Goal: Task Accomplishment & Management: Use online tool/utility

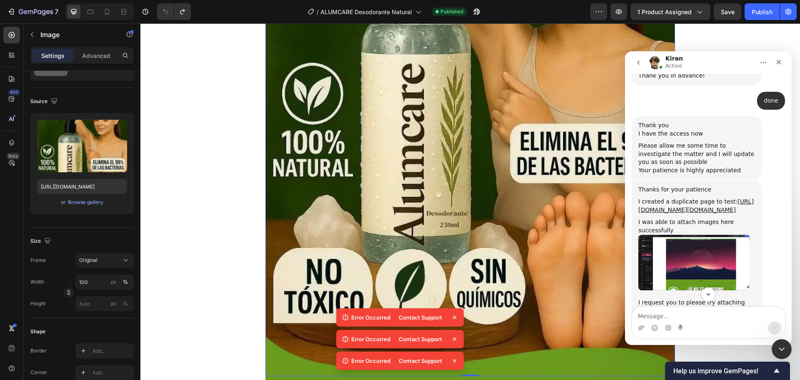
scroll to position [1143, 0]
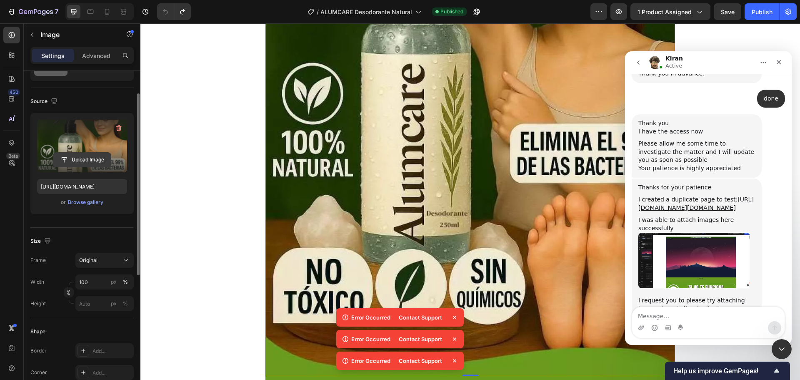
click at [86, 152] on button "Upload Image" at bounding box center [82, 159] width 58 height 15
click at [91, 154] on input "file" at bounding box center [82, 160] width 58 height 14
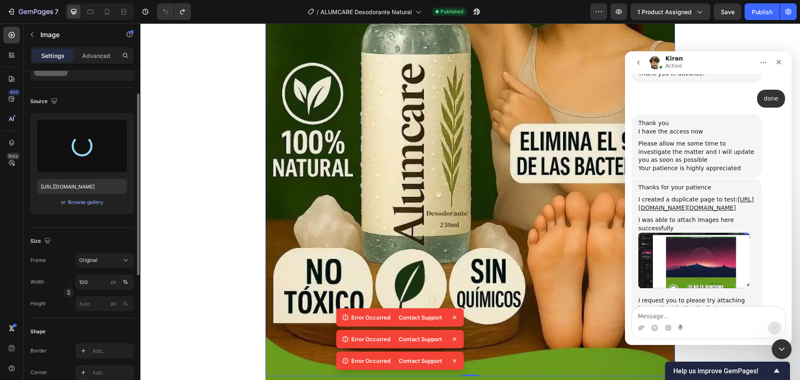
type input "https://cdn.shopify.com/s/files/1/0710/1654/6543/files/gempages_522219999520097…"
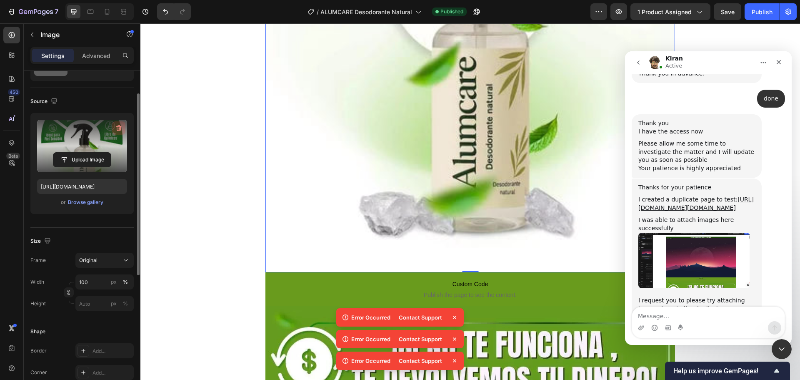
click at [119, 128] on icon "button" at bounding box center [119, 128] width 8 height 8
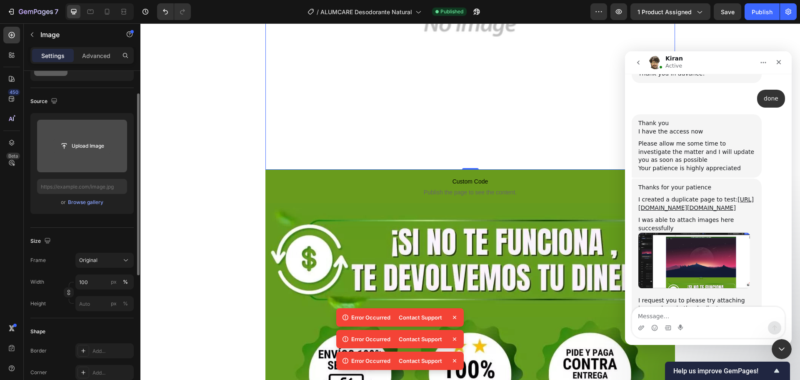
click at [85, 139] on input "file" at bounding box center [82, 146] width 58 height 14
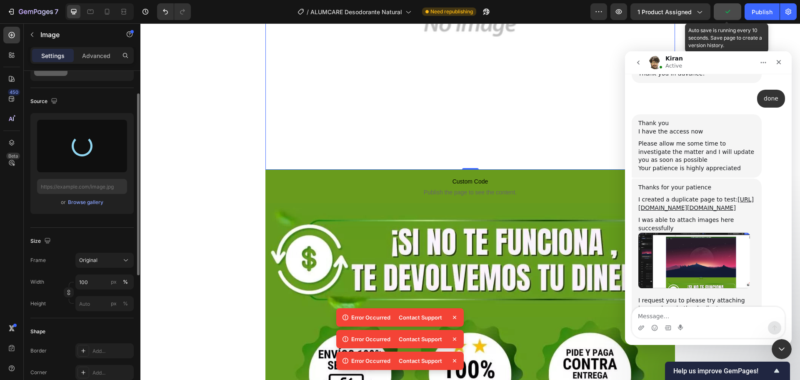
type input "[URL][DOMAIN_NAME]"
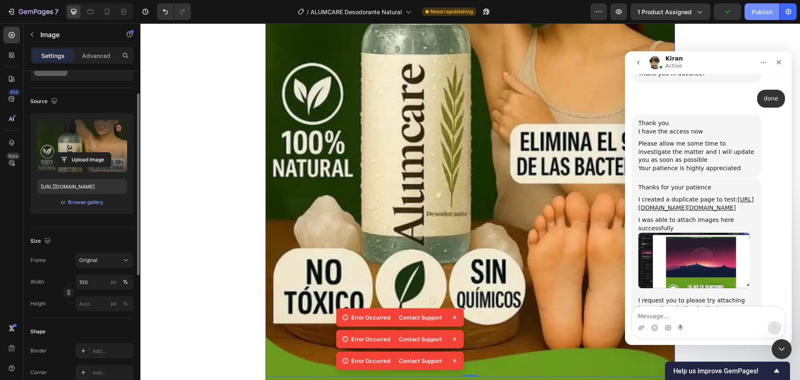
click at [754, 13] on div "Publish" at bounding box center [762, 12] width 21 height 9
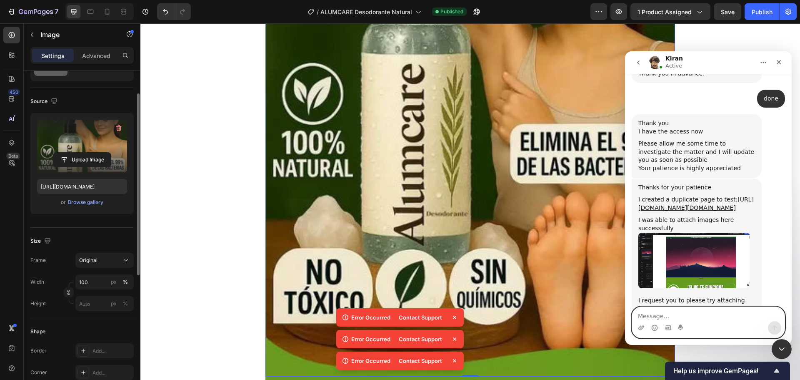
click at [658, 309] on textarea "Message…" at bounding box center [708, 314] width 153 height 14
type textarea "thanks"
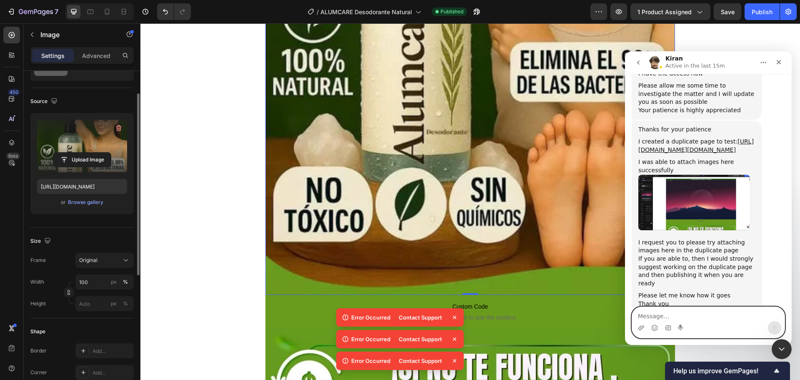
scroll to position [375, 0]
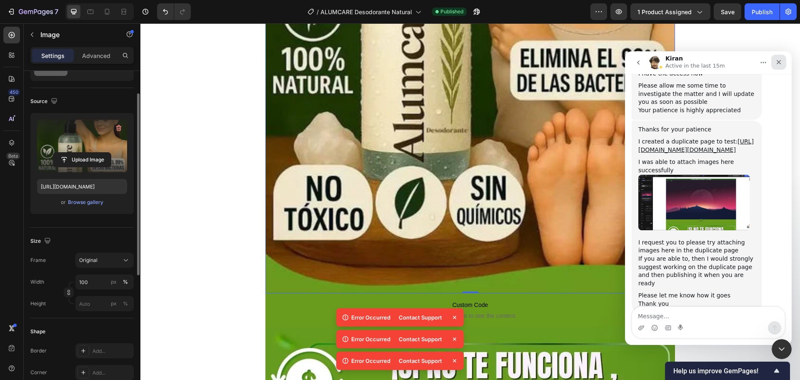
click at [779, 55] on div "Cerrar" at bounding box center [779, 62] width 15 height 15
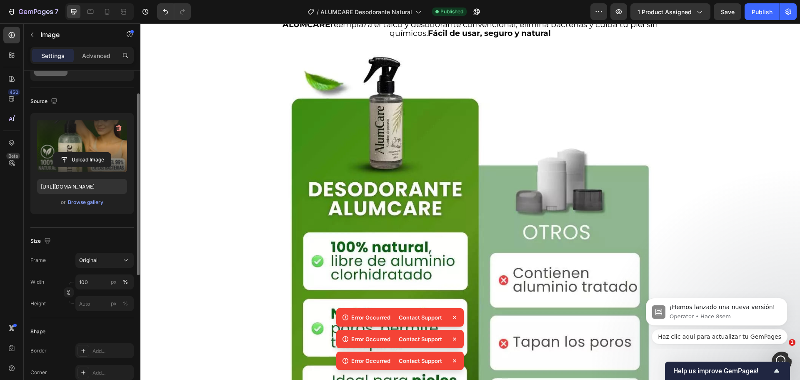
scroll to position [1084, 0]
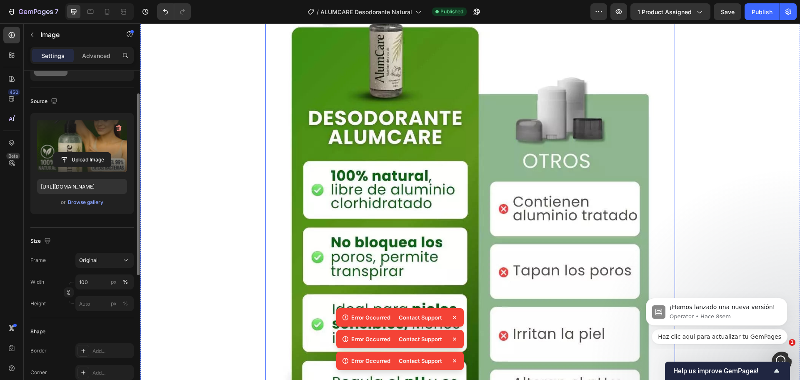
click at [424, 172] on img at bounding box center [471, 227] width 410 height 512
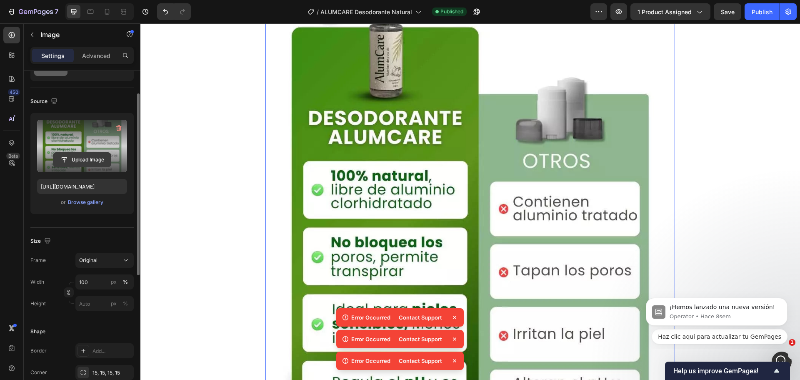
click at [83, 157] on input "file" at bounding box center [82, 160] width 58 height 14
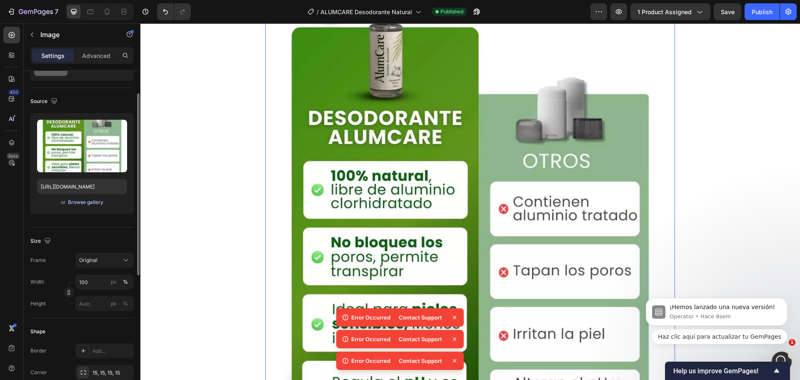
click at [91, 203] on div "Browse gallery" at bounding box center [85, 202] width 35 height 8
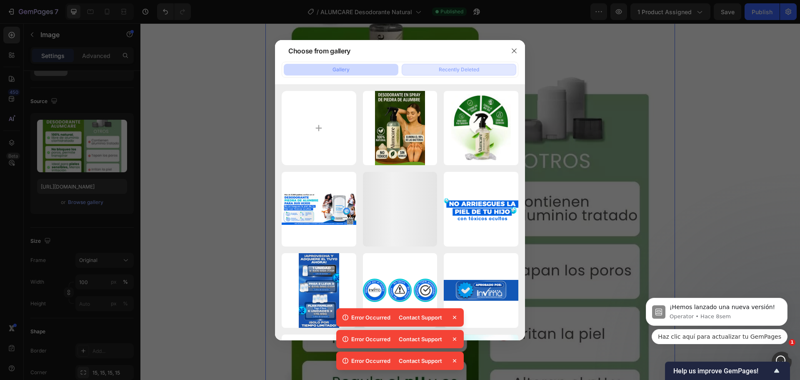
click at [449, 70] on div "Recently Deleted" at bounding box center [459, 70] width 40 height 8
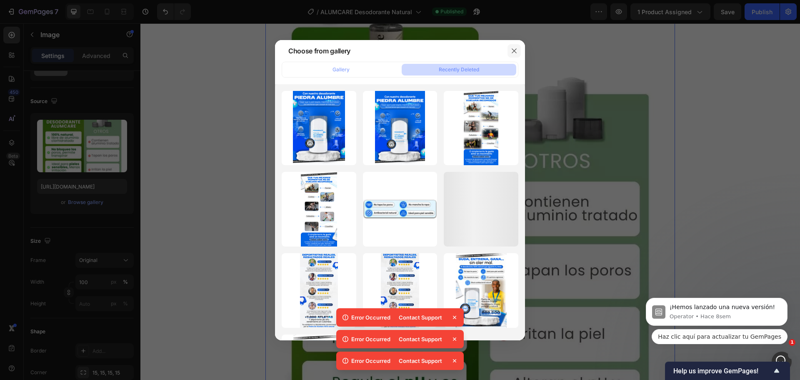
click at [512, 50] on icon "button" at bounding box center [514, 51] width 7 height 7
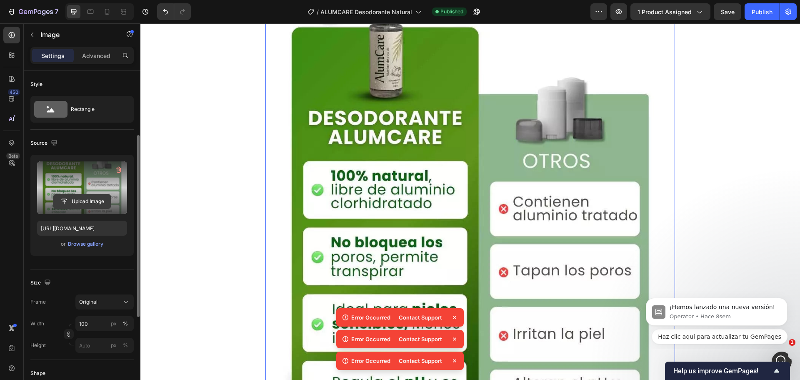
scroll to position [42, 0]
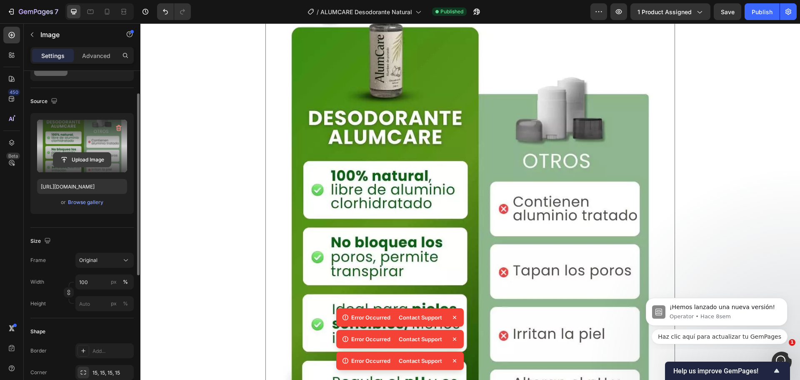
click at [80, 156] on input "file" at bounding box center [82, 160] width 58 height 14
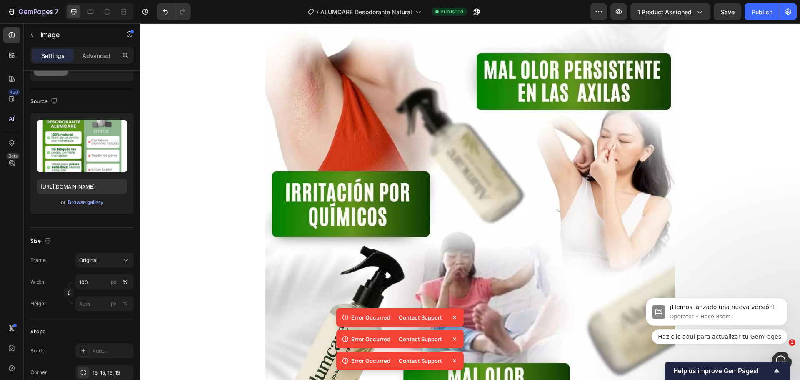
scroll to position [2293, 0]
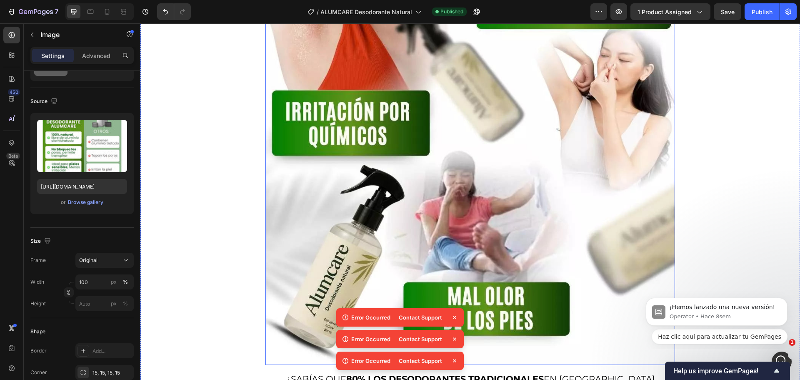
click at [511, 206] on img at bounding box center [471, 108] width 410 height 512
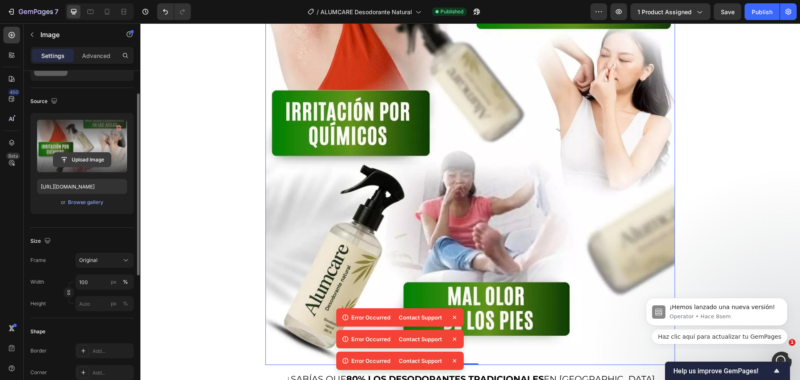
click at [84, 156] on input "file" at bounding box center [82, 160] width 58 height 14
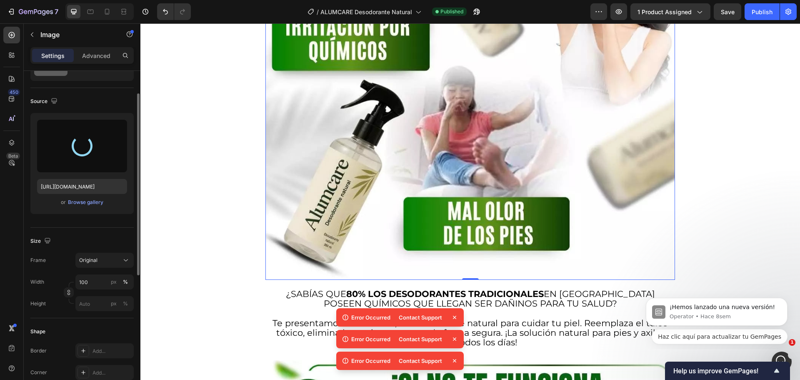
scroll to position [2418, 0]
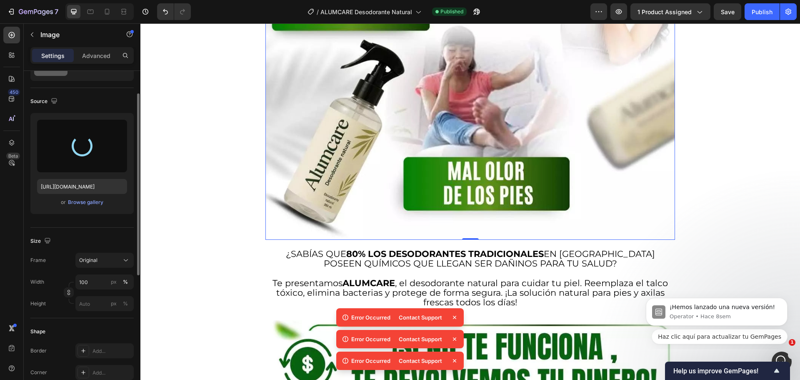
type input "https://cdn.shopify.com/s/files/1/0710/1654/6543/files/gempages_522219999520097…"
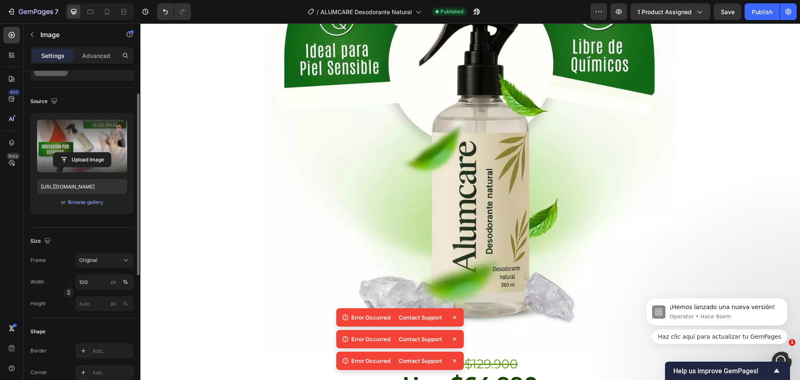
scroll to position [3001, 0]
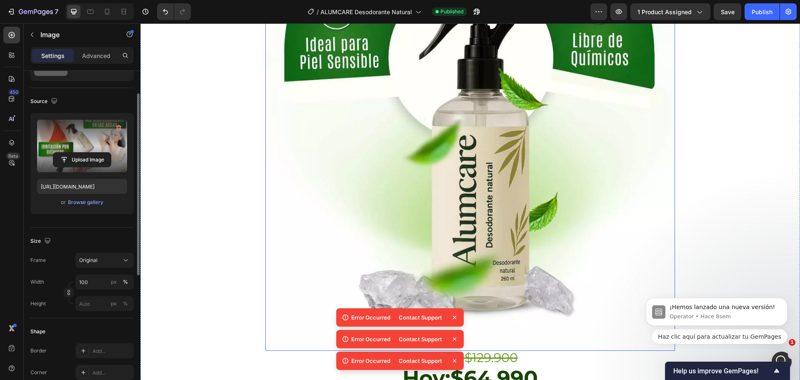
click at [500, 168] on img at bounding box center [471, 94] width 410 height 512
click at [84, 143] on label at bounding box center [82, 146] width 90 height 53
click at [84, 153] on input "file" at bounding box center [82, 160] width 58 height 14
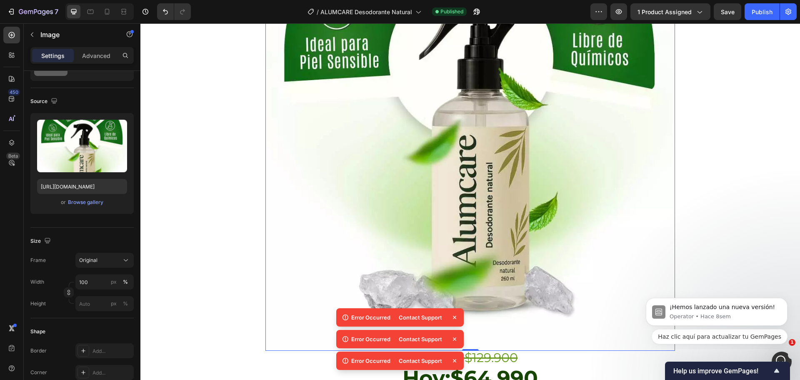
type input "https://cdn.shopify.com/s/files/1/0710/1654/6543/files/gempages_522219999520097…"
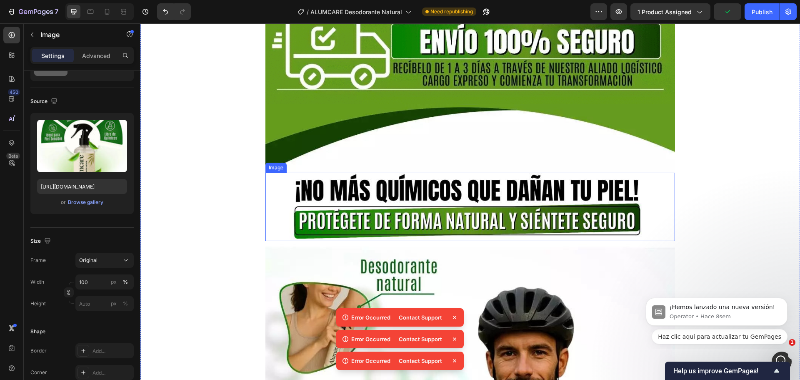
scroll to position [4877, 0]
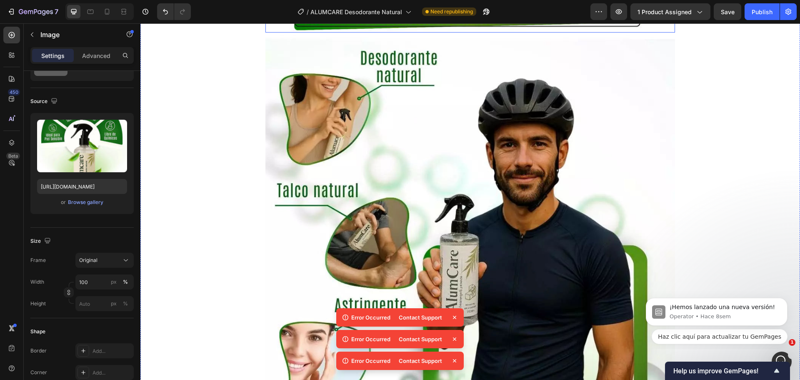
click at [459, 156] on img at bounding box center [471, 289] width 410 height 512
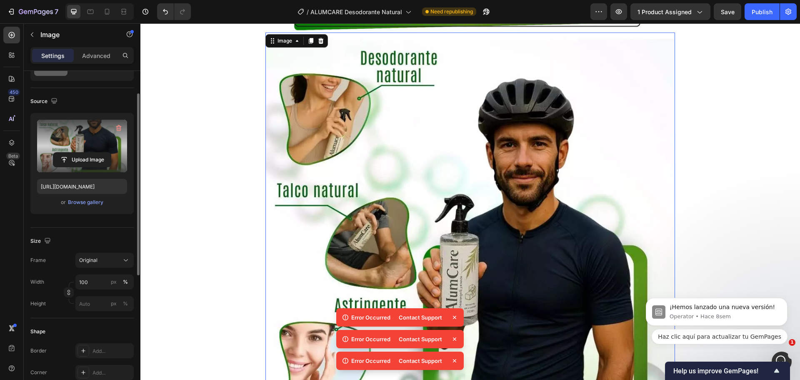
click at [100, 145] on label at bounding box center [82, 146] width 90 height 53
click at [100, 153] on input "file" at bounding box center [82, 160] width 58 height 14
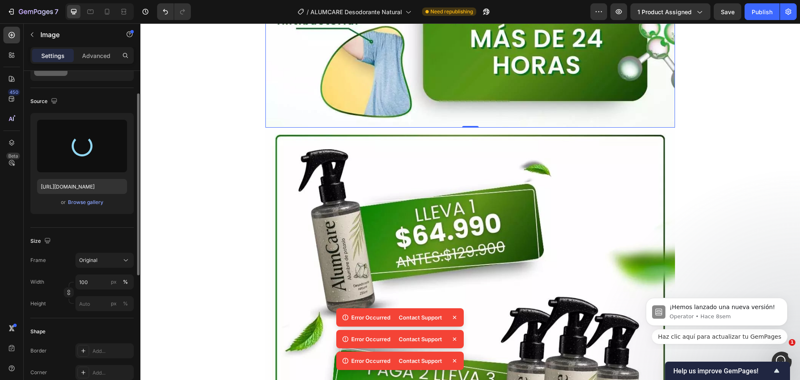
scroll to position [5419, 0]
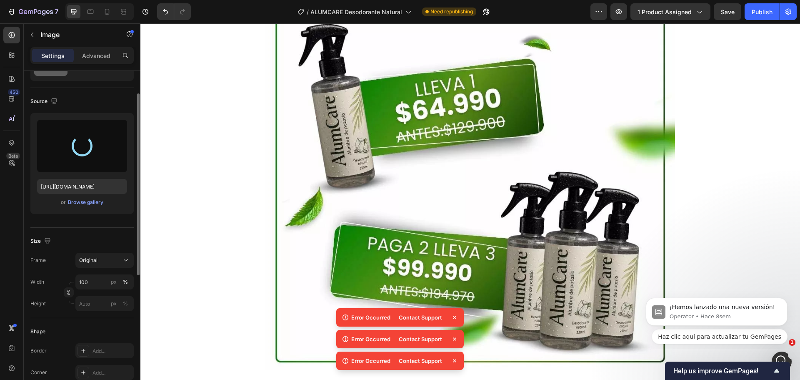
type input "https://cdn.shopify.com/s/files/1/0710/1654/6543/files/gempages_522219999520097…"
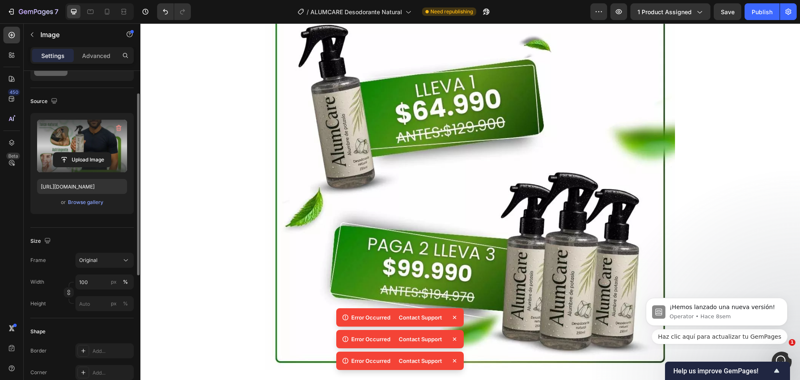
scroll to position [5419, 0]
click at [472, 154] on img at bounding box center [471, 186] width 410 height 366
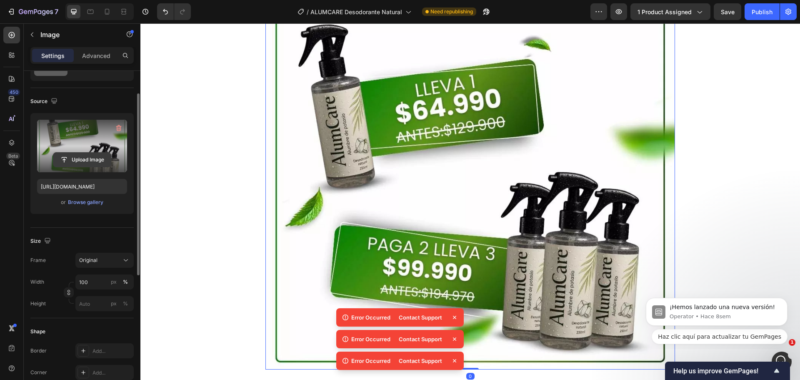
click at [78, 157] on input "file" at bounding box center [82, 160] width 58 height 14
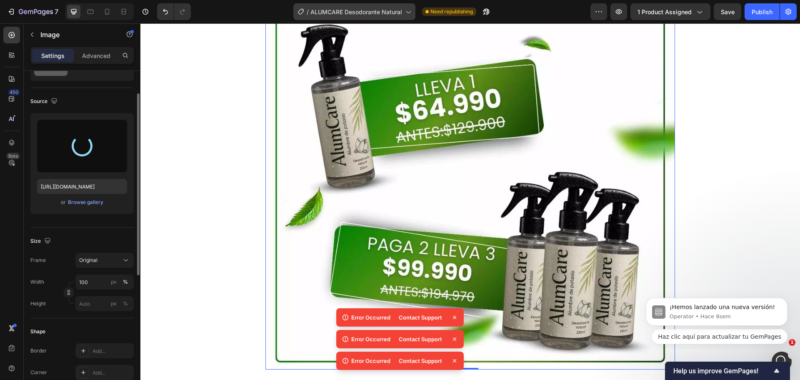
type input "https://cdn.shopify.com/s/files/1/0710/1654/6543/files/gempages_522219999520097…"
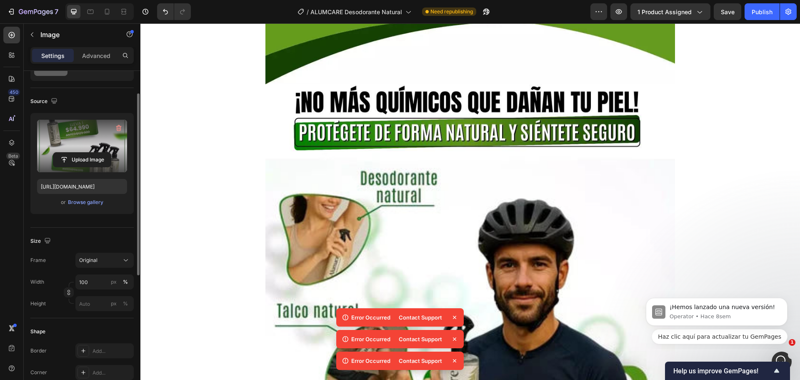
scroll to position [4752, 0]
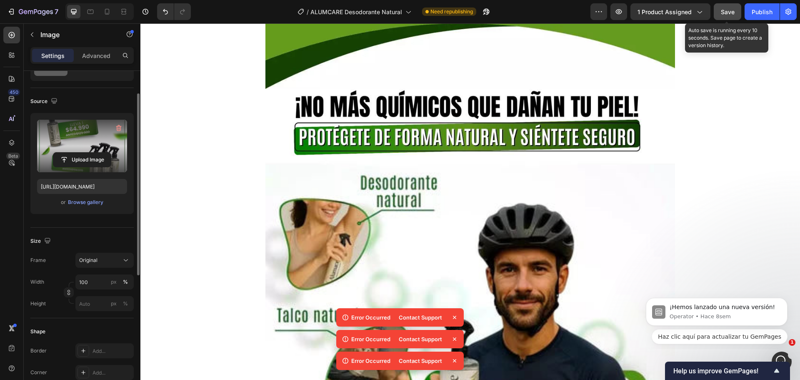
click at [726, 8] on span "Save" at bounding box center [728, 11] width 14 height 7
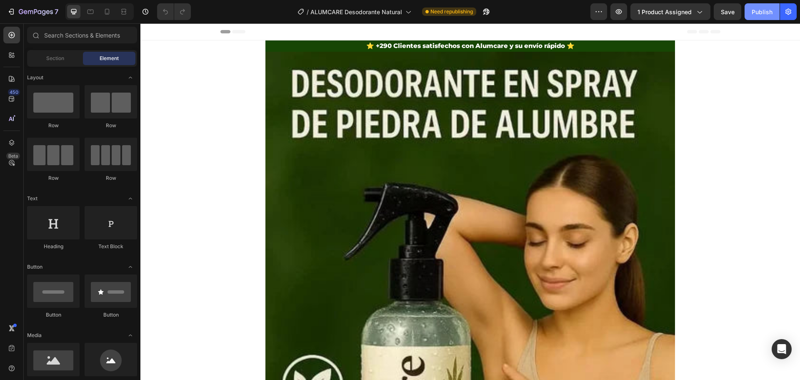
click at [762, 13] on div "Publish" at bounding box center [762, 12] width 21 height 9
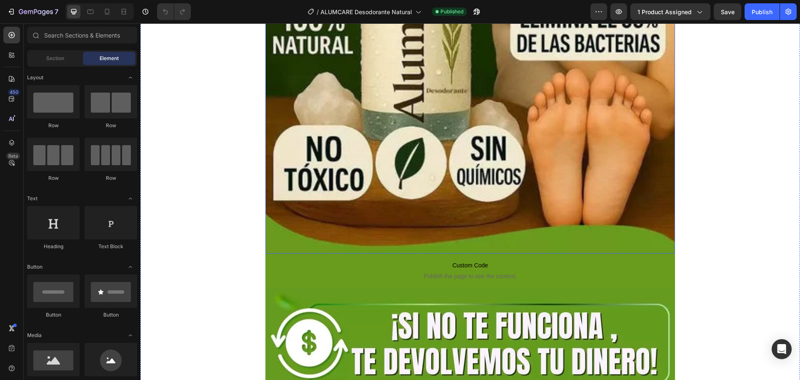
scroll to position [417, 0]
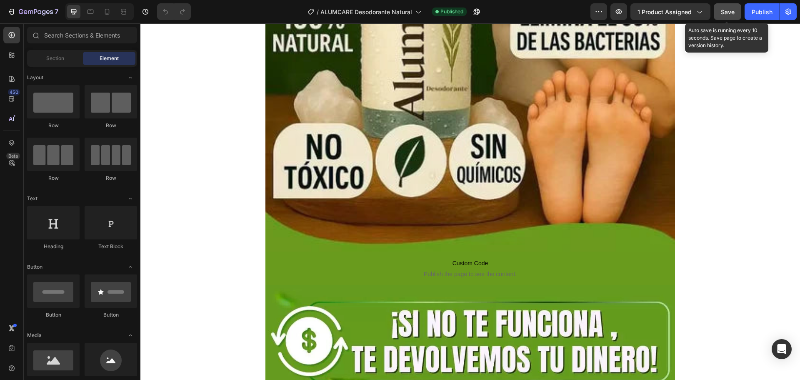
click at [725, 9] on span "Save" at bounding box center [728, 11] width 14 height 7
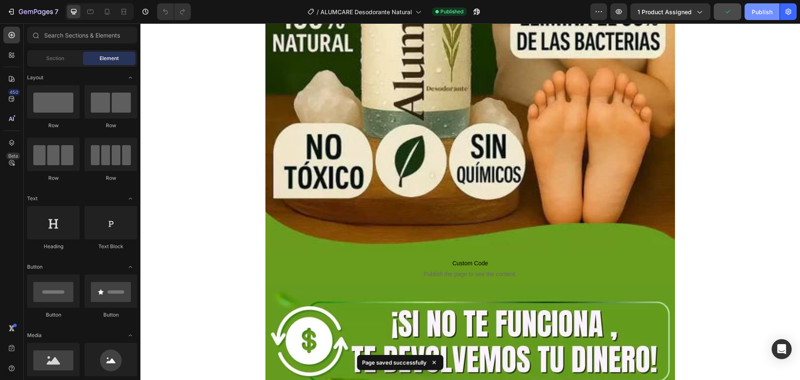
click at [755, 10] on div "Publish" at bounding box center [762, 12] width 21 height 9
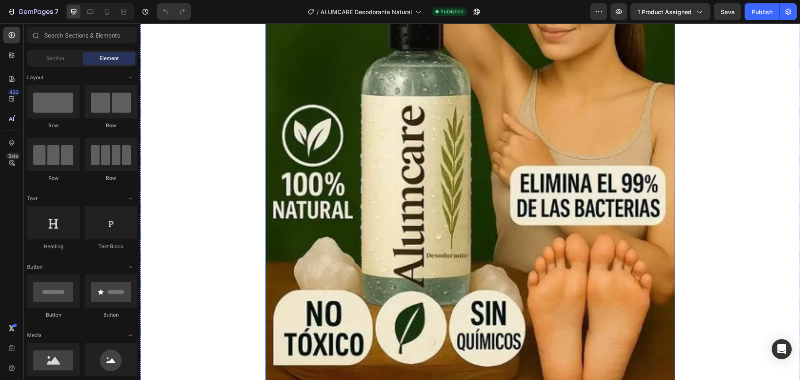
scroll to position [333, 0]
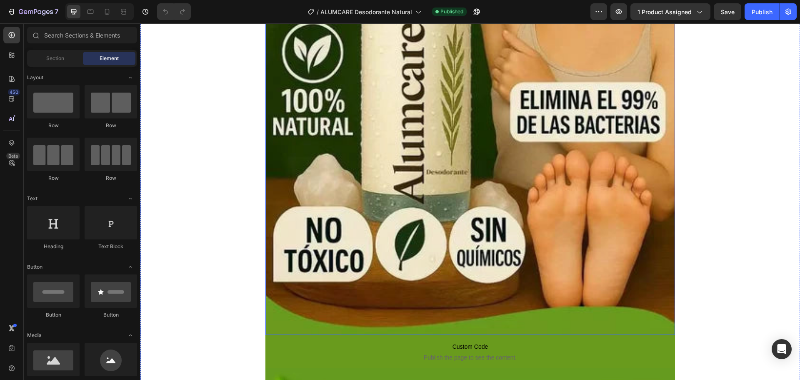
click at [430, 184] on img at bounding box center [471, 26] width 410 height 617
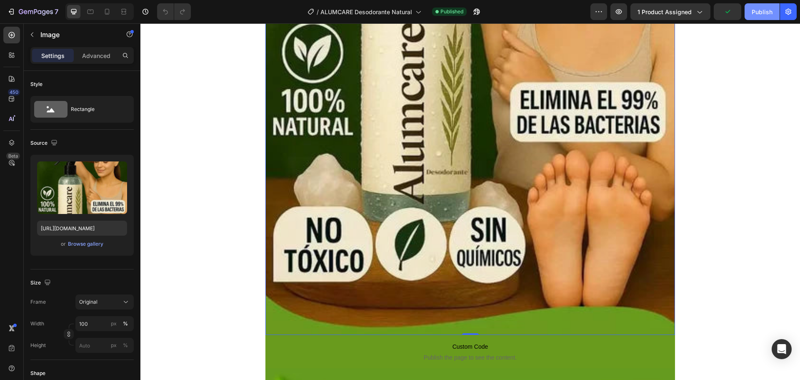
click at [754, 11] on div "Publish" at bounding box center [762, 12] width 21 height 9
click at [109, 12] on icon at bounding box center [107, 12] width 5 height 6
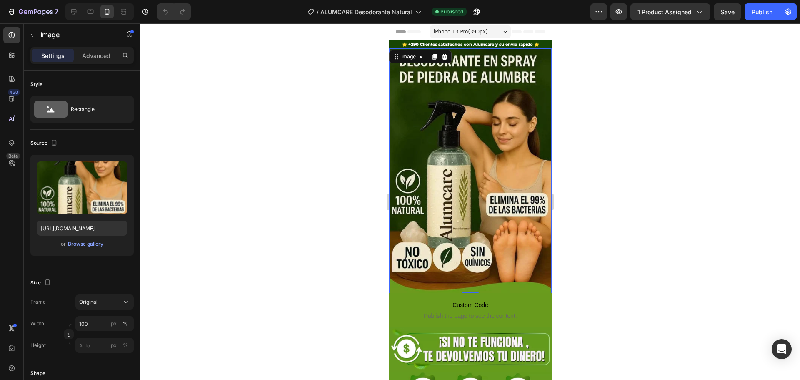
click at [413, 62] on div "Image" at bounding box center [420, 56] width 63 height 13
click at [412, 60] on div "Image" at bounding box center [408, 57] width 35 height 10
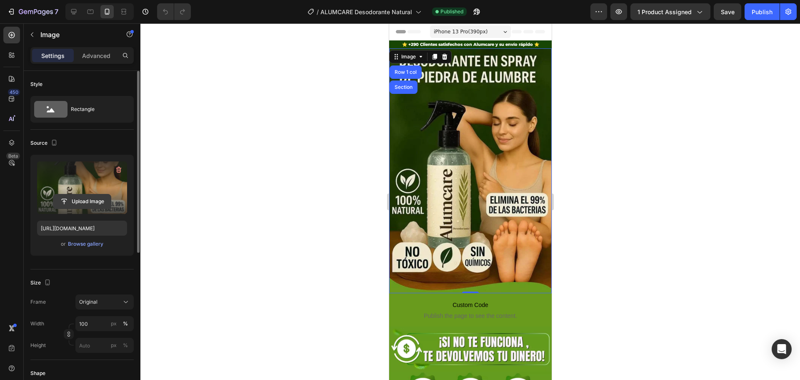
click at [77, 198] on input "file" at bounding box center [82, 201] width 58 height 14
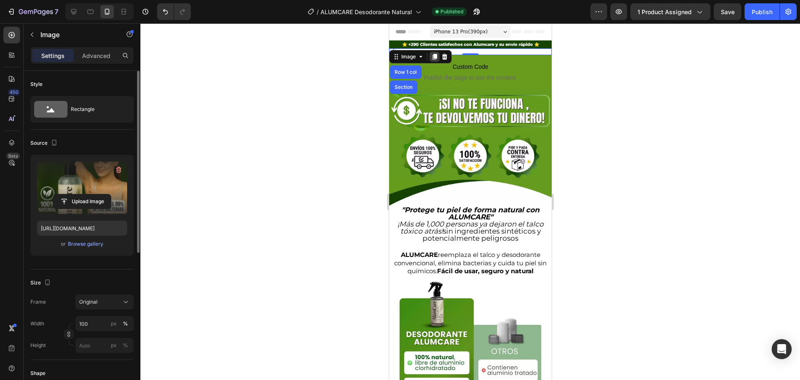
click at [434, 57] on icon at bounding box center [434, 57] width 5 height 6
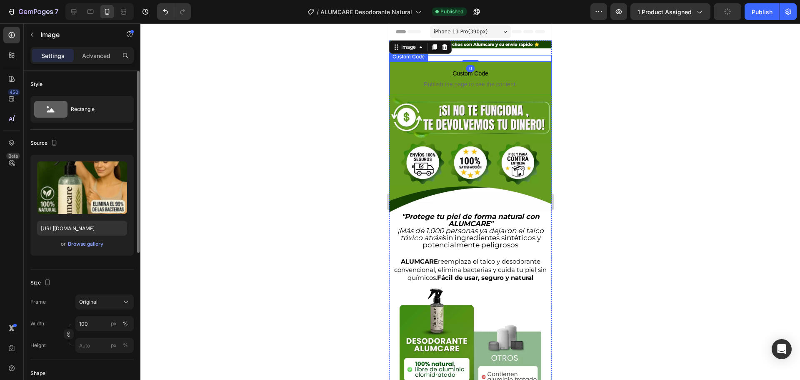
click at [417, 59] on div "Custom Code" at bounding box center [408, 57] width 39 height 10
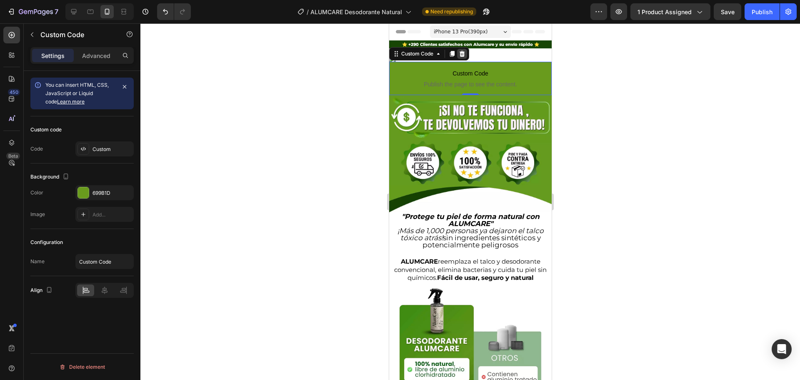
click at [463, 55] on icon at bounding box center [462, 53] width 7 height 7
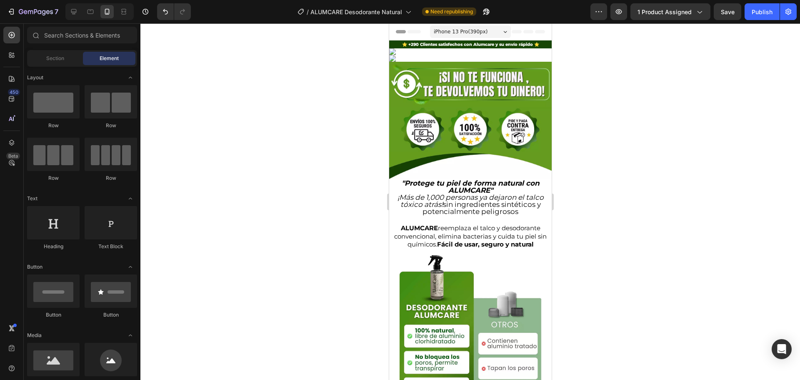
click at [499, 35] on div "iPhone 13 Pro ( 390 px)" at bounding box center [470, 31] width 81 height 13
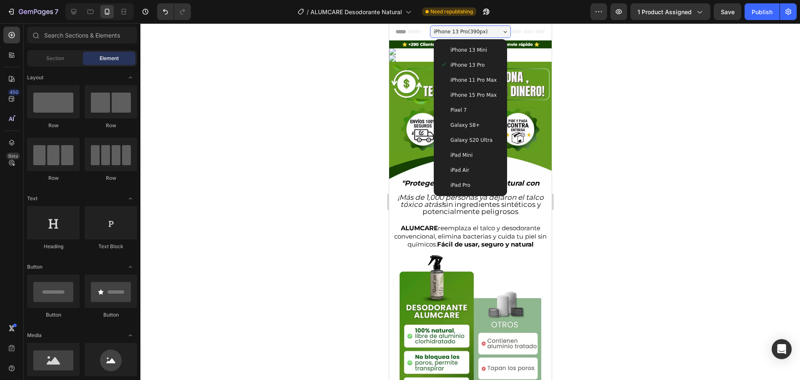
click at [589, 68] on div at bounding box center [470, 201] width 660 height 356
click at [608, 68] on div at bounding box center [470, 201] width 660 height 356
click at [391, 55] on img at bounding box center [470, 58] width 163 height 7
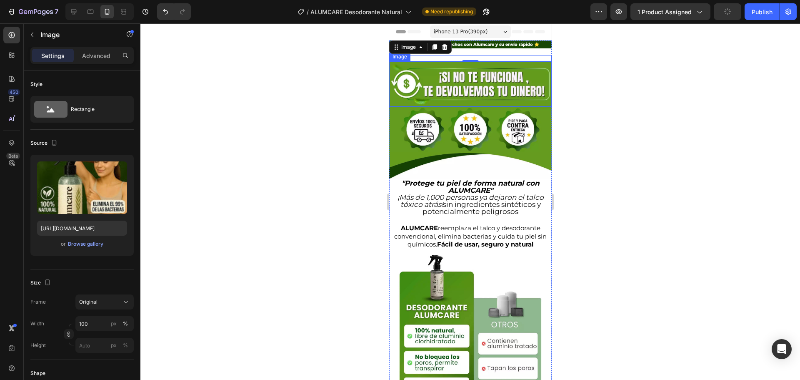
click at [452, 74] on img at bounding box center [470, 84] width 163 height 45
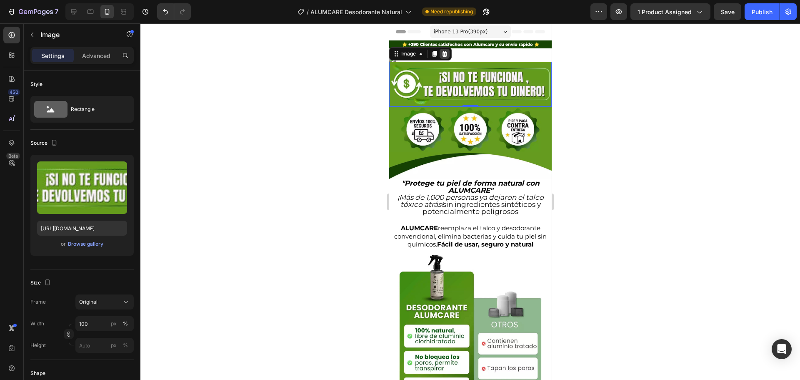
click at [444, 53] on icon at bounding box center [444, 54] width 5 height 6
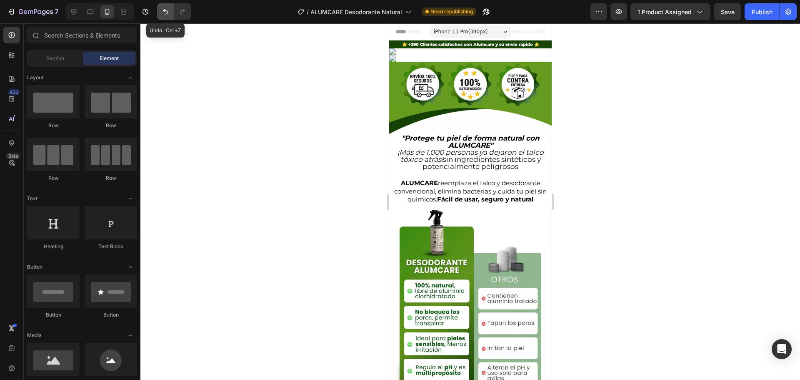
click at [163, 10] on icon "Undo/Redo" at bounding box center [165, 12] width 8 height 8
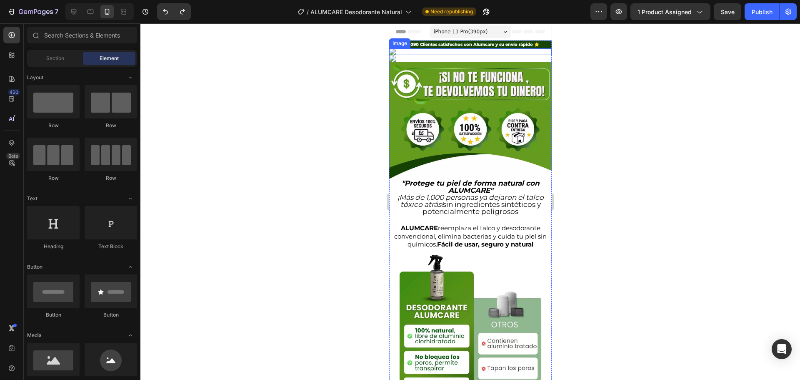
click at [435, 53] on img at bounding box center [470, 51] width 163 height 7
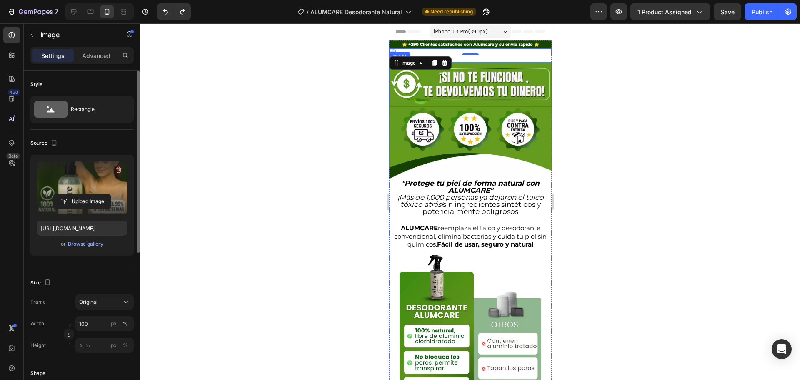
click at [101, 181] on label at bounding box center [82, 187] width 90 height 53
click at [101, 194] on input "file" at bounding box center [82, 201] width 58 height 14
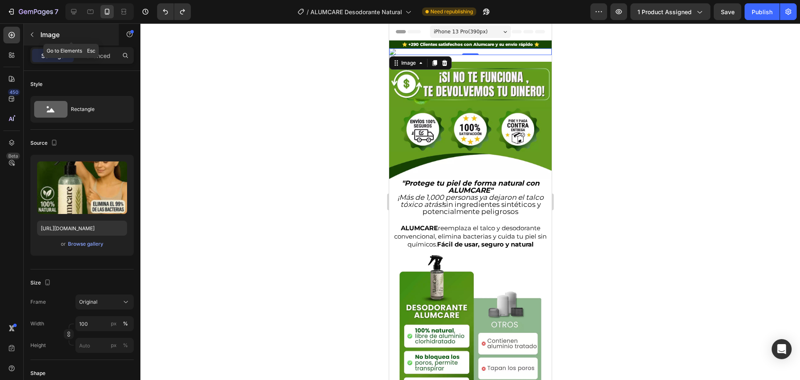
click at [35, 35] on icon "button" at bounding box center [32, 34] width 7 height 7
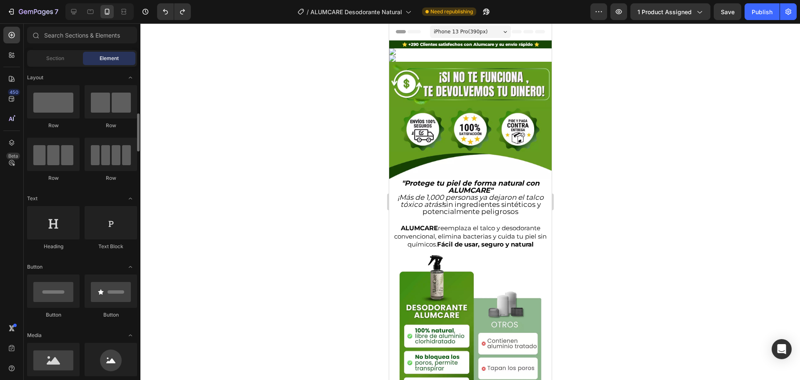
scroll to position [83, 0]
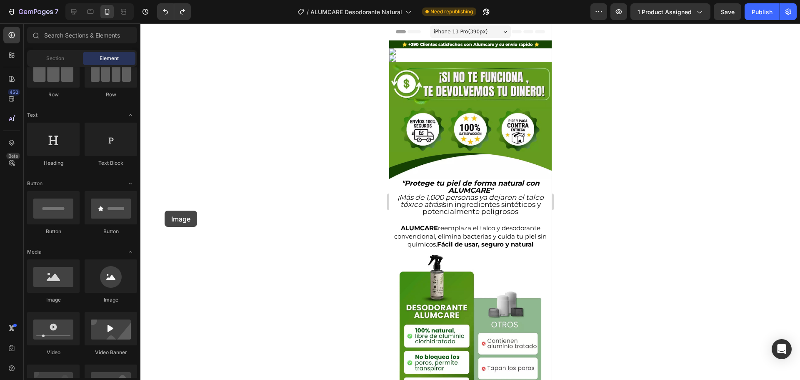
drag, startPoint x: 35, startPoint y: 277, endPoint x: 336, endPoint y: 98, distance: 350.5
click at [282, 0] on div "7 Version history / ALUMCARE Desodorante Natural Need republishing Preview 1 pr…" at bounding box center [400, 0] width 800 height 0
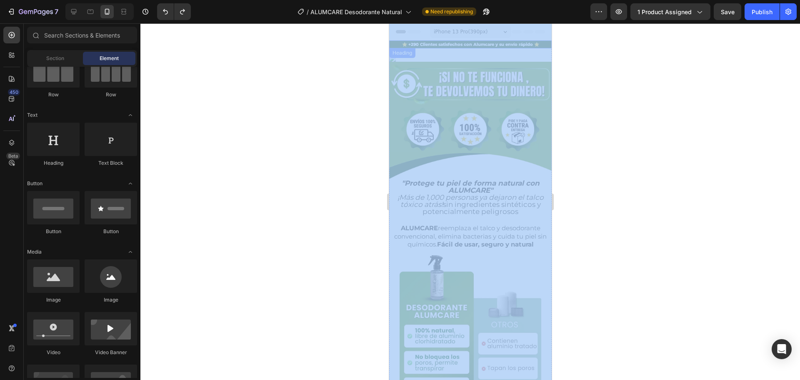
drag, startPoint x: 724, startPoint y: 121, endPoint x: 445, endPoint y: 52, distance: 287.6
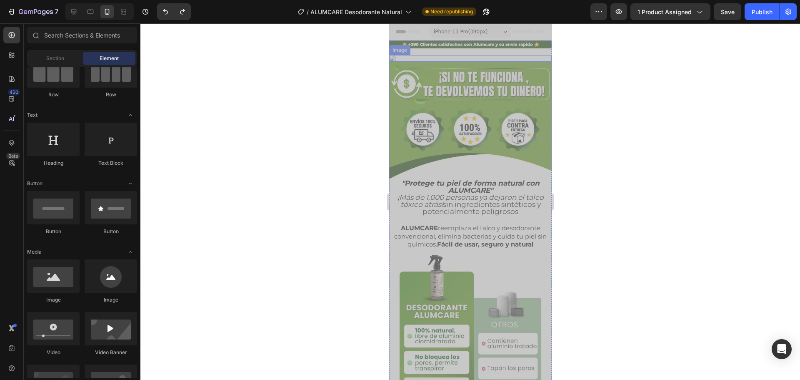
click at [435, 57] on img at bounding box center [470, 58] width 163 height 7
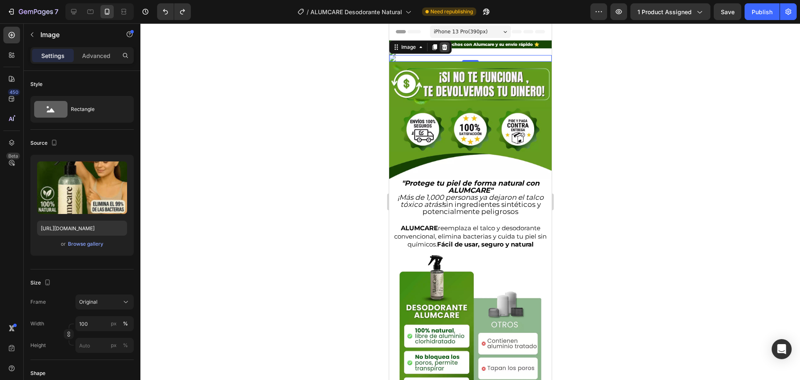
click at [446, 46] on icon at bounding box center [444, 47] width 5 height 6
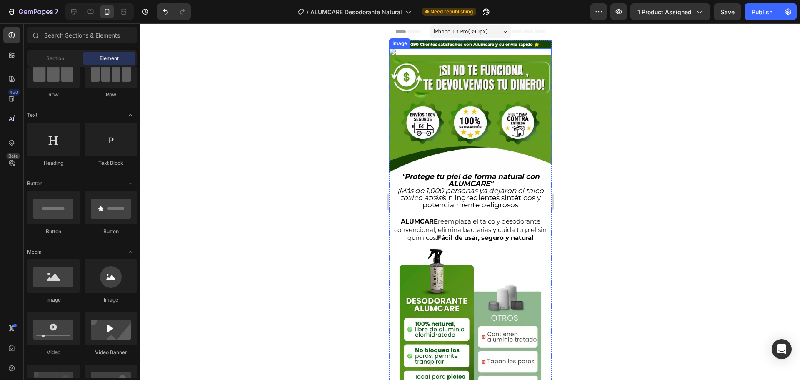
click at [395, 53] on img at bounding box center [470, 51] width 163 height 7
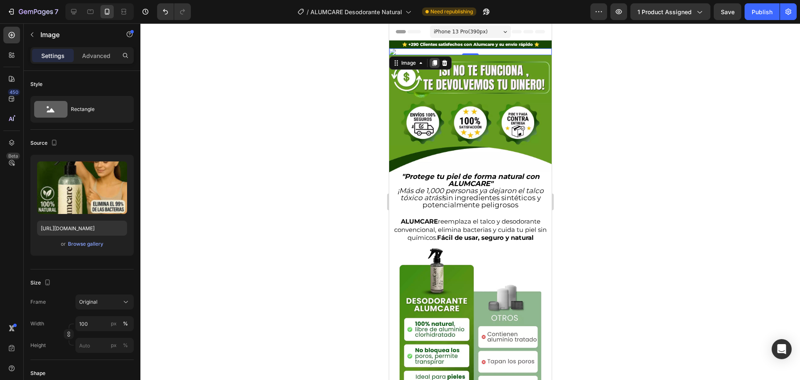
click at [433, 62] on icon at bounding box center [434, 63] width 7 height 7
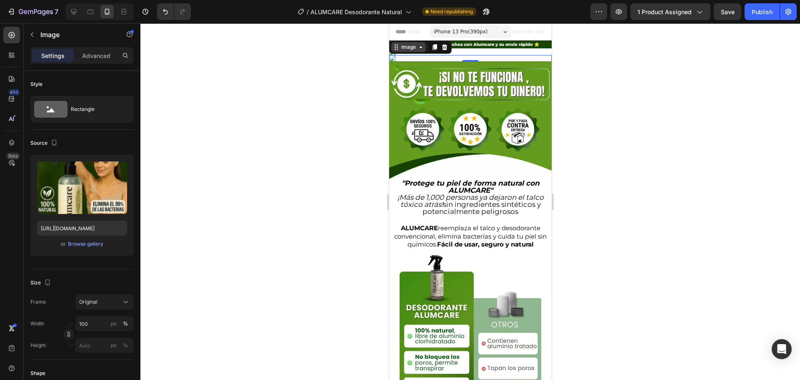
click at [409, 50] on div "Image" at bounding box center [408, 47] width 18 height 8
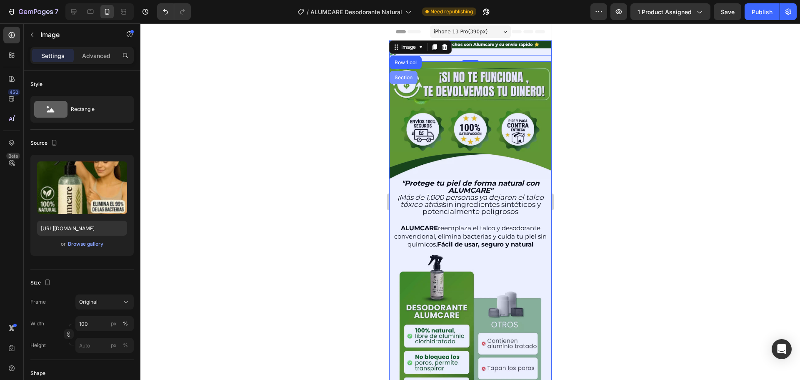
click at [409, 74] on div "Section" at bounding box center [403, 77] width 28 height 13
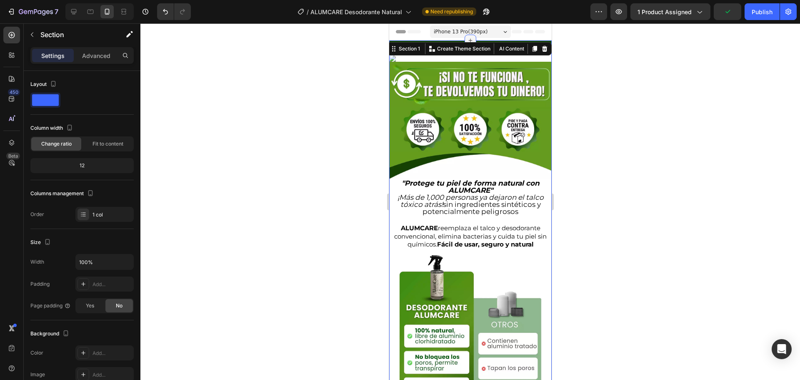
click at [467, 37] on icon at bounding box center [470, 40] width 7 height 7
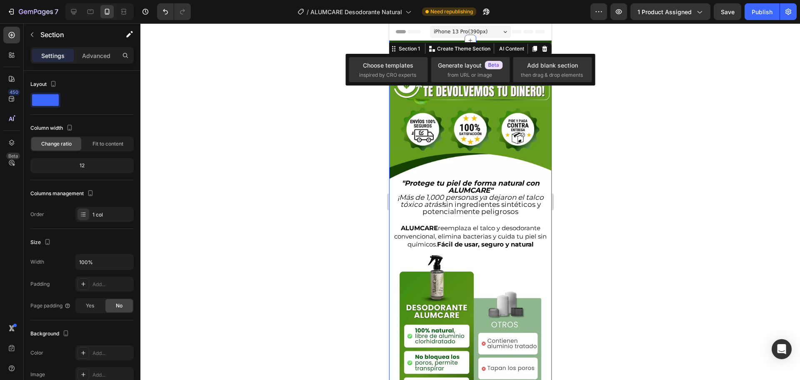
click at [651, 94] on div at bounding box center [470, 201] width 660 height 356
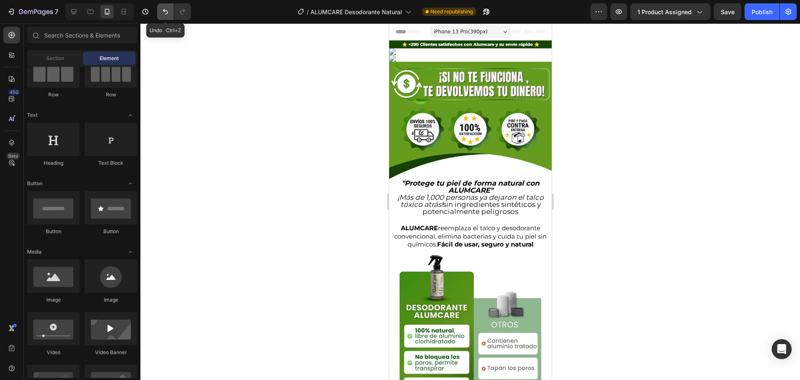
click at [165, 13] on icon "Undo/Redo" at bounding box center [165, 12] width 8 height 8
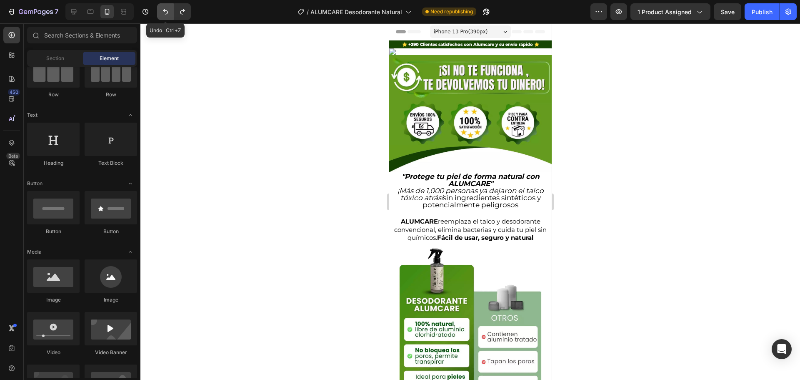
click at [165, 13] on icon "Undo/Redo" at bounding box center [165, 12] width 8 height 8
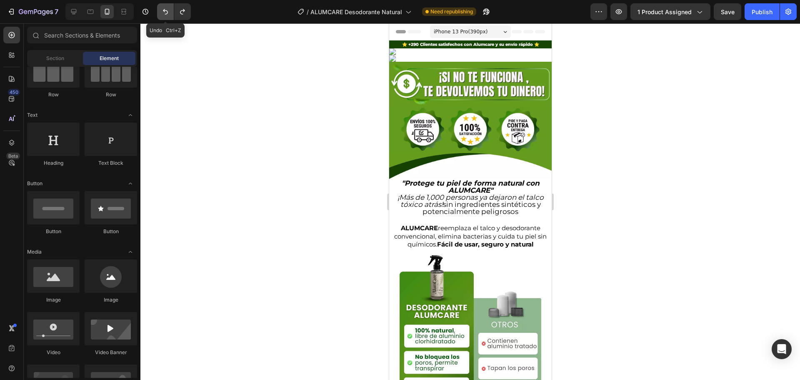
click at [165, 13] on icon "Undo/Redo" at bounding box center [165, 12] width 8 height 8
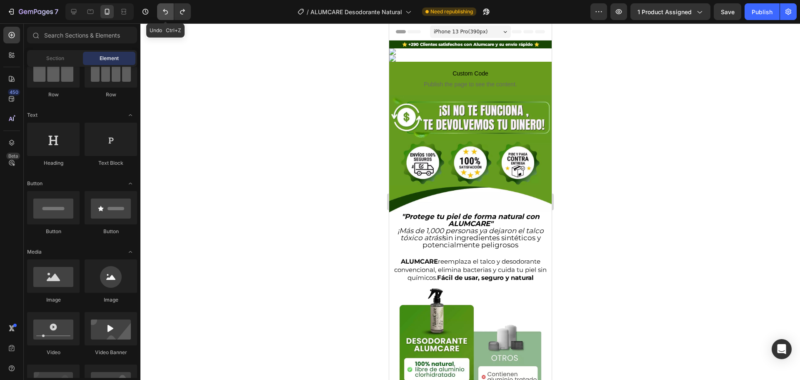
click at [165, 13] on icon "Undo/Redo" at bounding box center [165, 12] width 8 height 8
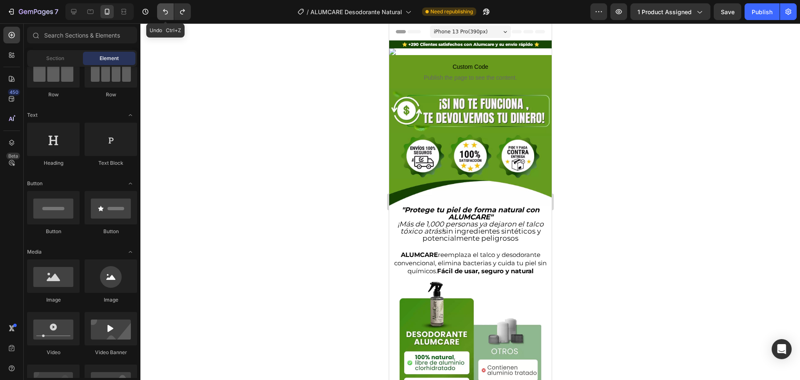
click at [165, 13] on icon "Undo/Redo" at bounding box center [165, 12] width 8 height 8
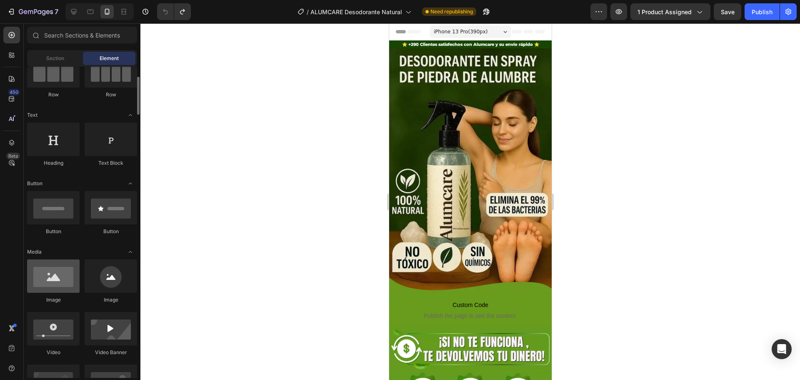
click at [56, 275] on div at bounding box center [53, 275] width 53 height 33
click at [130, 251] on icon "Toggle open" at bounding box center [130, 251] width 7 height 7
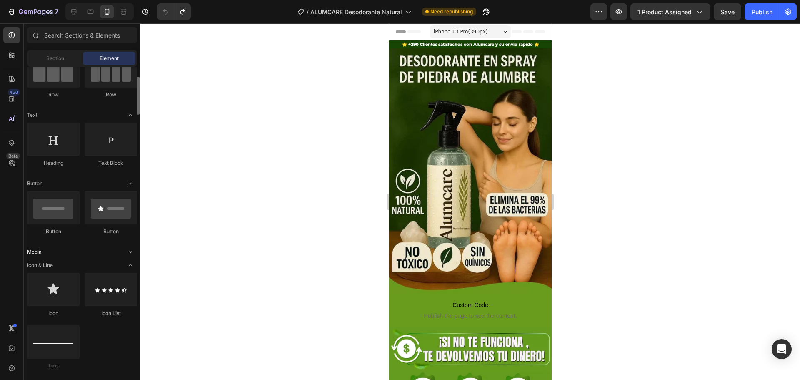
click at [126, 253] on span "Toggle open" at bounding box center [130, 251] width 13 height 13
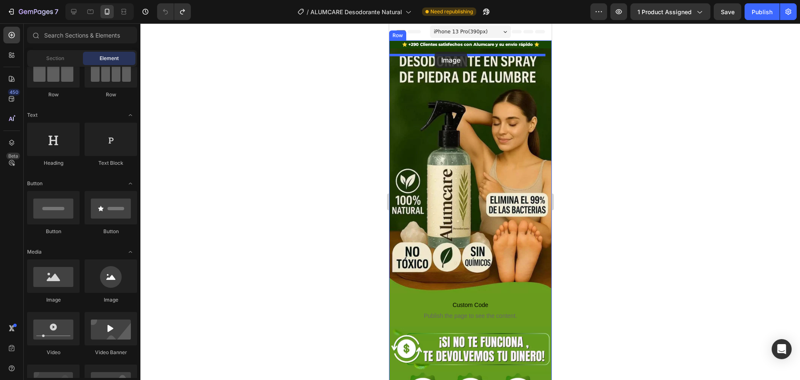
drag, startPoint x: 437, startPoint y: 296, endPoint x: 434, endPoint y: 52, distance: 243.9
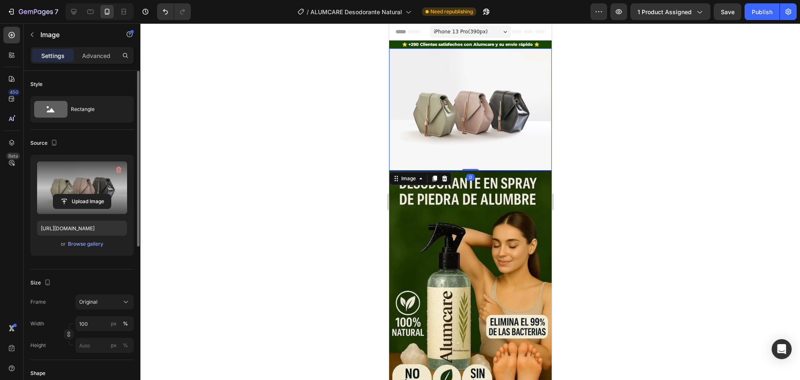
click at [85, 185] on label at bounding box center [82, 187] width 90 height 53
click at [85, 194] on input "file" at bounding box center [82, 201] width 58 height 14
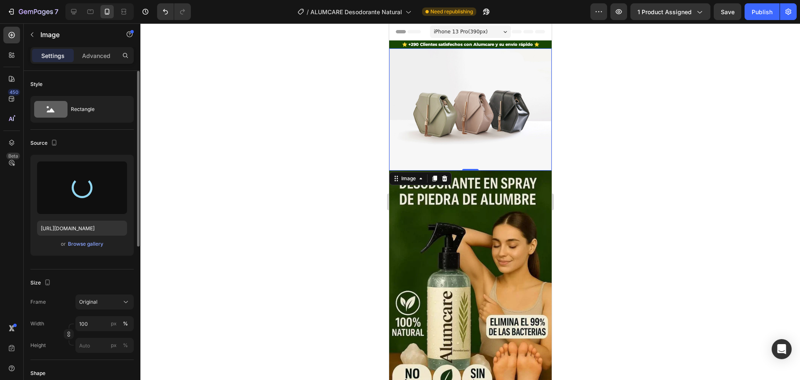
type input "[URL][DOMAIN_NAME]"
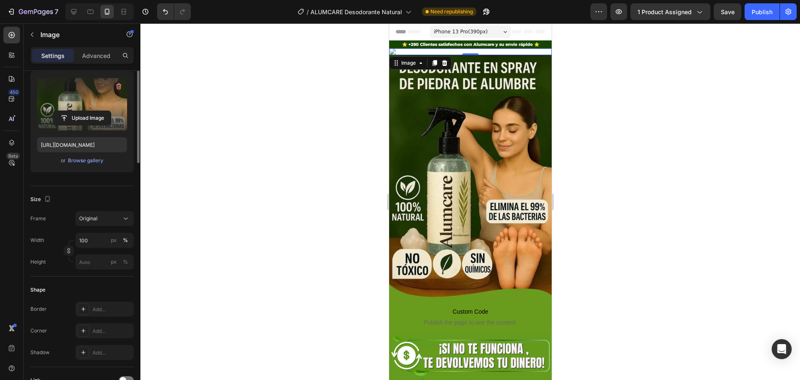
scroll to position [0, 0]
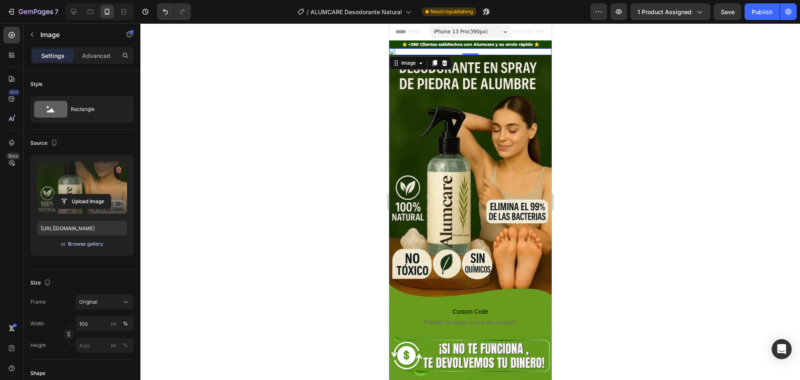
click at [90, 242] on div "Browse gallery" at bounding box center [85, 244] width 35 height 8
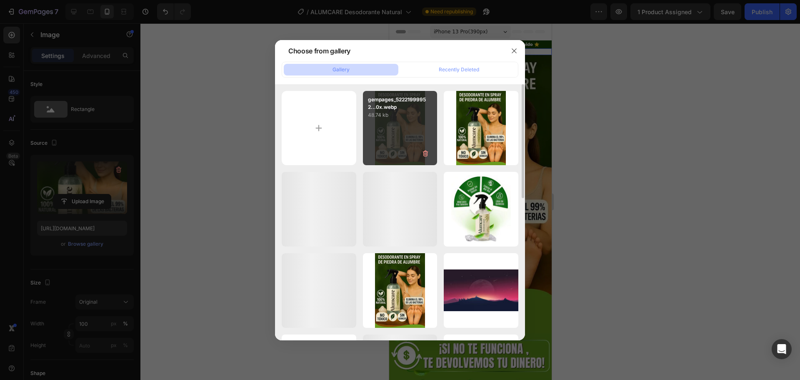
click at [420, 117] on p "48.74 kb" at bounding box center [400, 115] width 65 height 8
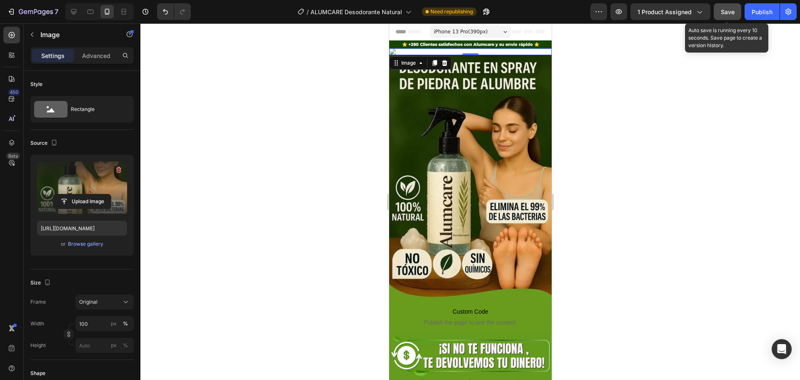
click at [723, 10] on span "Save" at bounding box center [728, 11] width 14 height 7
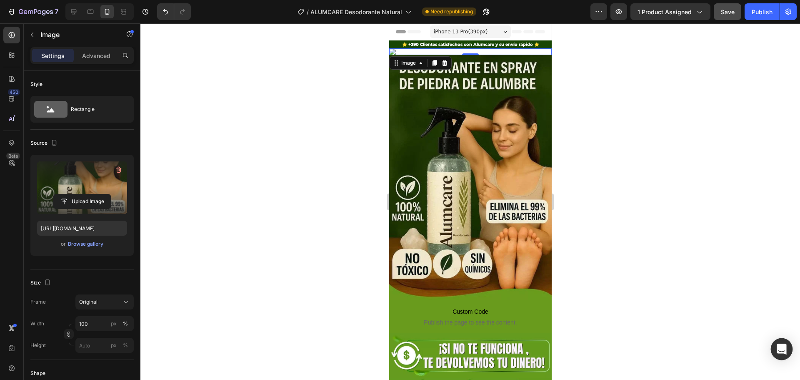
click at [782, 346] on icon "Open Intercom Messenger" at bounding box center [782, 348] width 10 height 11
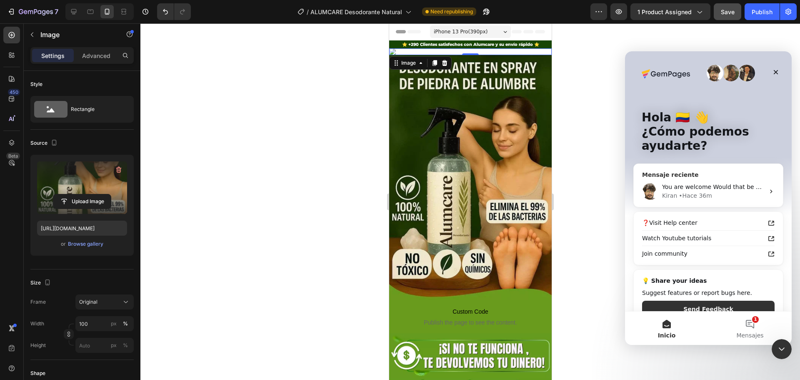
click at [698, 197] on div "• Hace 36m" at bounding box center [695, 195] width 33 height 9
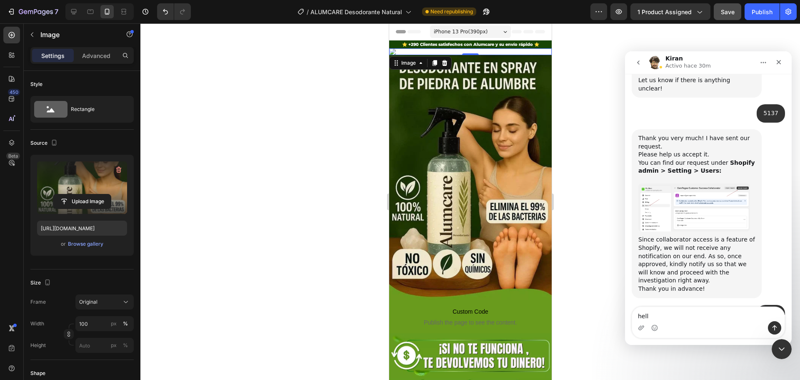
type textarea "hello"
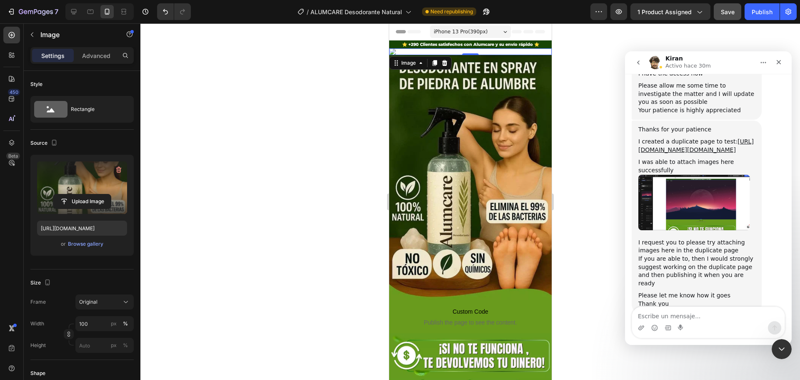
scroll to position [1185, 0]
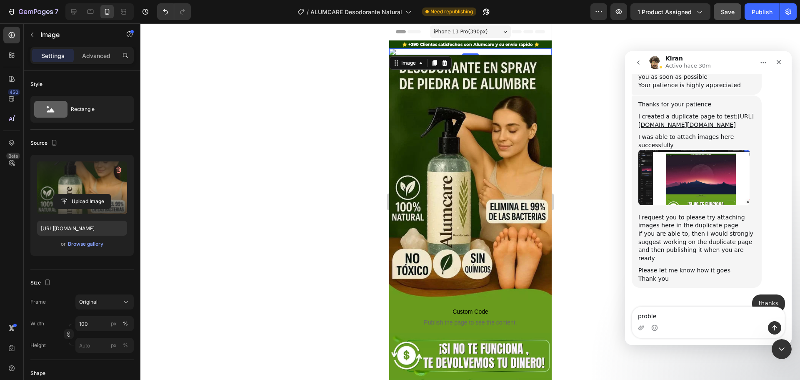
type textarea "problem"
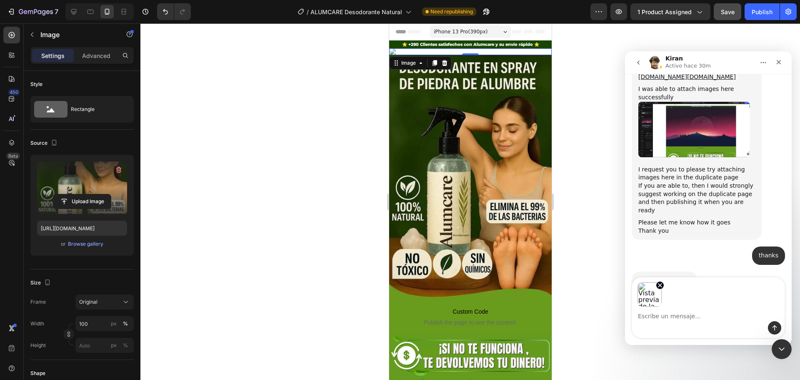
scroll to position [1233, 0]
type textarea "error image"
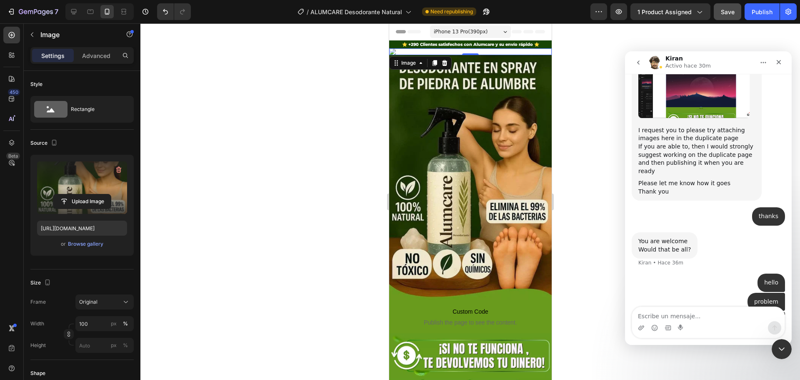
scroll to position [1273, 0]
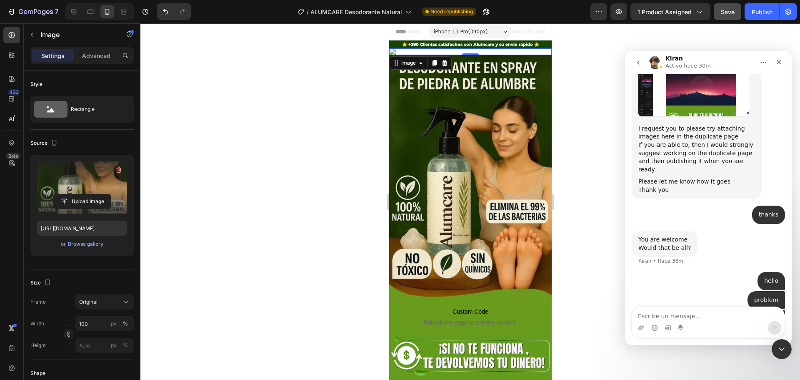
click at [598, 266] on div at bounding box center [470, 201] width 660 height 356
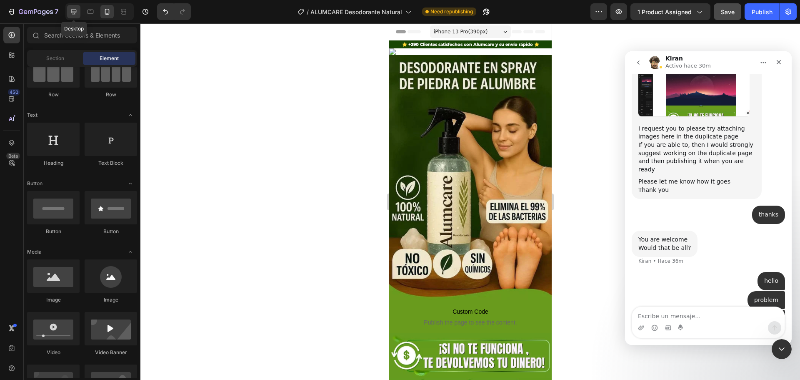
click at [71, 11] on icon at bounding box center [73, 11] width 5 height 5
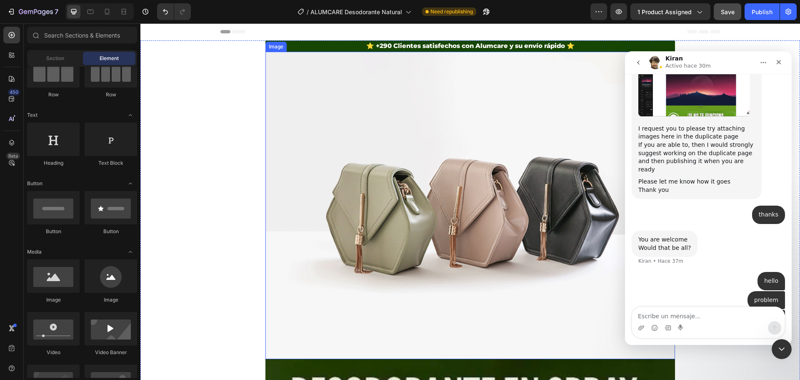
click at [394, 134] on img at bounding box center [471, 205] width 410 height 307
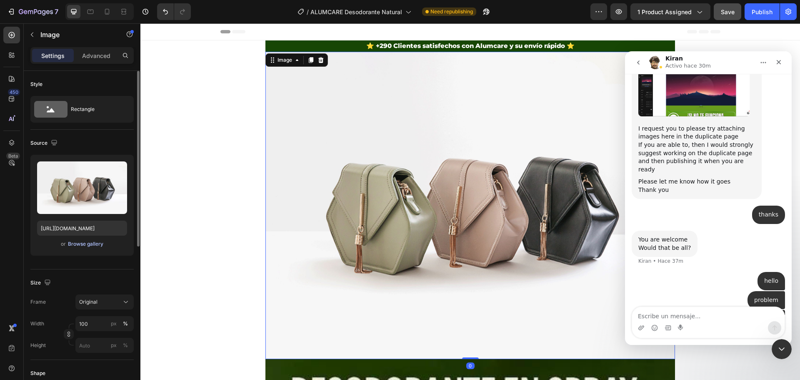
click at [74, 247] on div "Browse gallery" at bounding box center [85, 244] width 35 height 8
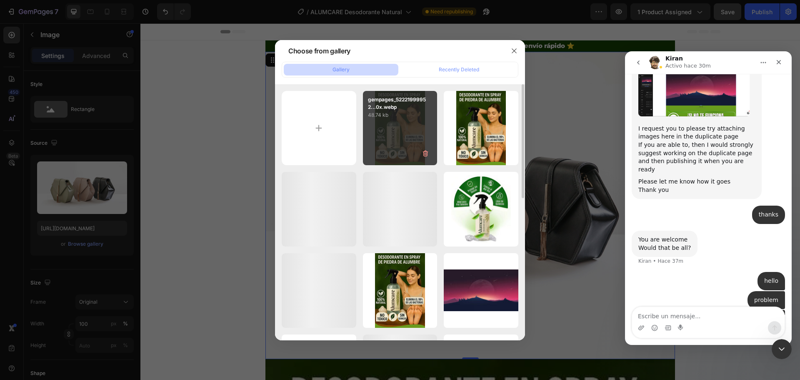
drag, startPoint x: 396, startPoint y: 107, endPoint x: 451, endPoint y: 132, distance: 60.8
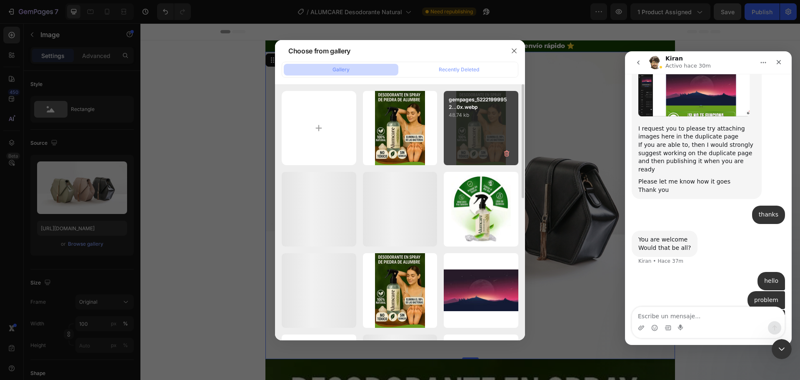
click at [0, 0] on p "gempages_52221999952...0x.webp" at bounding box center [0, 0] width 0 height 0
type input "[URL][DOMAIN_NAME]"
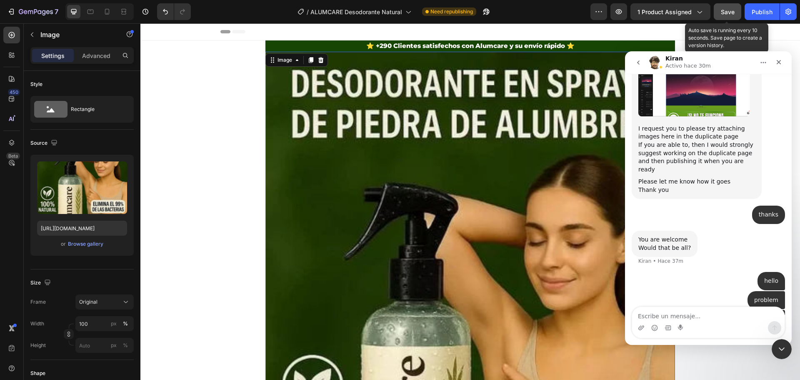
click at [719, 11] on button "Save" at bounding box center [728, 11] width 28 height 17
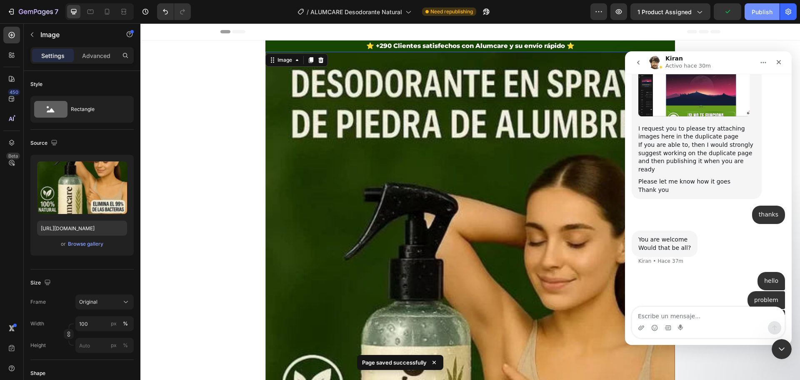
click at [760, 10] on div "Publish" at bounding box center [762, 12] width 21 height 9
click at [756, 10] on div "Publish" at bounding box center [762, 12] width 21 height 9
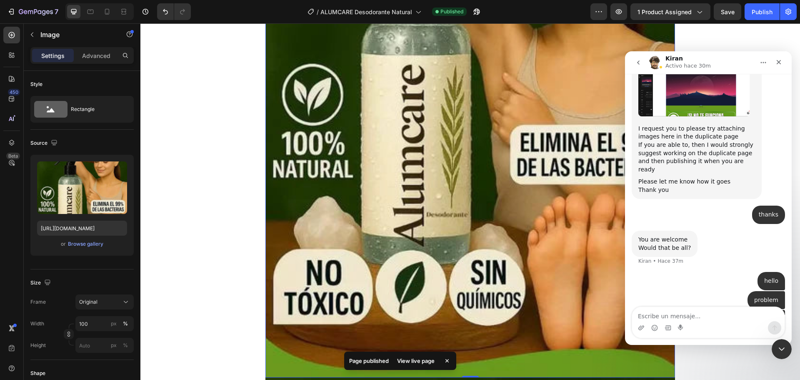
scroll to position [292, 0]
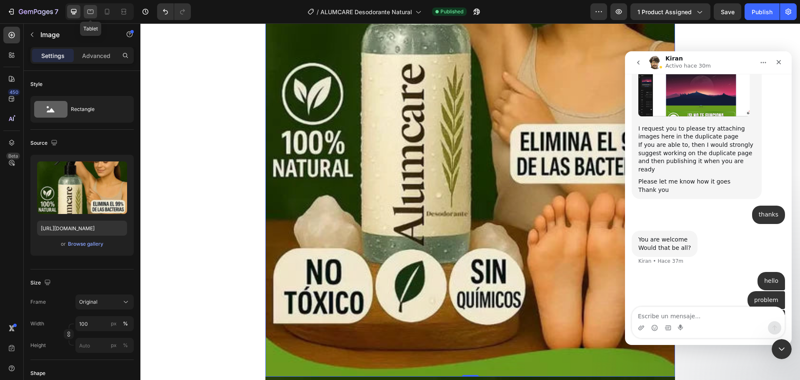
click at [94, 10] on icon at bounding box center [90, 12] width 8 height 8
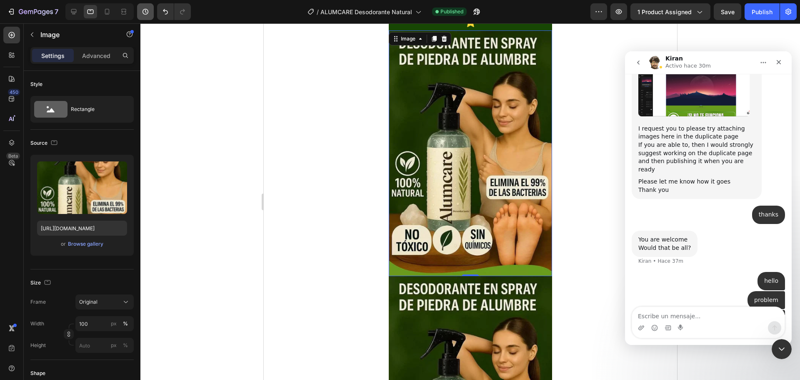
scroll to position [33, 0]
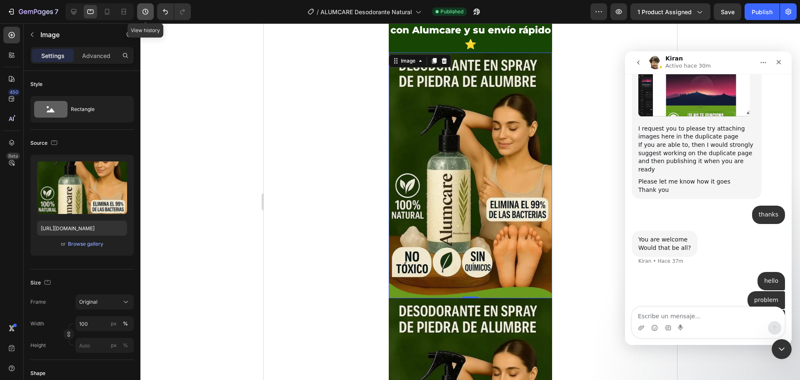
click at [140, 9] on button "button" at bounding box center [145, 11] width 17 height 17
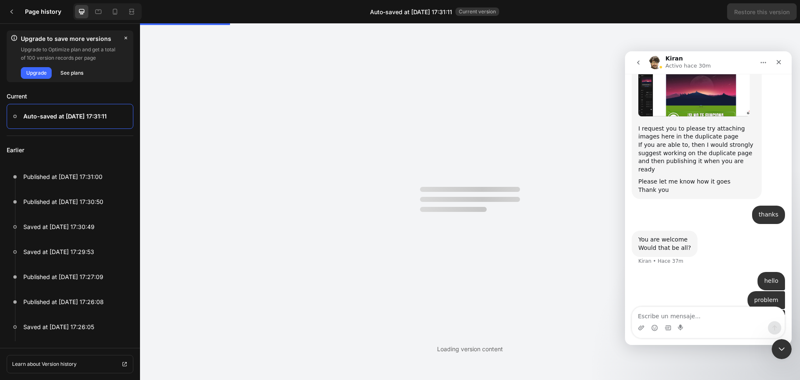
scroll to position [0, 0]
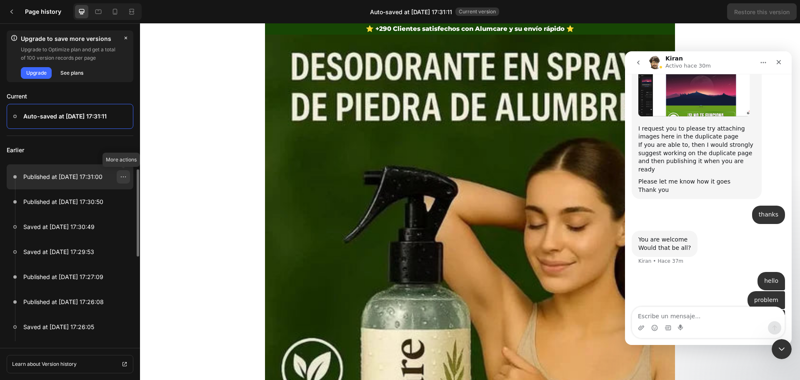
click at [120, 179] on div at bounding box center [123, 176] width 13 height 13
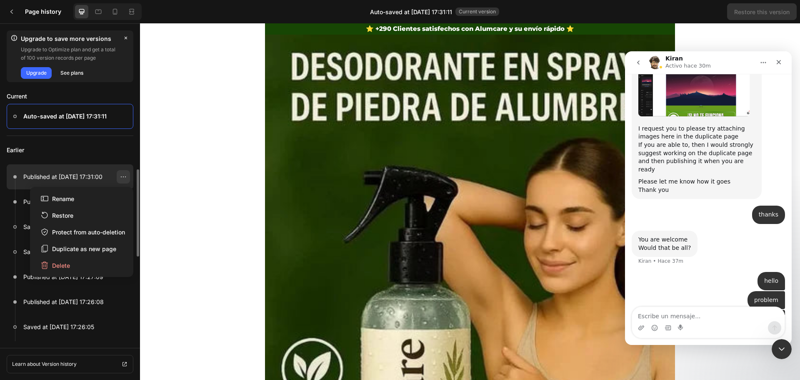
click at [120, 179] on div at bounding box center [123, 176] width 13 height 13
click at [116, 9] on icon at bounding box center [115, 12] width 5 height 6
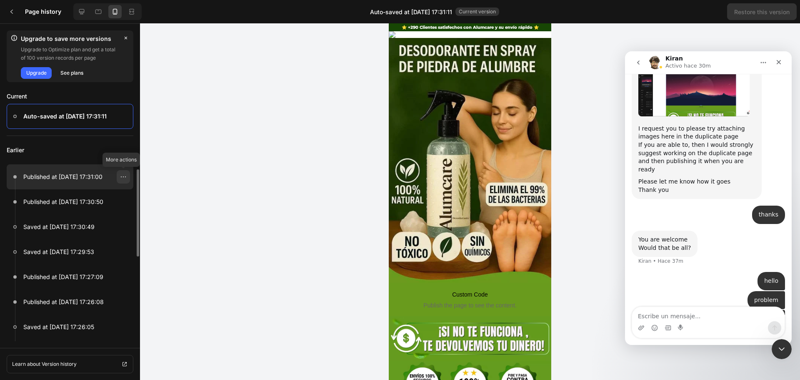
click at [123, 176] on icon at bounding box center [123, 176] width 7 height 7
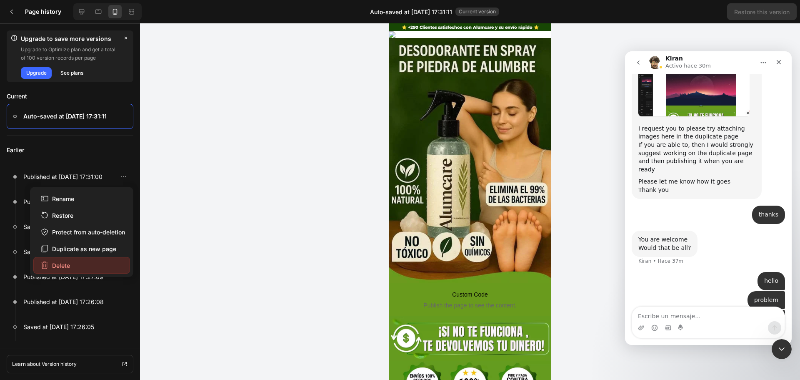
click at [90, 266] on button "Delete" at bounding box center [81, 265] width 97 height 17
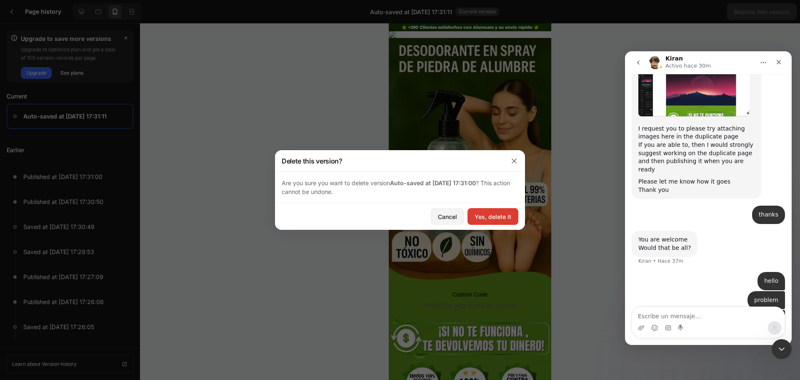
click at [490, 220] on div "Yes, delete it" at bounding box center [493, 216] width 37 height 9
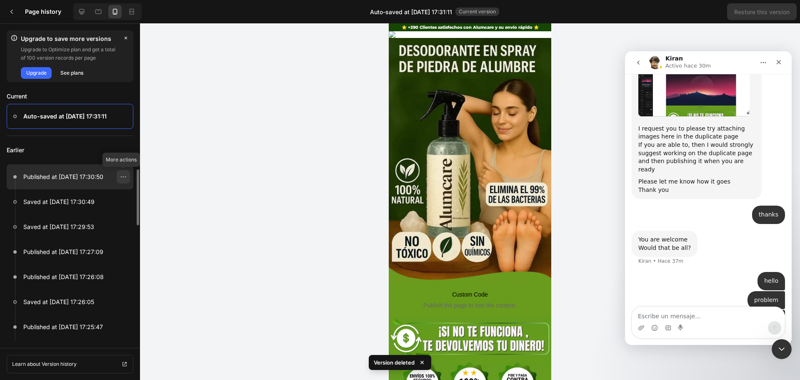
click at [120, 176] on div at bounding box center [123, 176] width 13 height 13
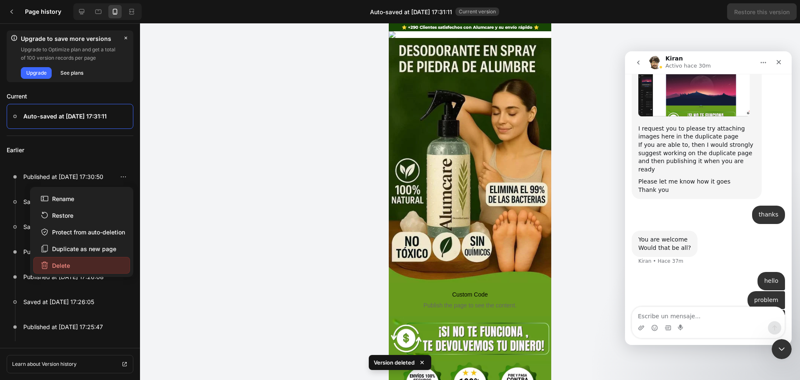
click at [96, 272] on button "Delete" at bounding box center [81, 265] width 97 height 17
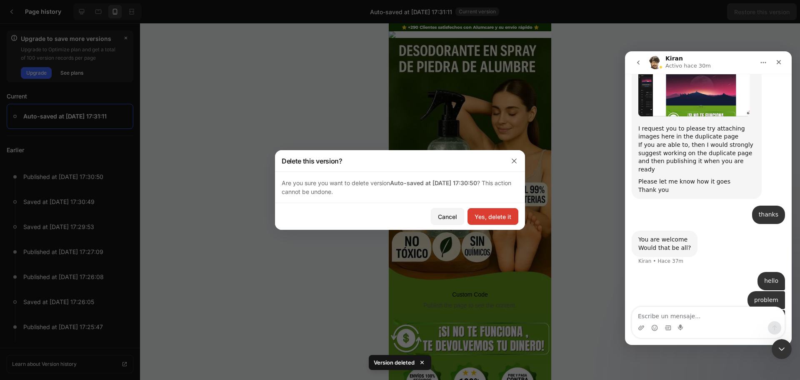
click at [494, 218] on div "Yes, delete it" at bounding box center [493, 216] width 37 height 9
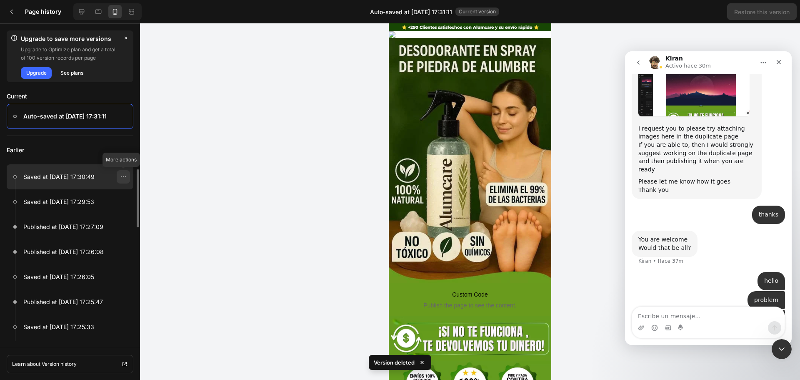
click at [123, 176] on icon at bounding box center [123, 176] width 7 height 7
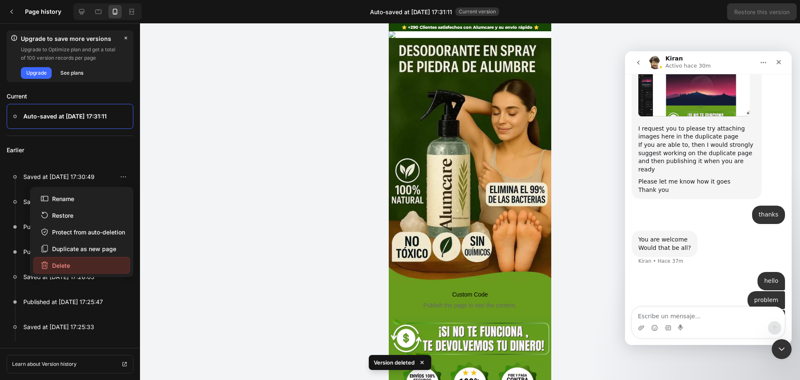
click at [105, 266] on button "Delete" at bounding box center [81, 265] width 97 height 17
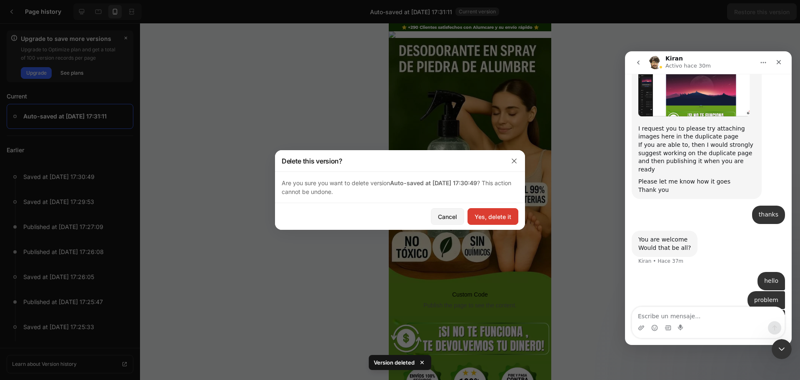
click at [483, 212] on div "Yes, delete it" at bounding box center [493, 216] width 37 height 9
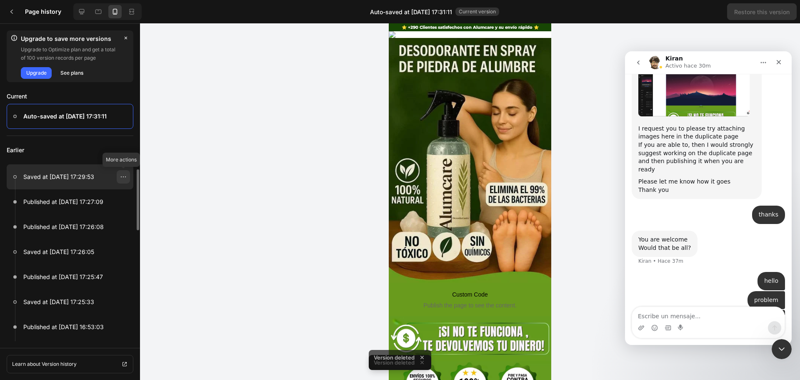
click at [121, 175] on icon at bounding box center [123, 176] width 7 height 7
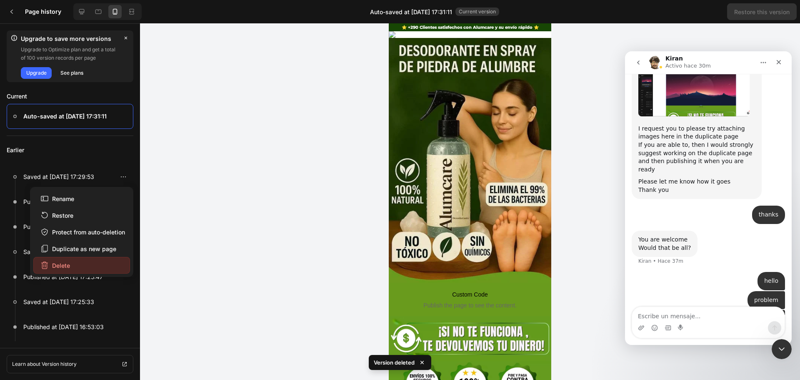
click at [84, 260] on button "Delete" at bounding box center [81, 265] width 97 height 17
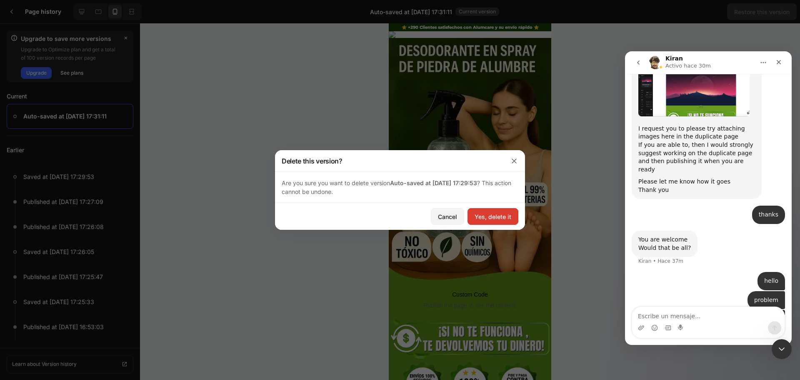
click at [487, 215] on div "Yes, delete it" at bounding box center [493, 216] width 37 height 9
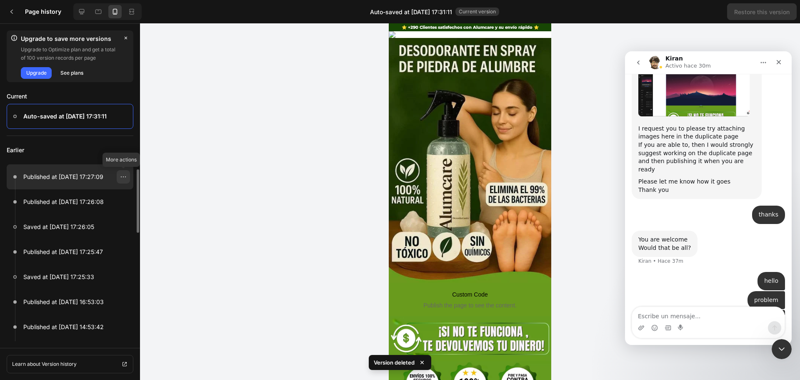
click at [118, 178] on div at bounding box center [123, 176] width 13 height 13
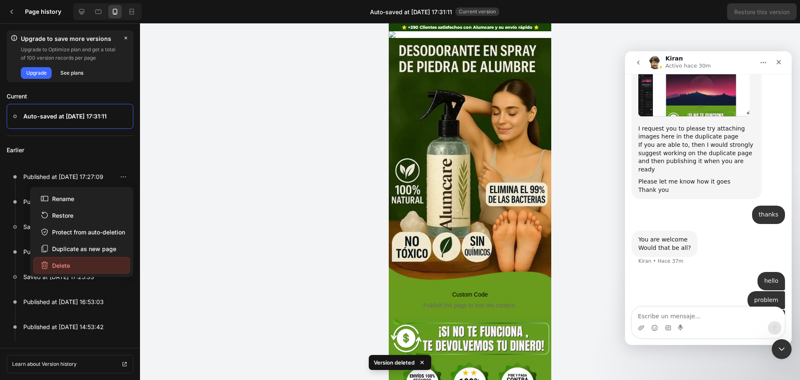
click at [106, 268] on button "Delete" at bounding box center [81, 265] width 97 height 17
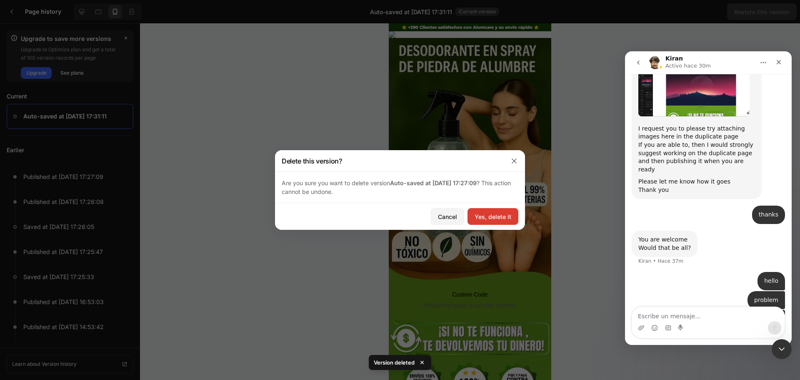
click at [497, 213] on div "Yes, delete it" at bounding box center [493, 216] width 37 height 9
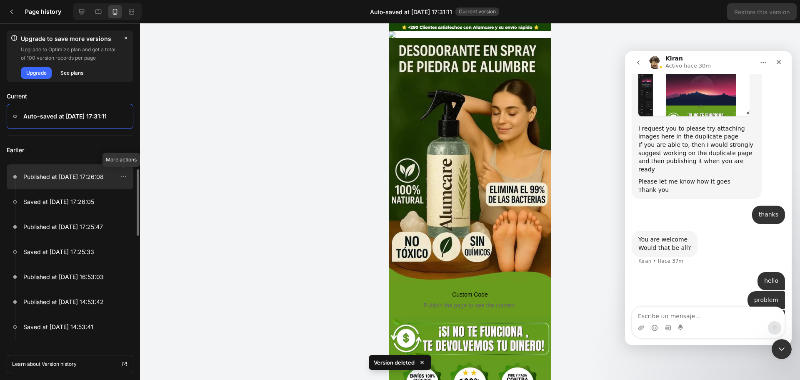
click at [131, 172] on div at bounding box center [123, 176] width 20 height 13
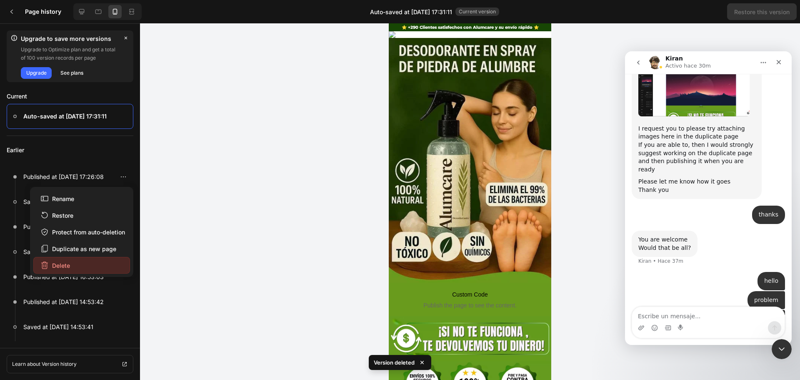
click at [75, 261] on button "Delete" at bounding box center [81, 265] width 97 height 17
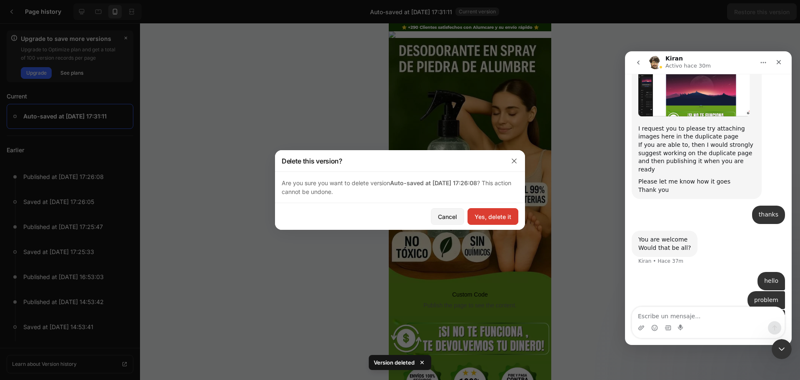
click at [476, 216] on div "Yes, delete it" at bounding box center [493, 216] width 37 height 9
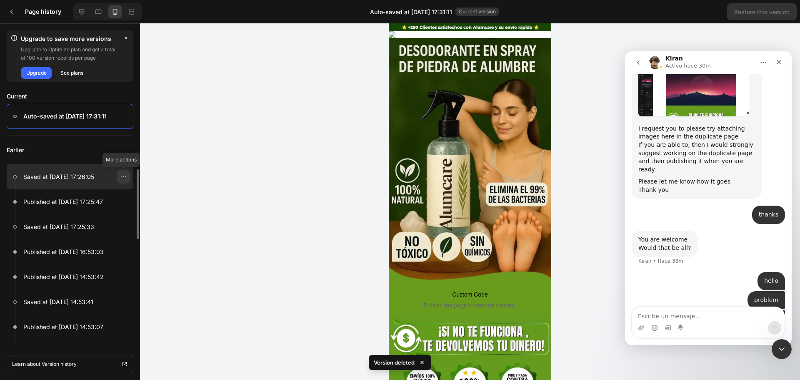
click at [119, 177] on div at bounding box center [123, 176] width 13 height 13
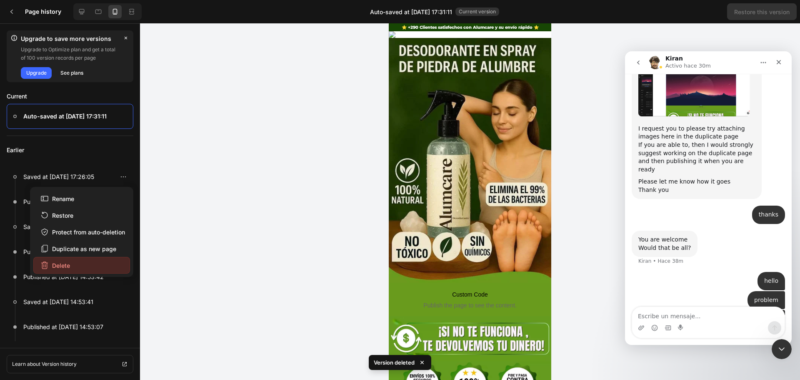
click at [100, 267] on button "Delete" at bounding box center [81, 265] width 97 height 17
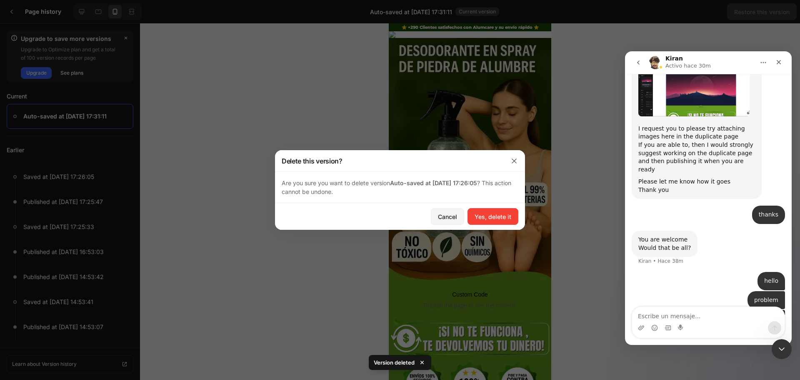
click at [493, 225] on div "Cancel Yes, delete it" at bounding box center [400, 216] width 250 height 27
click at [493, 219] on div "Yes, delete it" at bounding box center [493, 216] width 37 height 9
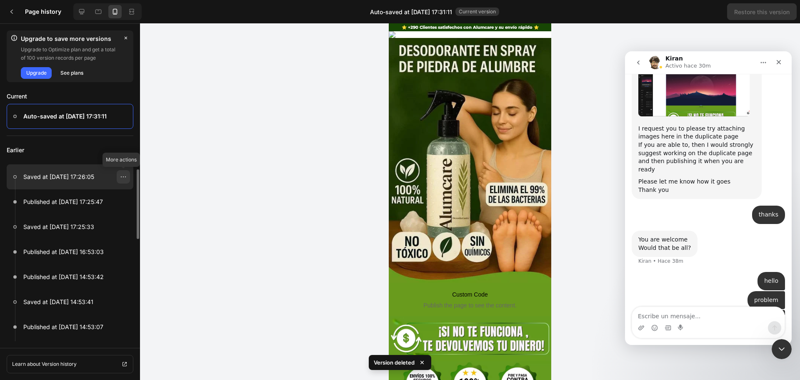
click at [120, 178] on div at bounding box center [123, 176] width 13 height 13
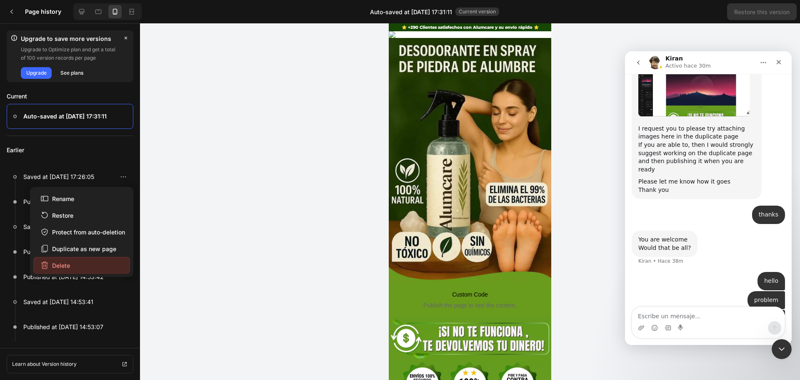
click at [106, 264] on button "Delete" at bounding box center [81, 265] width 97 height 17
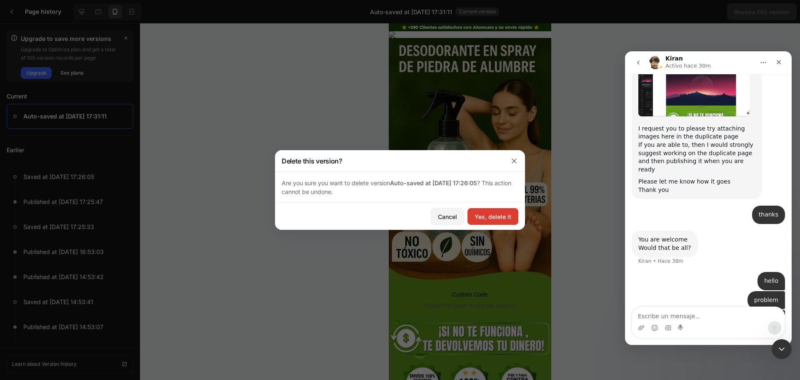
click at [476, 216] on div "Yes, delete it" at bounding box center [493, 216] width 37 height 9
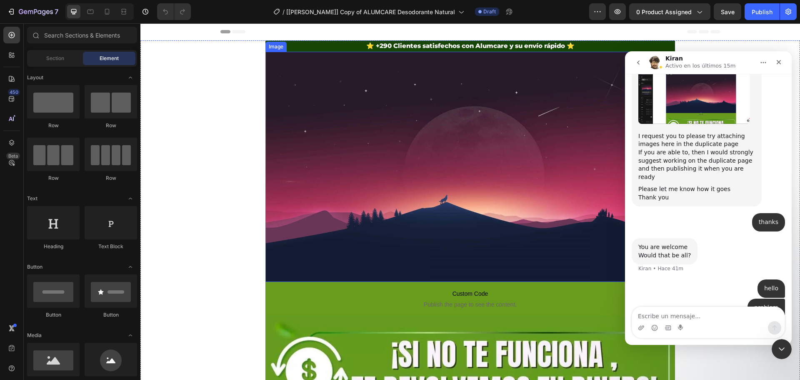
scroll to position [1273, 0]
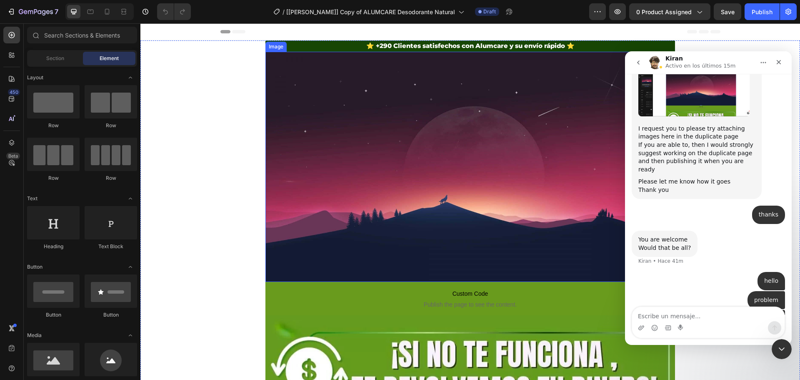
click at [384, 115] on img at bounding box center [471, 167] width 410 height 230
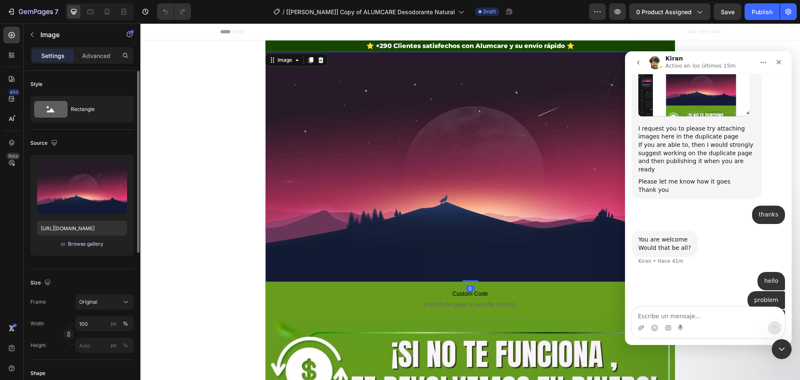
click at [89, 246] on div "Browse gallery" at bounding box center [85, 244] width 35 height 8
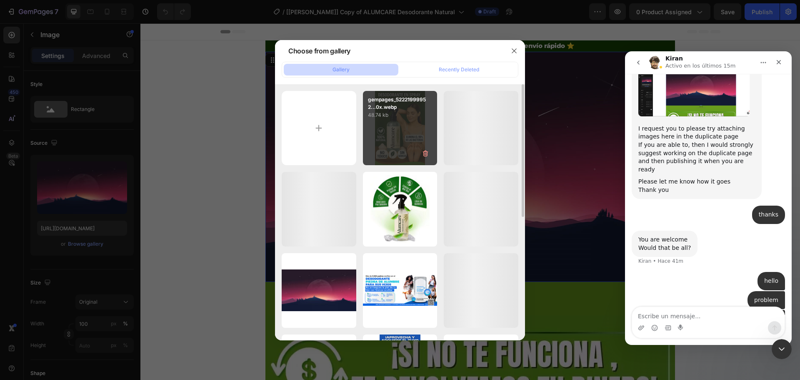
click at [402, 130] on div "gempages_52221999952...0x.webp 48.74 kb" at bounding box center [400, 128] width 75 height 75
type input "[URL][DOMAIN_NAME]"
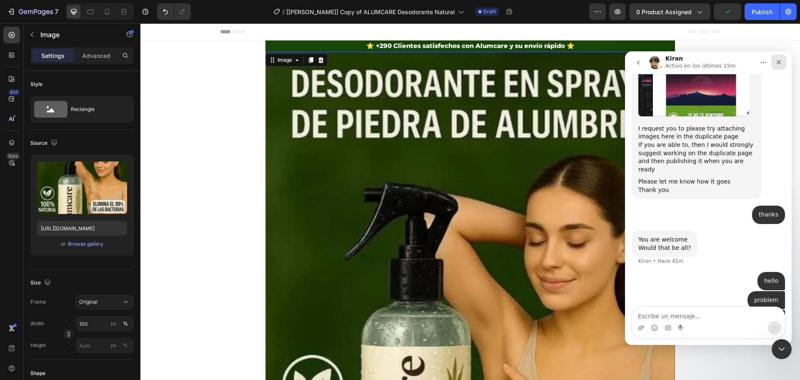
click at [783, 60] on div "Cerrar" at bounding box center [779, 62] width 15 height 15
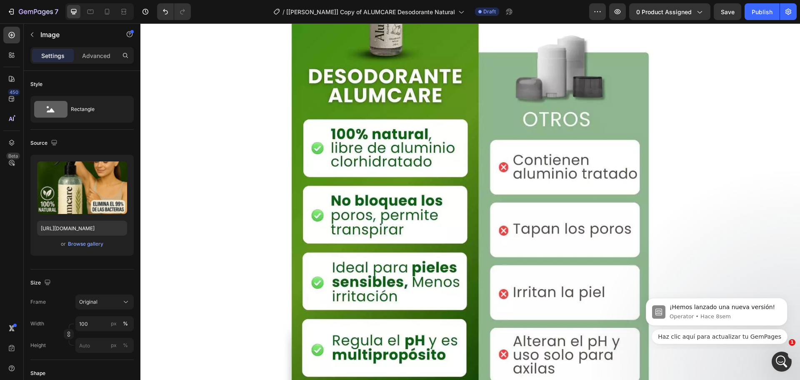
scroll to position [1042, 0]
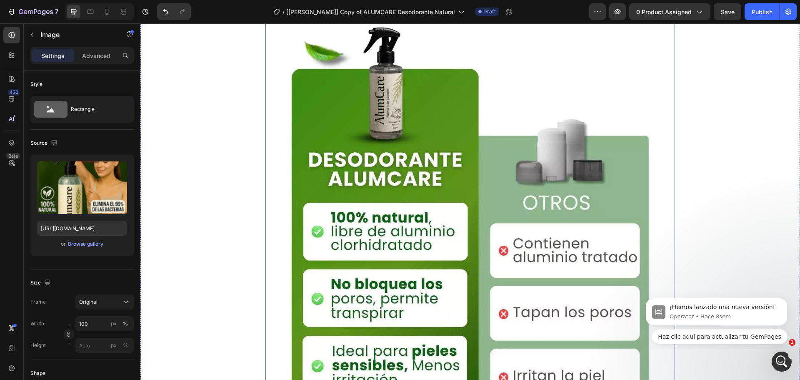
click at [452, 157] on img at bounding box center [471, 269] width 410 height 512
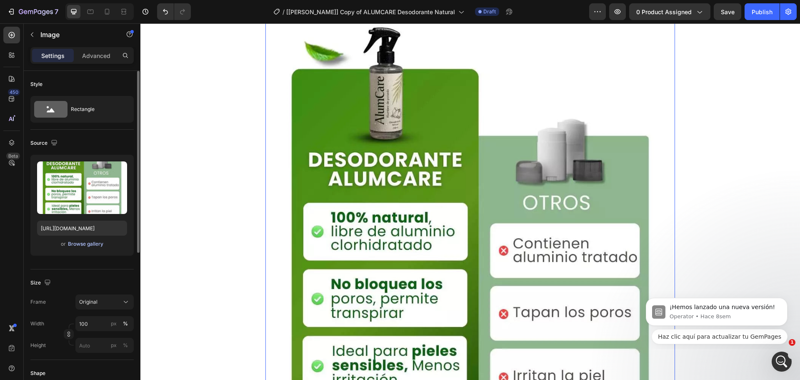
click at [78, 245] on div "Browse gallery" at bounding box center [85, 244] width 35 height 8
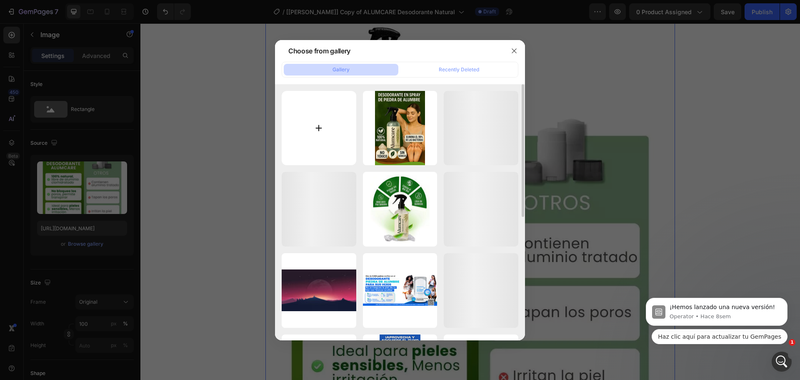
click at [343, 117] on input "file" at bounding box center [319, 128] width 75 height 75
click at [514, 45] on button "button" at bounding box center [514, 50] width 13 height 13
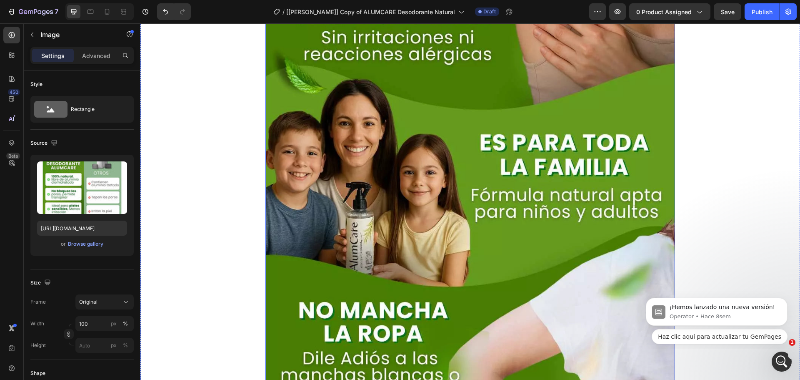
scroll to position [1709, 0]
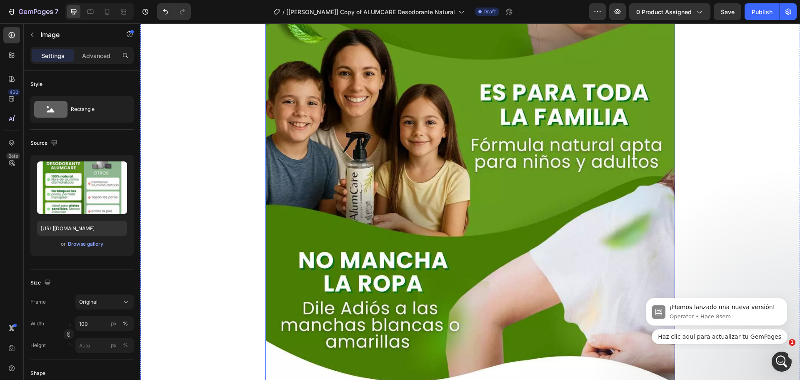
click at [438, 130] on img at bounding box center [471, 127] width 410 height 512
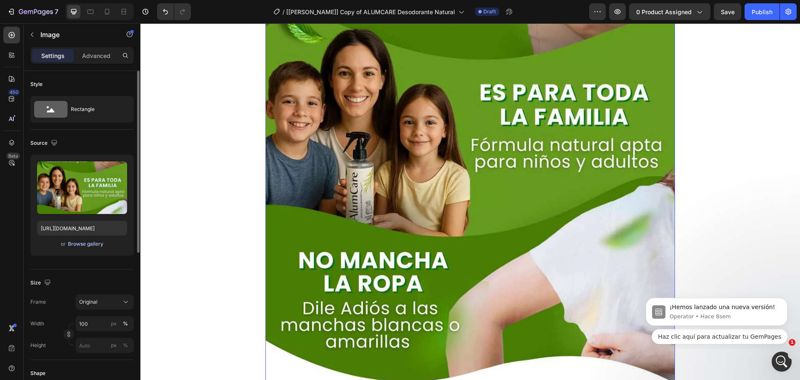
click at [93, 241] on div "Browse gallery" at bounding box center [85, 244] width 35 height 8
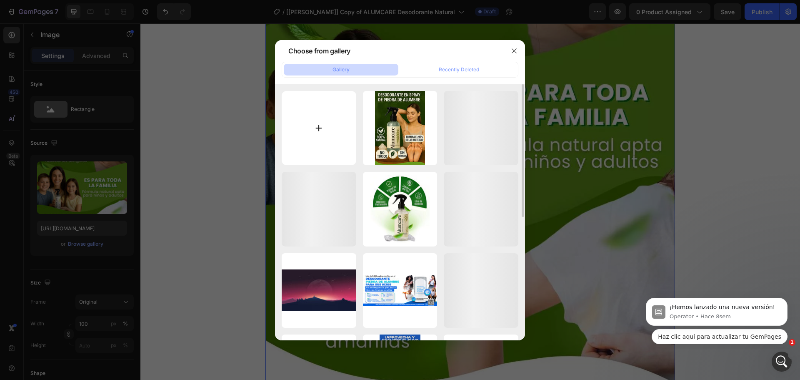
click at [292, 138] on input "file" at bounding box center [319, 128] width 75 height 75
click at [571, 208] on div at bounding box center [400, 190] width 800 height 380
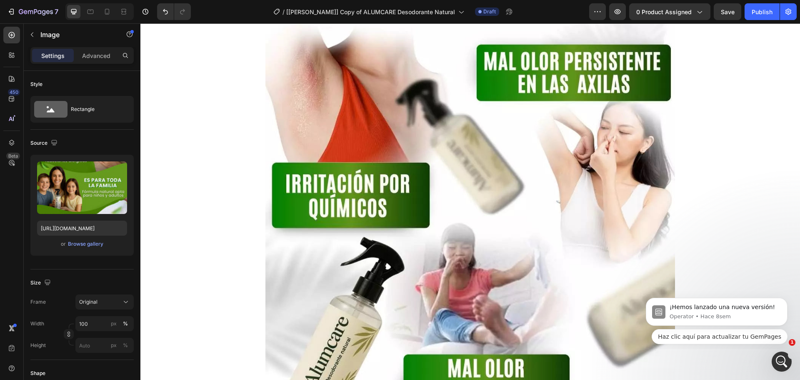
scroll to position [2293, 0]
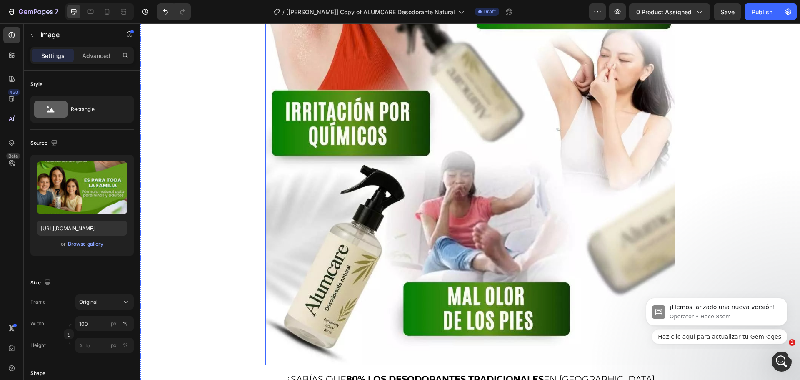
click at [491, 183] on img at bounding box center [471, 108] width 410 height 512
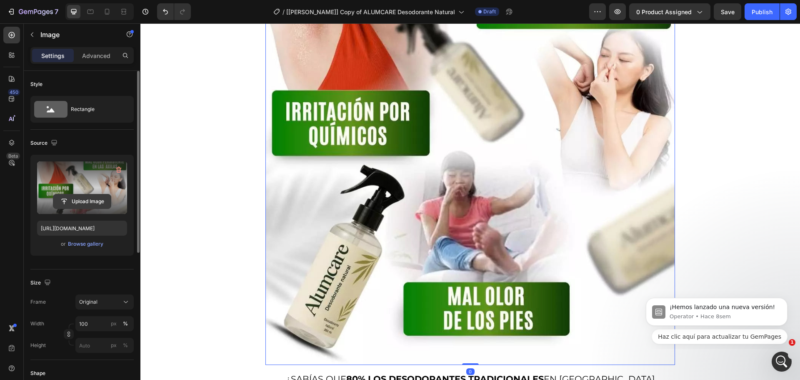
click at [109, 196] on input "file" at bounding box center [82, 201] width 58 height 14
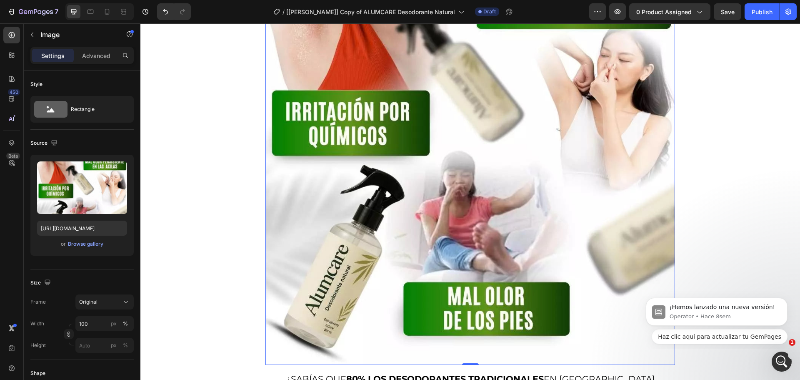
type input "https://cdn.shopify.com/s/files/1/0710/1654/6543/files/gempages_522219999520097…"
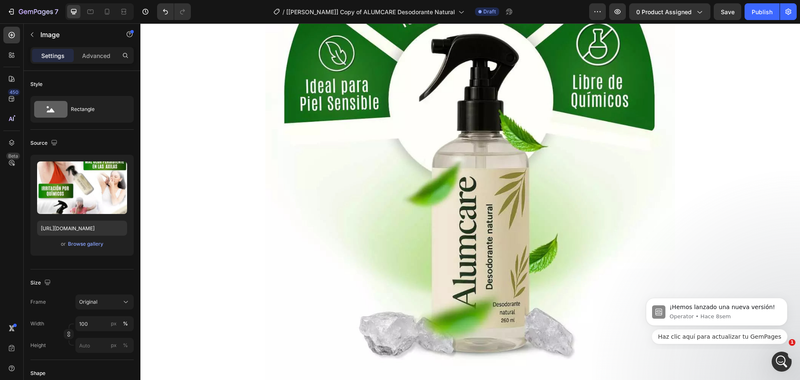
scroll to position [3085, 0]
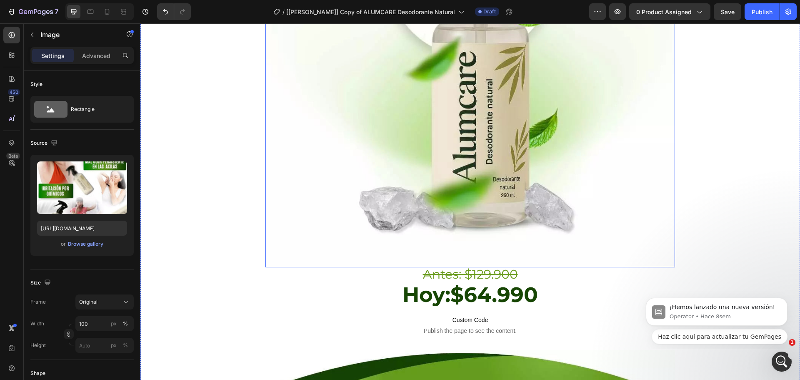
click at [521, 136] on img at bounding box center [471, 11] width 410 height 512
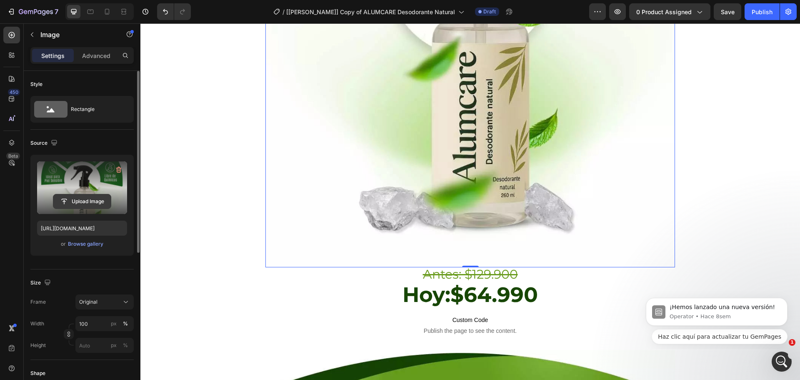
click at [82, 198] on input "file" at bounding box center [82, 201] width 58 height 14
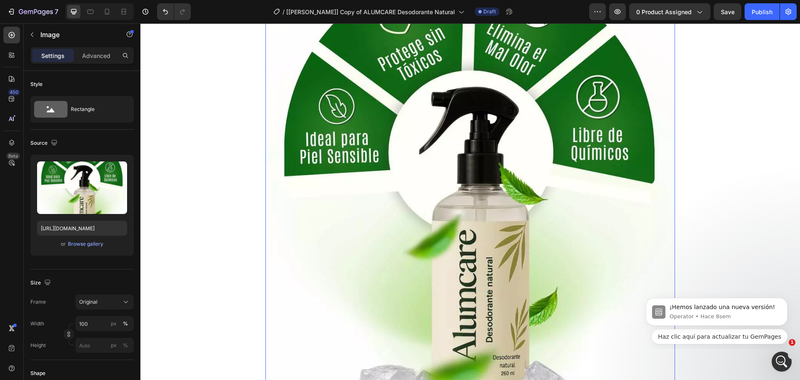
scroll to position [2835, 0]
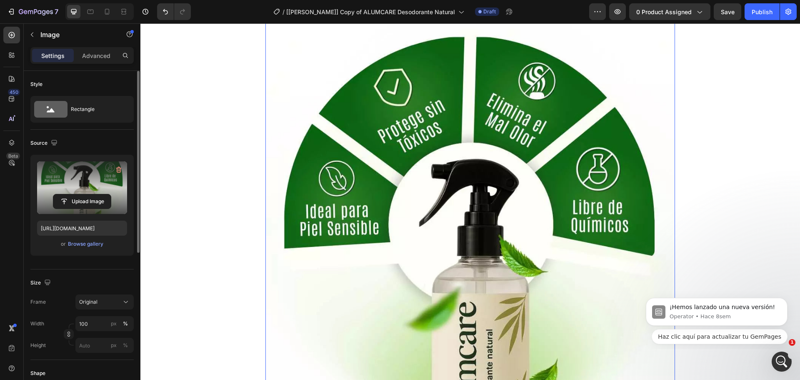
click at [87, 185] on label at bounding box center [82, 187] width 90 height 53
click at [87, 194] on input "file" at bounding box center [82, 201] width 58 height 14
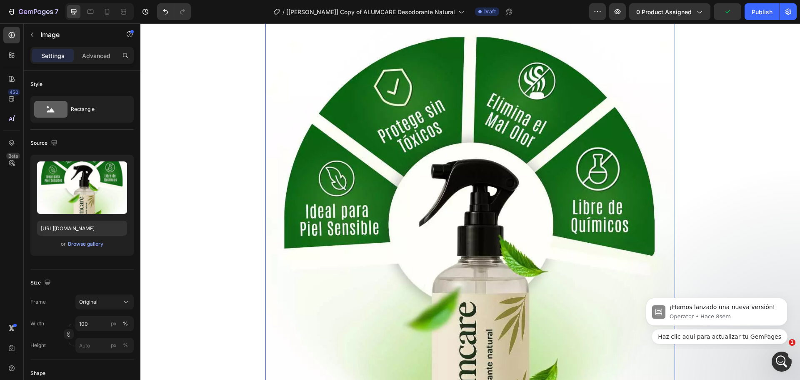
type input "https://cdn.shopify.com/s/files/1/0710/1654/6543/files/gempages_522219999520097…"
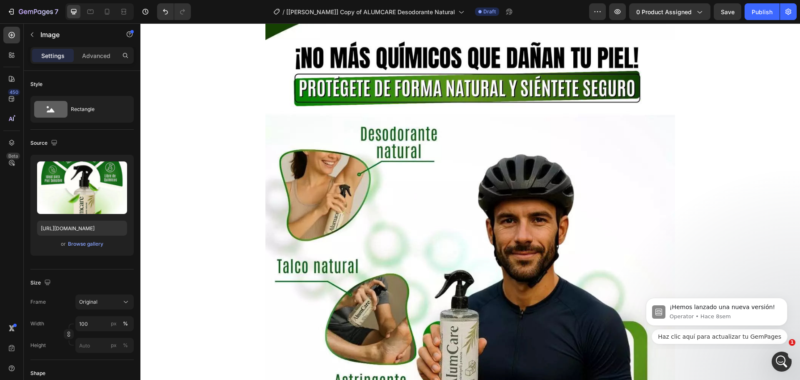
scroll to position [4877, 0]
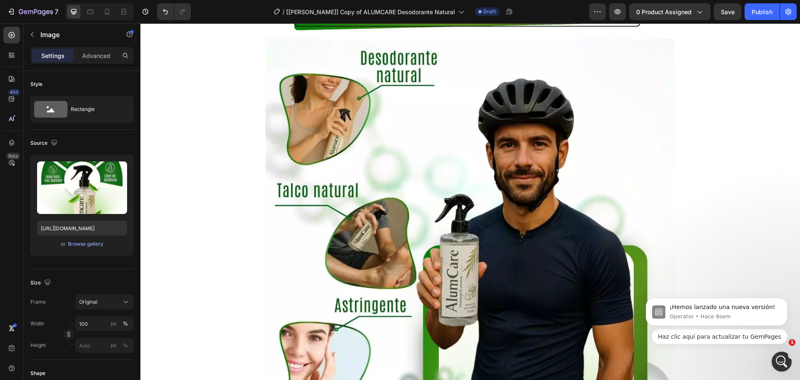
click at [408, 170] on img at bounding box center [471, 289] width 410 height 512
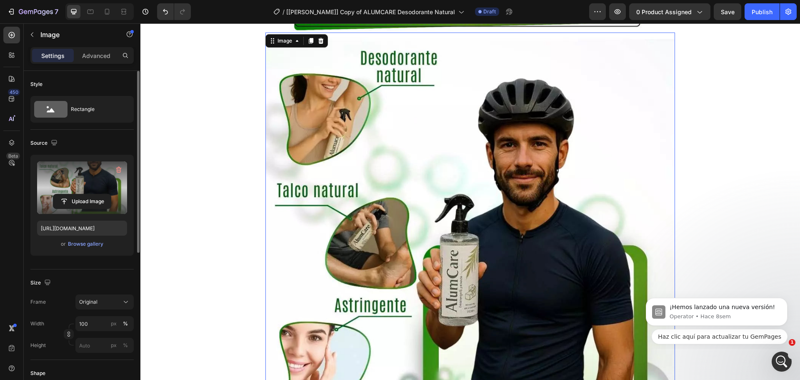
click at [88, 178] on label at bounding box center [82, 187] width 90 height 53
click at [88, 194] on input "file" at bounding box center [82, 201] width 58 height 14
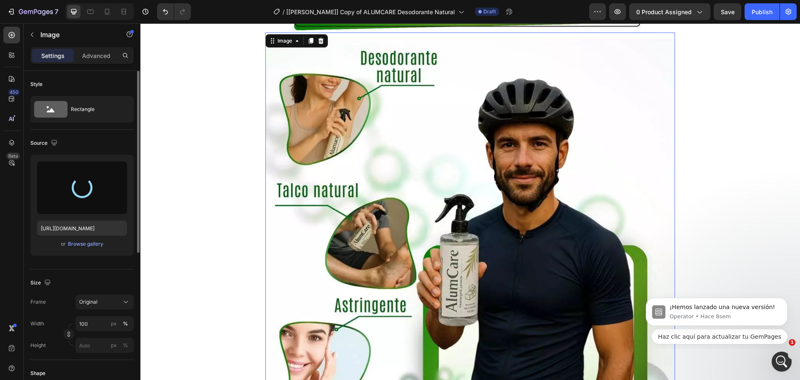
type input "https://cdn.shopify.com/s/files/1/0710/1654/6543/files/gempages_522219999520097…"
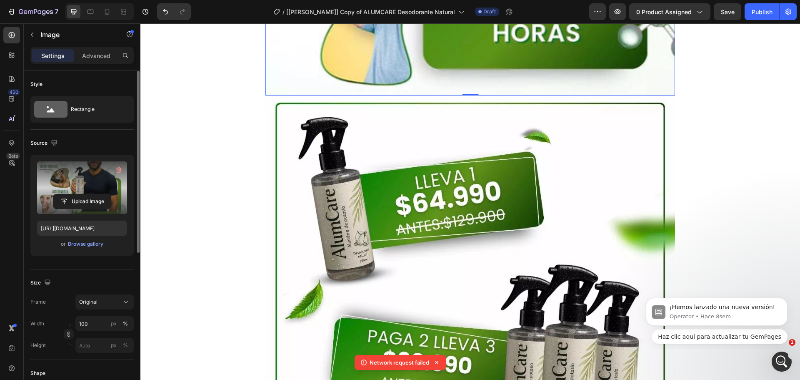
scroll to position [5377, 0]
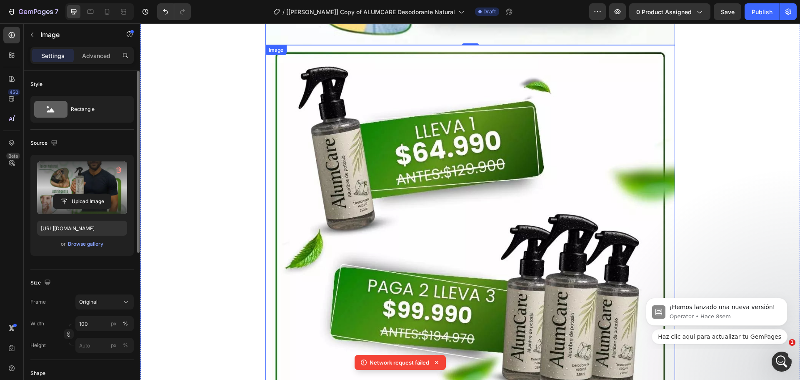
click at [458, 196] on img at bounding box center [471, 228] width 410 height 366
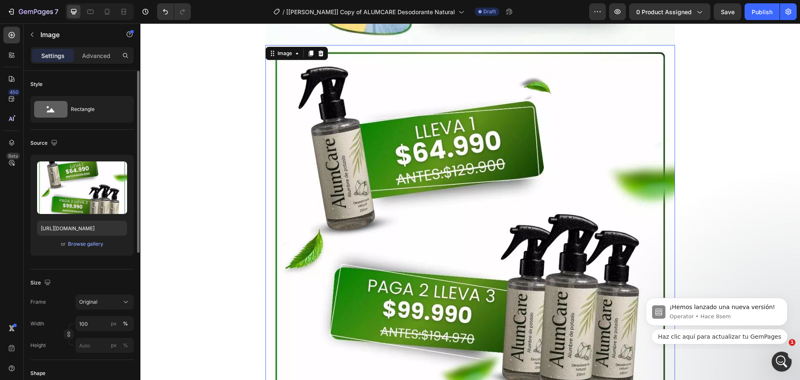
click at [449, 217] on img at bounding box center [471, 228] width 410 height 366
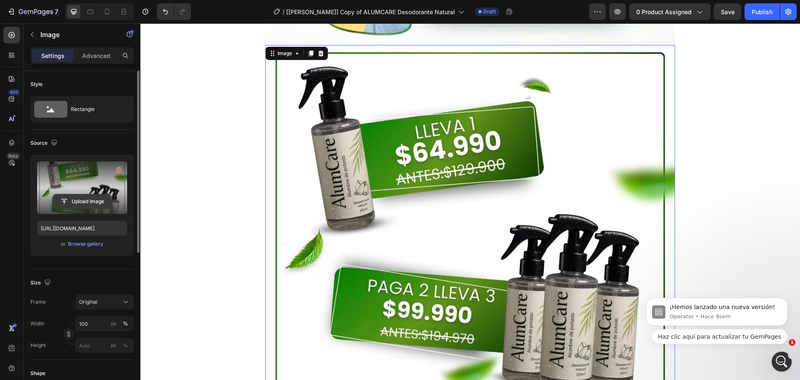
click at [83, 203] on input "file" at bounding box center [82, 201] width 58 height 14
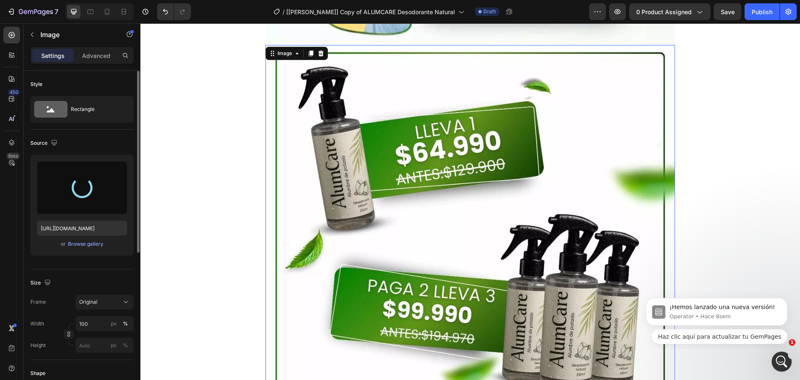
type input "https://cdn.shopify.com/s/files/1/0710/1654/6543/files/gempages_522219999520097…"
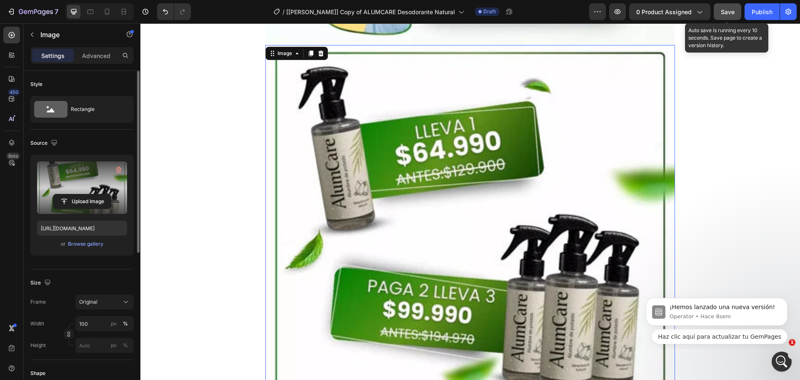
click at [731, 13] on span "Save" at bounding box center [728, 11] width 14 height 7
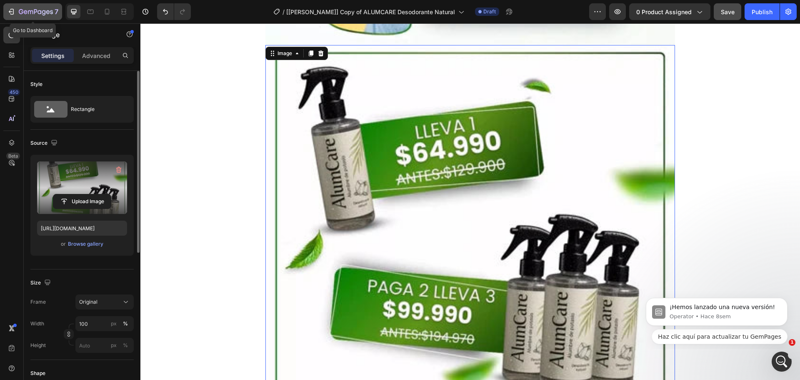
click at [29, 9] on icon "button" at bounding box center [36, 12] width 34 height 7
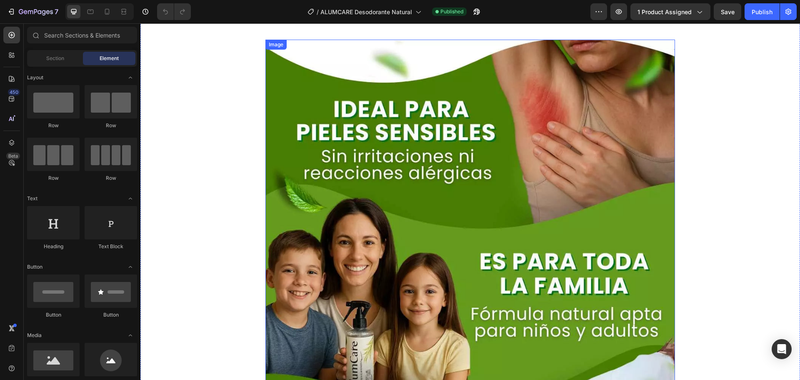
scroll to position [2173, 0]
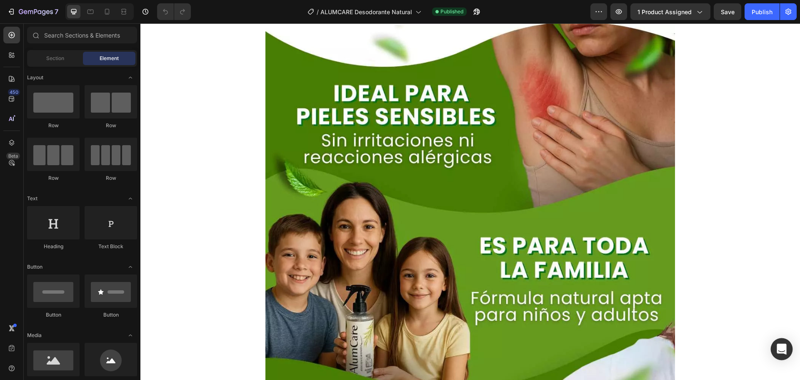
click at [782, 352] on icon "Open Intercom Messenger" at bounding box center [782, 348] width 10 height 11
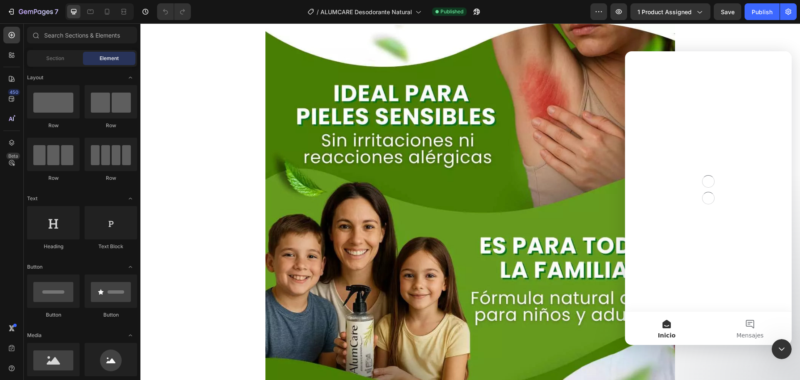
scroll to position [0, 0]
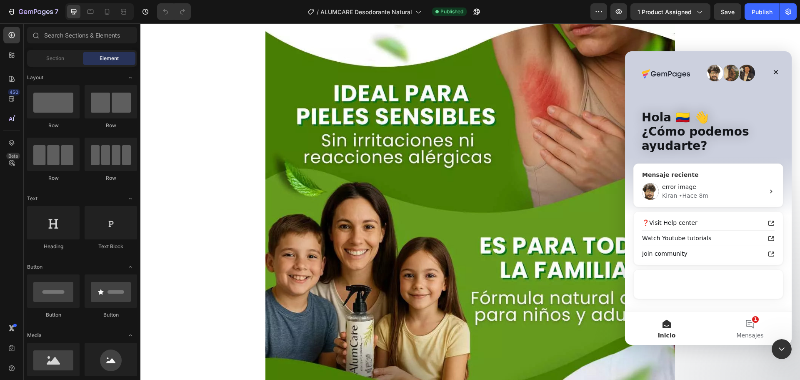
click at [689, 193] on div "• Hace 8m" at bounding box center [694, 195] width 30 height 9
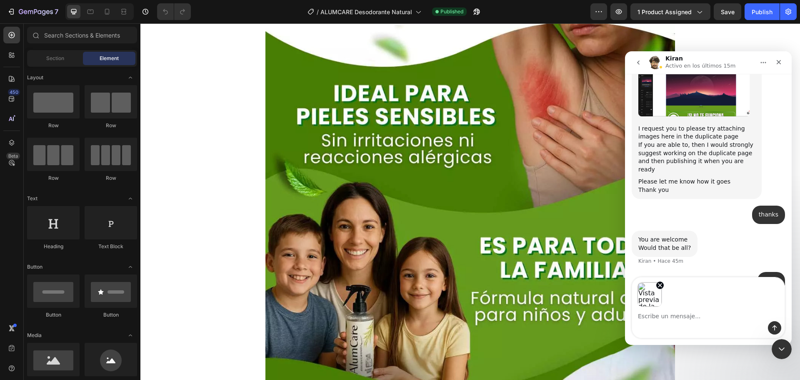
scroll to position [1303, 0]
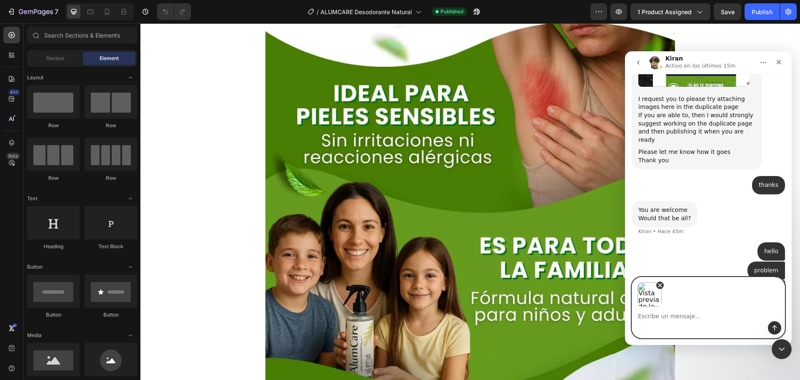
click at [659, 286] on icon "Eliminar imagen 1" at bounding box center [660, 284] width 3 height 3
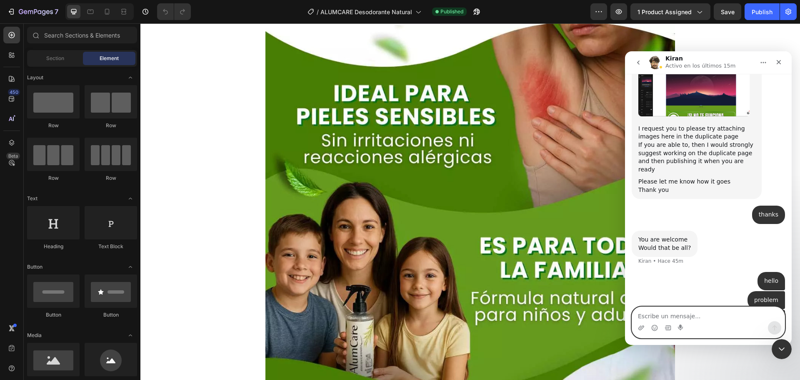
paste textarea "It doesn't show the images I upload. I need it to stay as it was before. Please…"
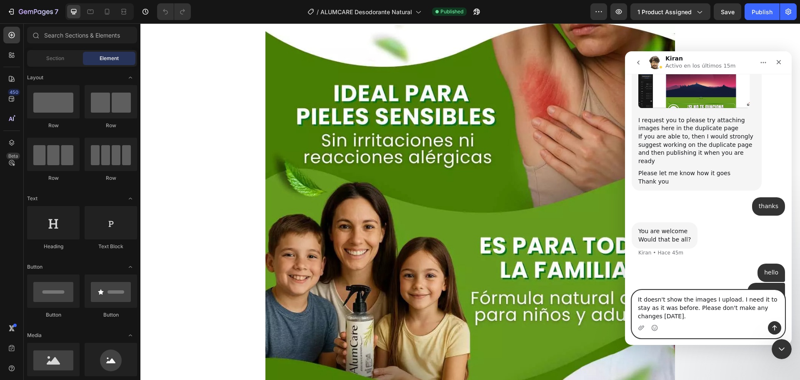
click at [765, 318] on textarea "It doesn't show the images I upload. I need it to stay as it was before. Please…" at bounding box center [708, 305] width 153 height 31
type textarea "It doesn't show the images I upload. I need it to stay as it was before. Please…"
click at [773, 326] on icon "Enviar un mensaje…" at bounding box center [775, 327] width 7 height 7
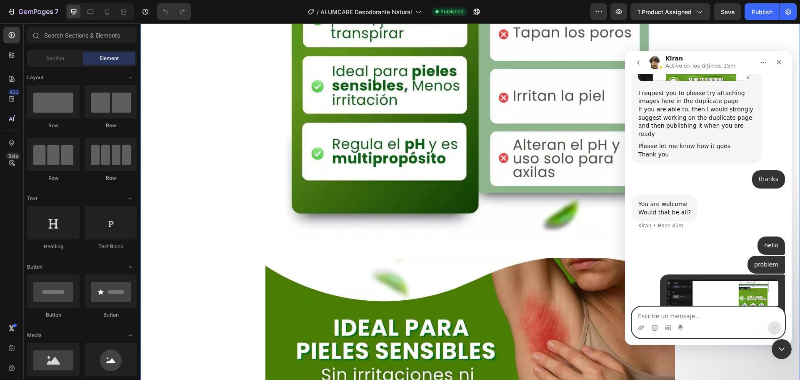
scroll to position [1923, 0]
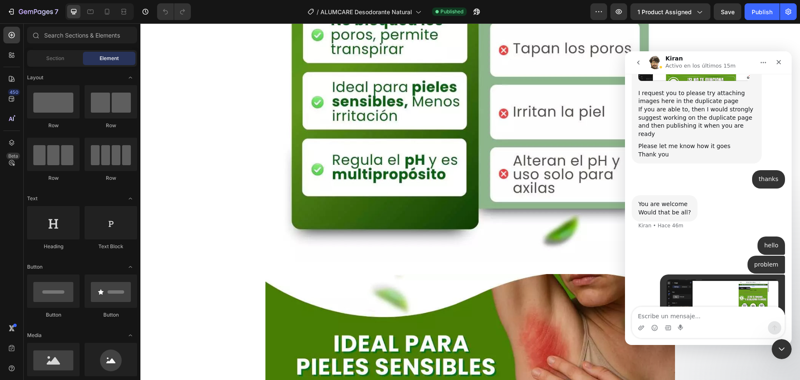
click at [765, 62] on icon "Inicio" at bounding box center [763, 62] width 5 height 1
click at [777, 63] on icon "Cerrar" at bounding box center [779, 62] width 5 height 5
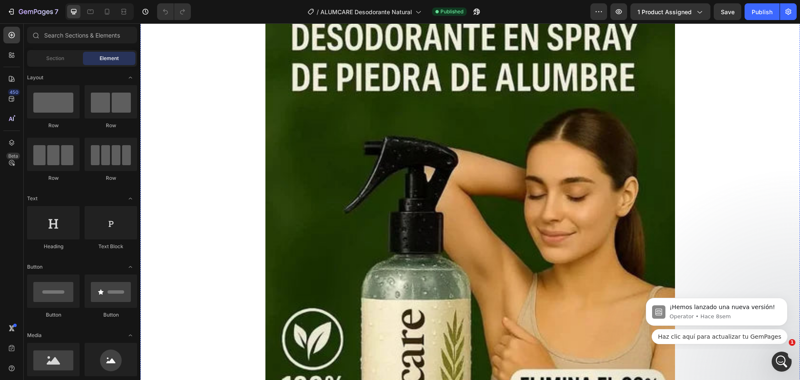
scroll to position [0, 0]
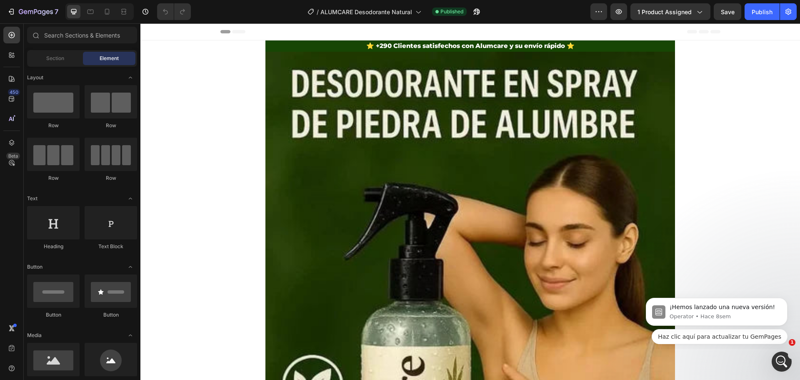
click at [232, 30] on icon at bounding box center [238, 31] width 13 height 3
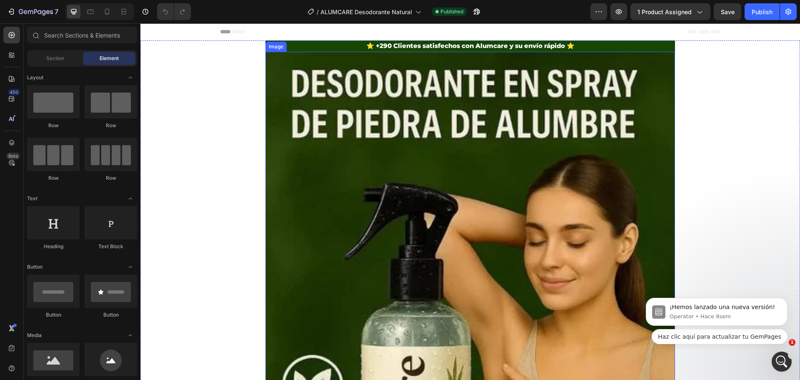
click at [413, 125] on img at bounding box center [471, 360] width 410 height 617
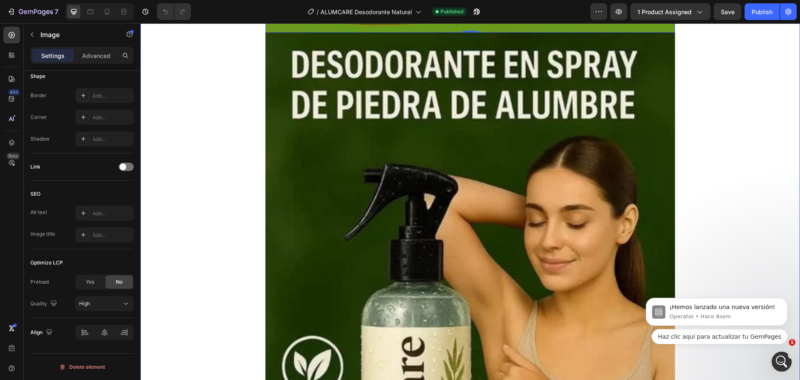
scroll to position [709, 0]
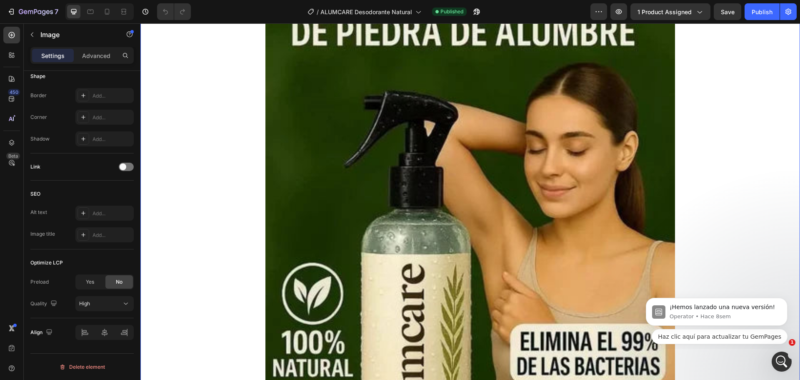
click at [269, 170] on img at bounding box center [471, 268] width 410 height 617
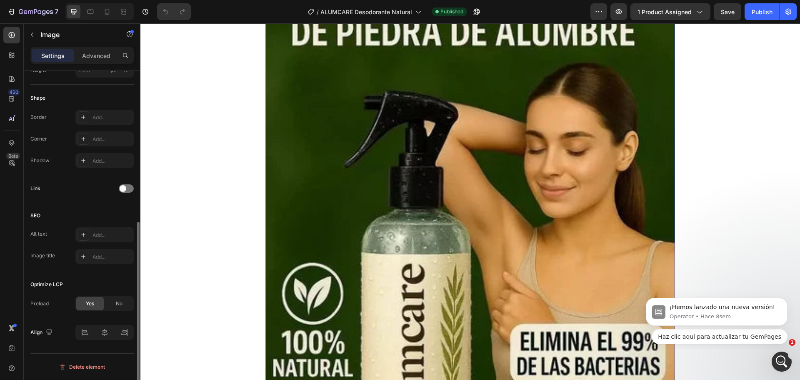
scroll to position [275, 0]
click at [370, 168] on img at bounding box center [471, 268] width 410 height 617
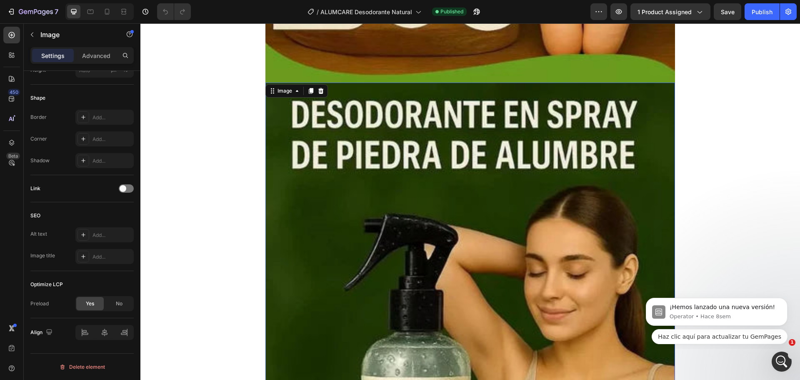
scroll to position [584, 0]
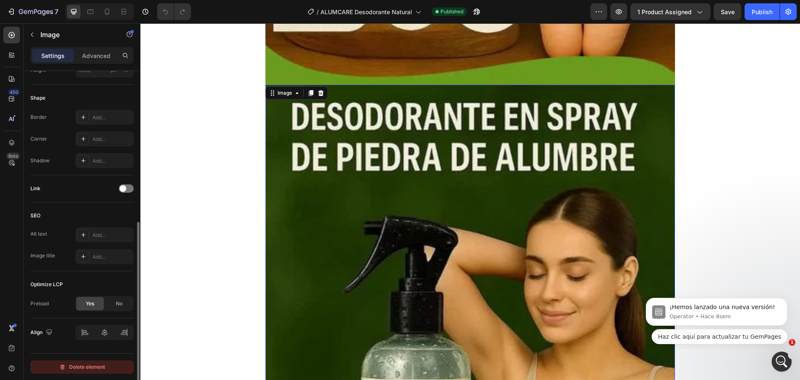
click at [93, 366] on div "Delete element" at bounding box center [82, 367] width 46 height 10
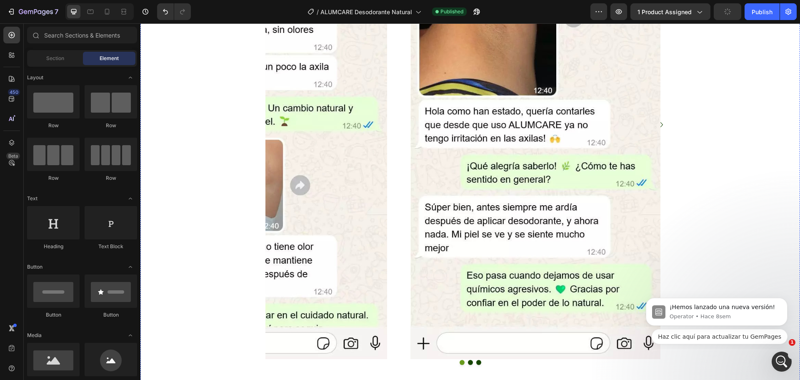
scroll to position [6211, 0]
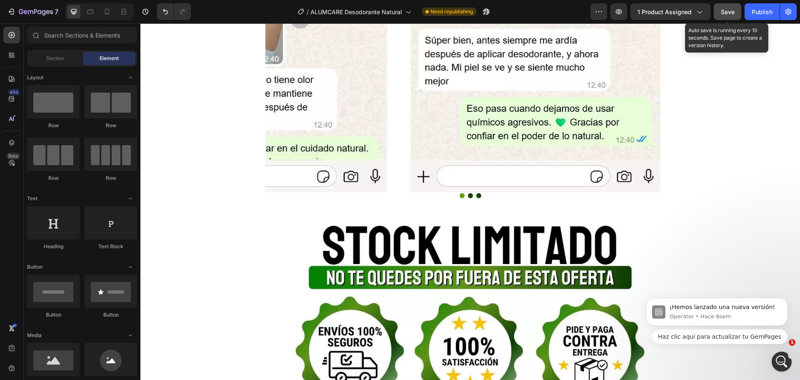
click at [736, 12] on button "Save" at bounding box center [728, 11] width 28 height 17
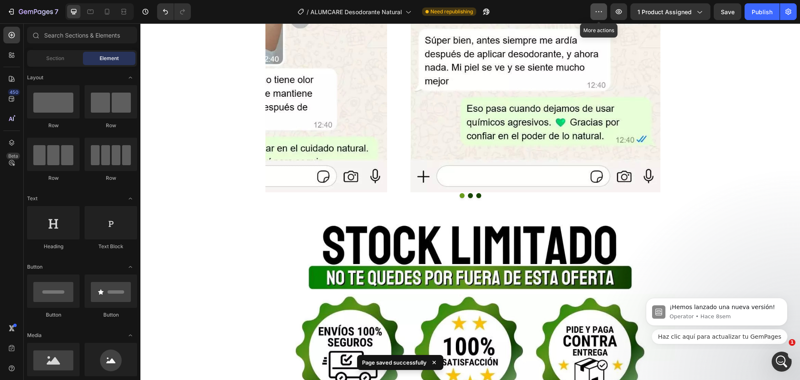
click at [602, 15] on icon "button" at bounding box center [599, 12] width 8 height 8
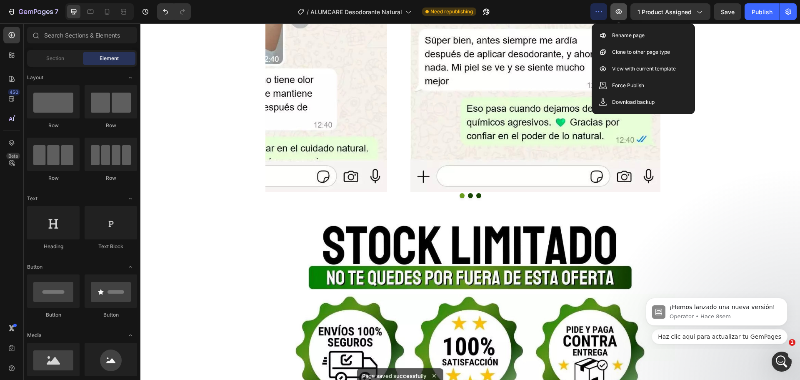
click at [620, 18] on button "button" at bounding box center [619, 11] width 17 height 17
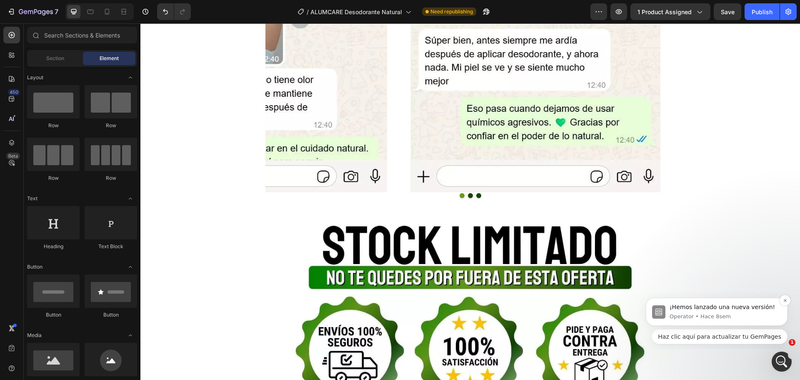
click at [693, 309] on div "¡Hemos lanzado una nueva versión!" at bounding box center [726, 307] width 112 height 8
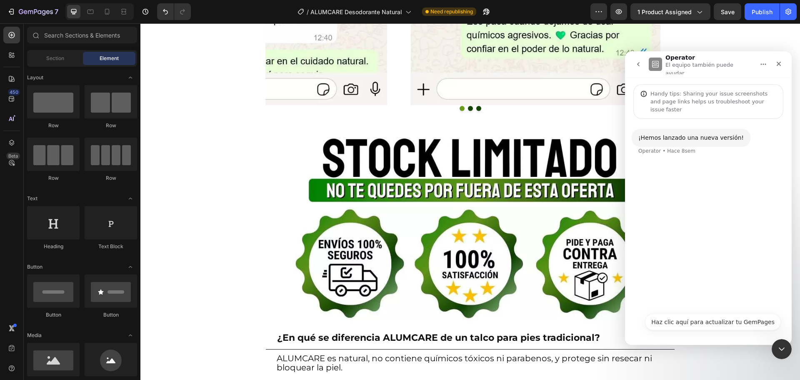
scroll to position [6253, 0]
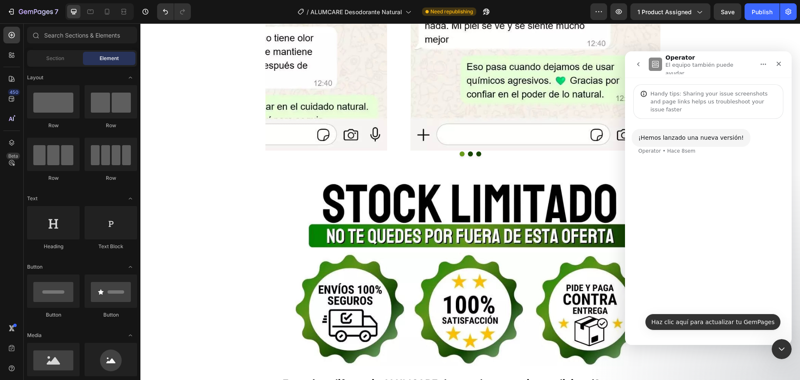
click at [721, 322] on button "Haz clic aquí para actualizar tu GemPages" at bounding box center [713, 321] width 136 height 17
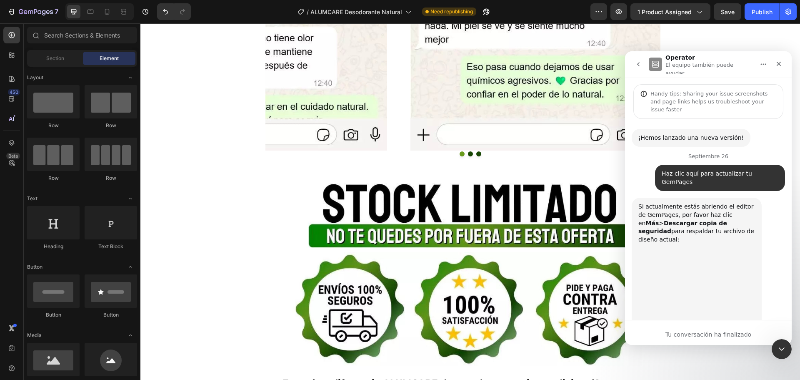
scroll to position [88, 0]
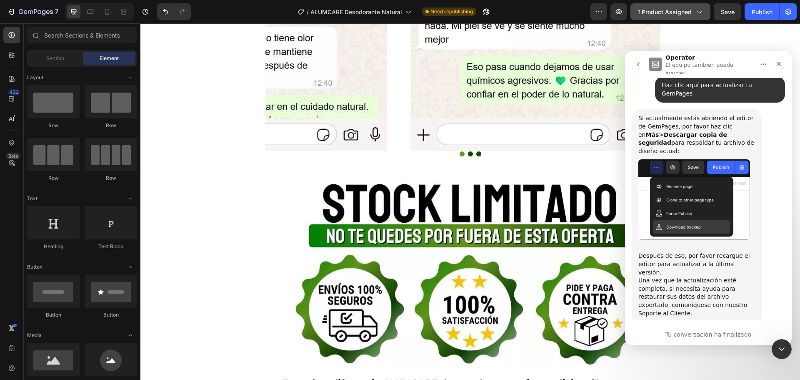
click at [664, 12] on span "1 product assigned" at bounding box center [665, 12] width 54 height 9
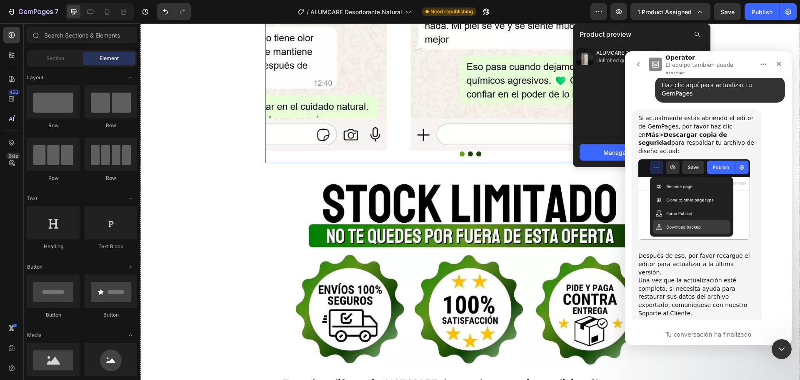
scroll to position [132, 0]
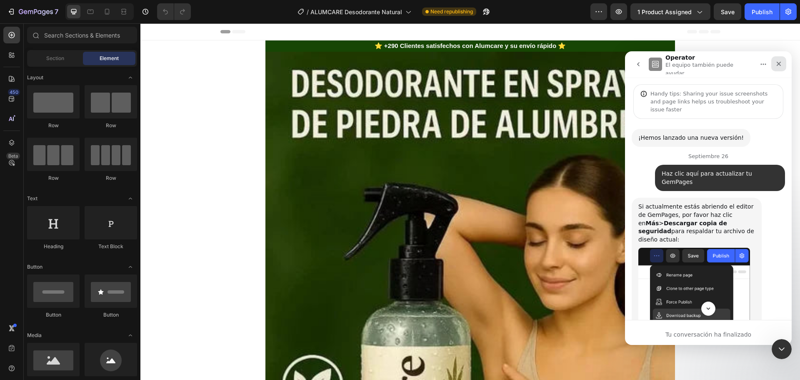
click at [780, 58] on div "Cerrar" at bounding box center [779, 63] width 15 height 15
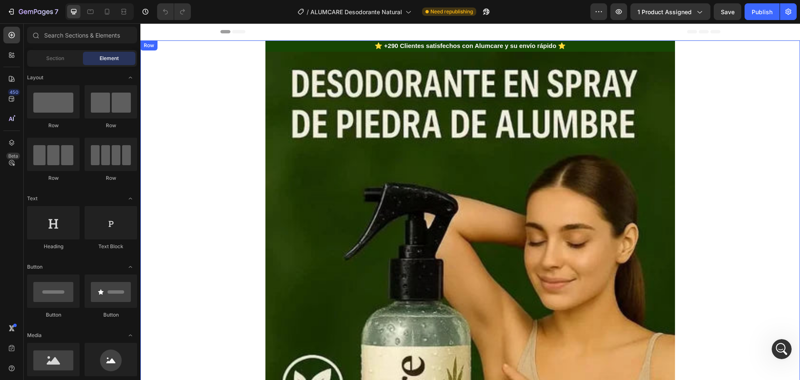
scroll to position [132, 0]
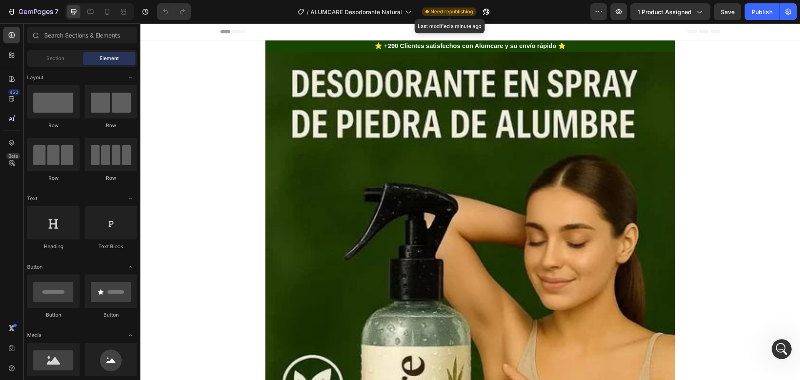
click at [439, 11] on span "Need republishing" at bounding box center [452, 12] width 43 height 8
click at [486, 10] on icon "button" at bounding box center [486, 12] width 8 height 8
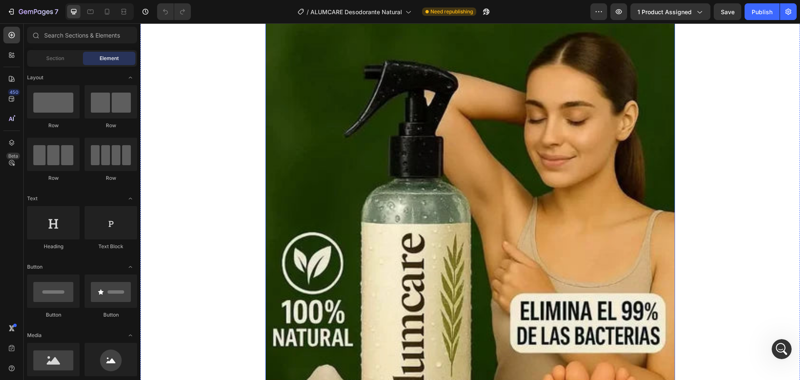
scroll to position [167, 0]
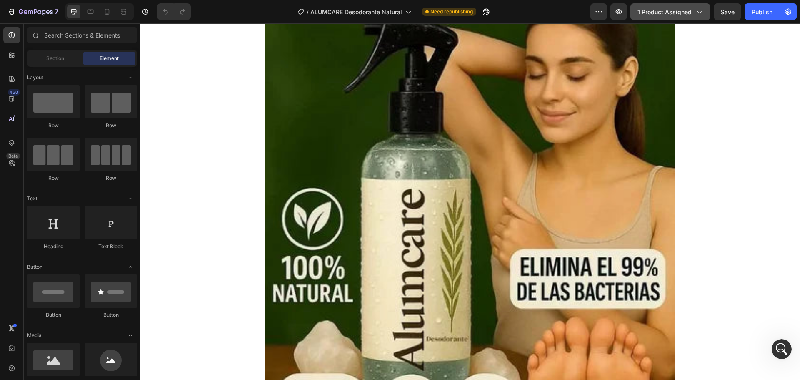
click at [702, 15] on icon "button" at bounding box center [699, 12] width 8 height 8
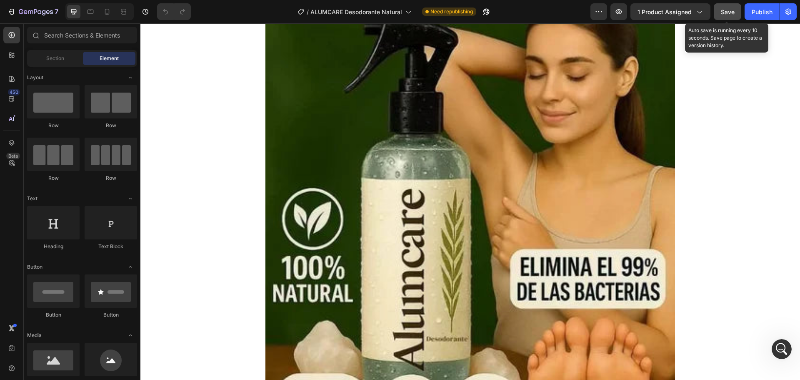
click at [731, 15] on span "Save" at bounding box center [728, 11] width 14 height 7
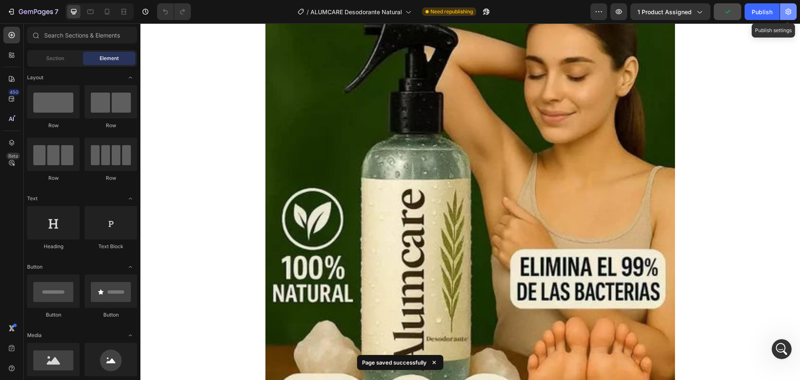
click at [784, 11] on button "button" at bounding box center [788, 11] width 17 height 17
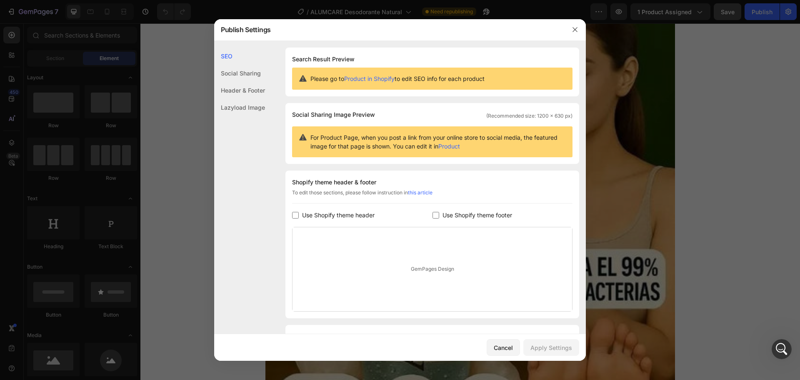
click at [709, 156] on div at bounding box center [400, 190] width 800 height 380
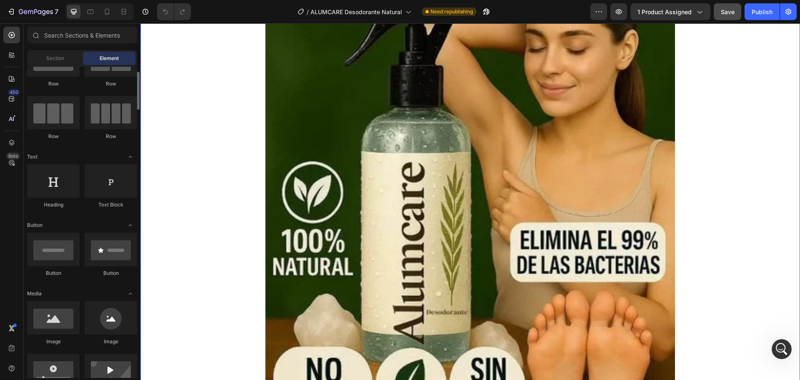
scroll to position [208, 0]
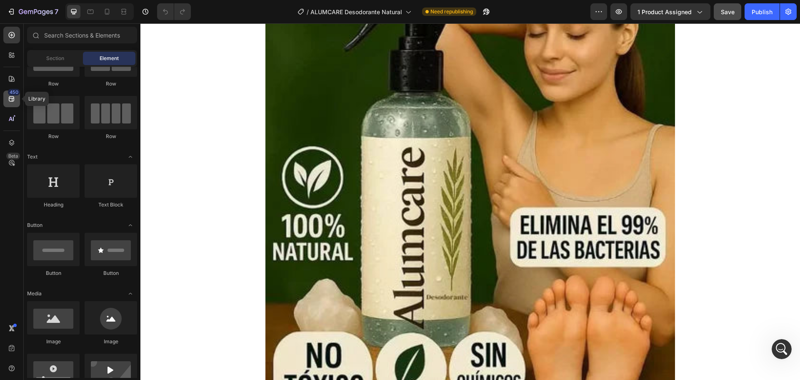
click at [13, 100] on icon at bounding box center [12, 99] width 8 height 8
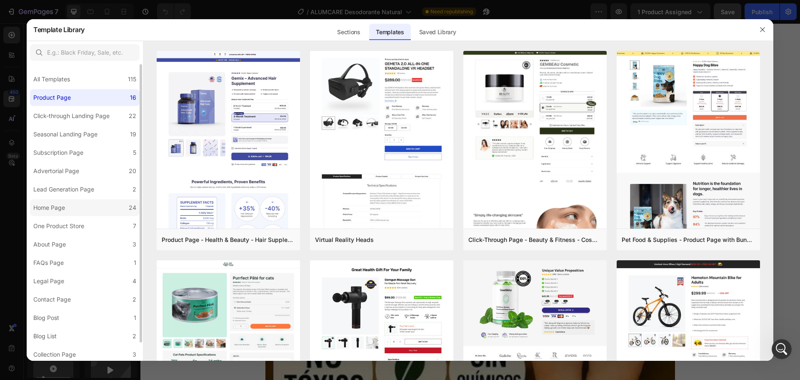
click at [76, 207] on label "Home Page 24" at bounding box center [85, 207] width 110 height 17
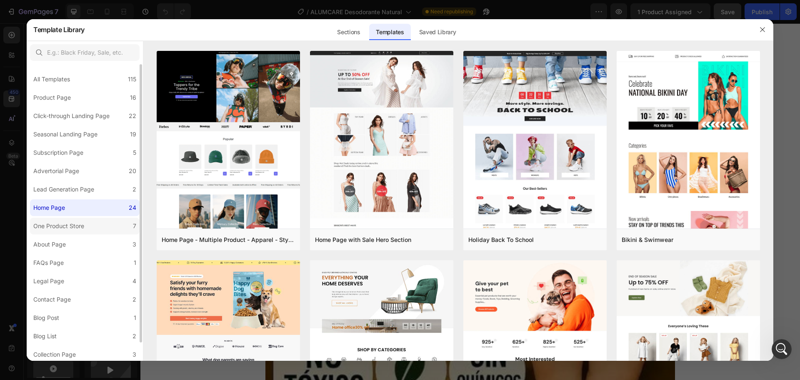
click at [71, 228] on div "One Product Store" at bounding box center [58, 226] width 51 height 10
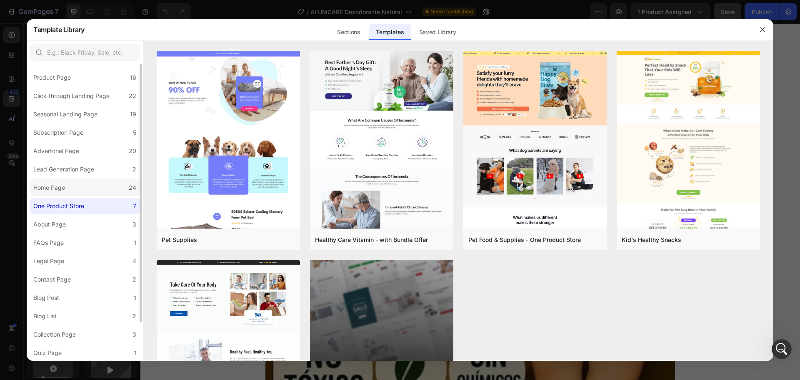
scroll to position [0, 0]
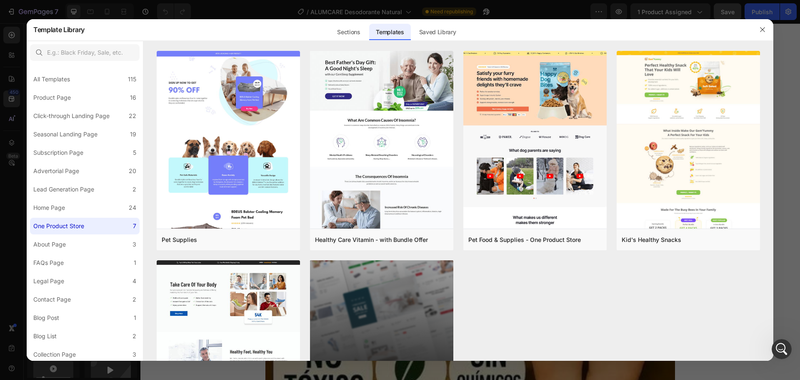
click at [192, 13] on div at bounding box center [400, 190] width 800 height 380
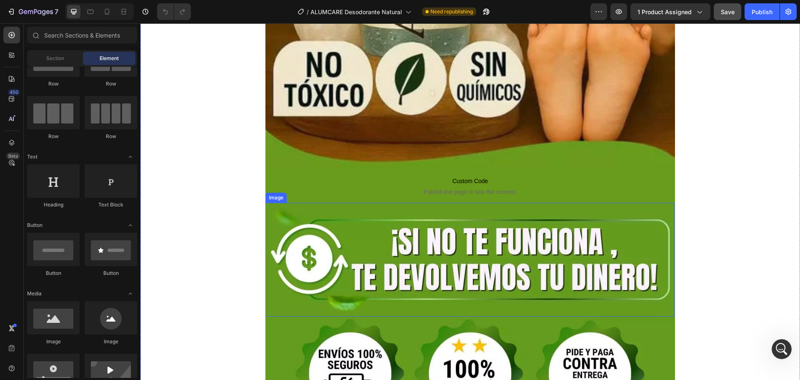
scroll to position [375, 0]
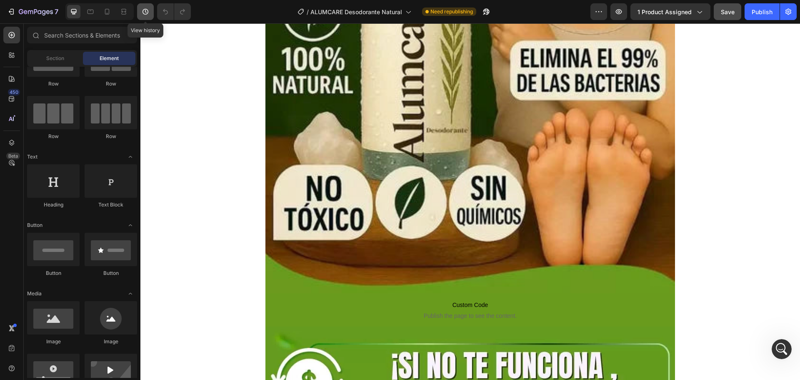
click at [145, 10] on icon "button" at bounding box center [145, 12] width 8 height 8
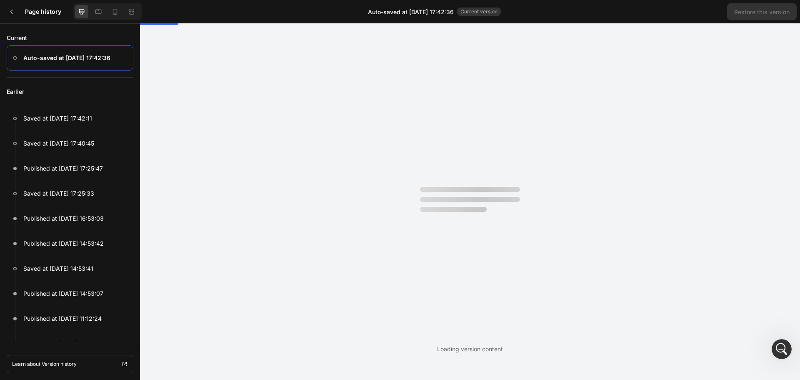
scroll to position [0, 0]
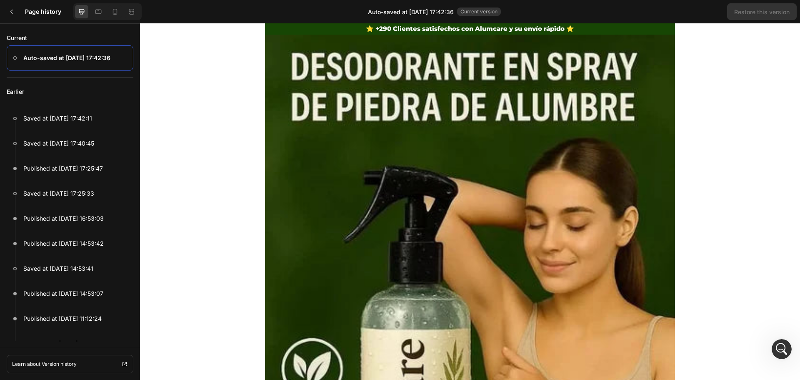
click at [113, 58] on div at bounding box center [70, 57] width 127 height 25
click at [15, 55] on div "Auto-saved at Sep 26, 17:42:36" at bounding box center [59, 58] width 104 height 10
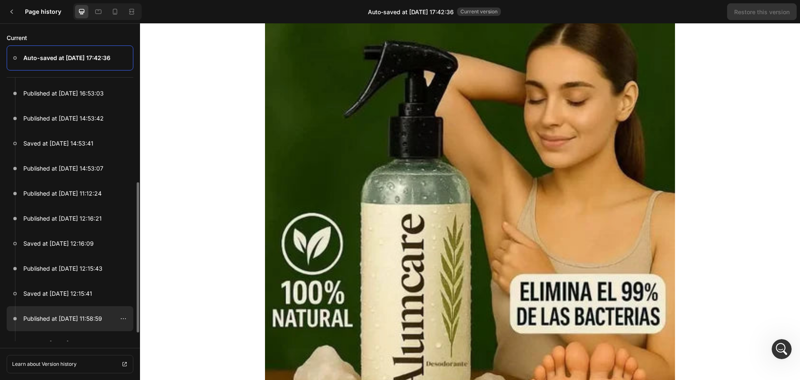
scroll to position [165, 0]
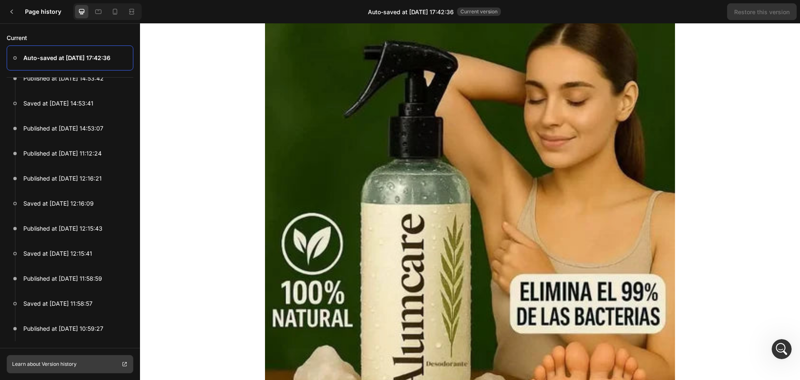
click at [110, 363] on link "Learn about Version history" at bounding box center [70, 364] width 127 height 18
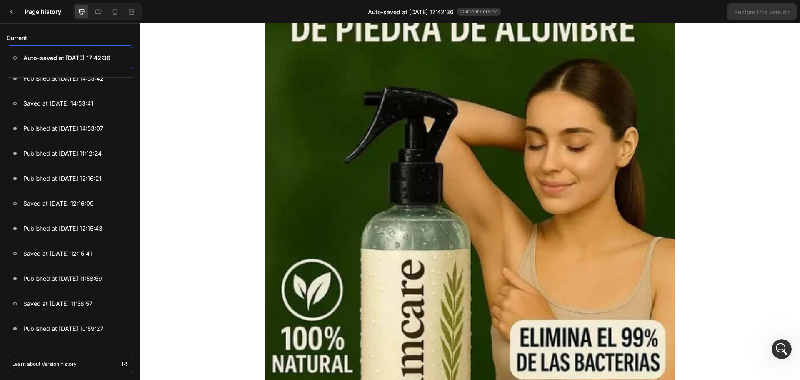
scroll to position [0, 0]
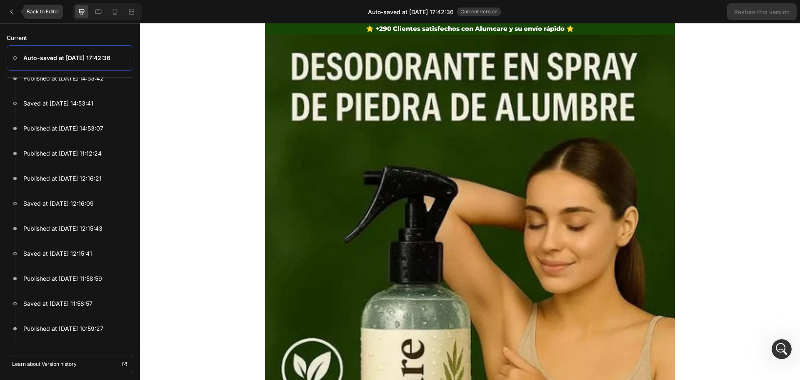
click at [16, 5] on div at bounding box center [11, 11] width 17 height 17
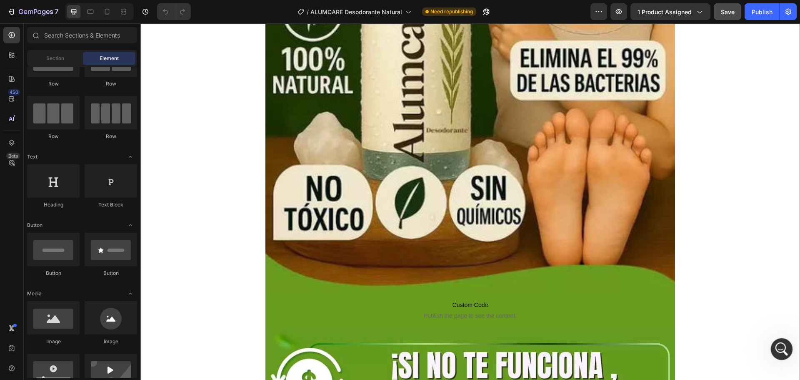
click at [778, 348] on icon "Abrir Intercom Messenger" at bounding box center [781, 348] width 14 height 14
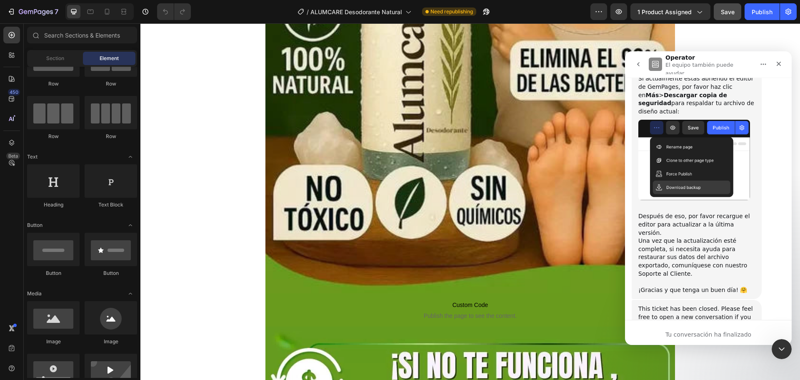
scroll to position [132, 0]
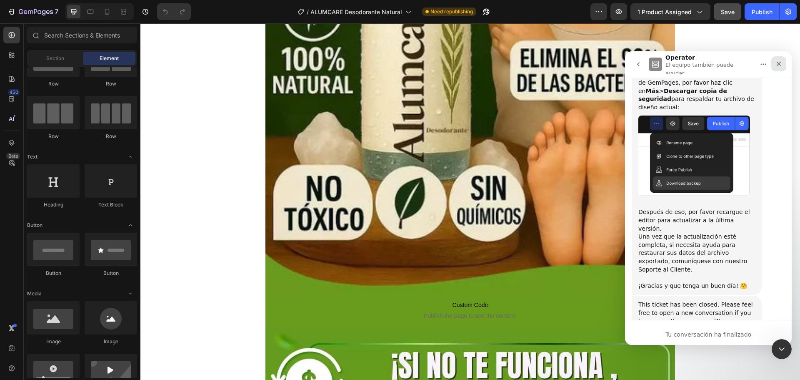
click at [778, 60] on icon "Cerrar" at bounding box center [779, 63] width 7 height 7
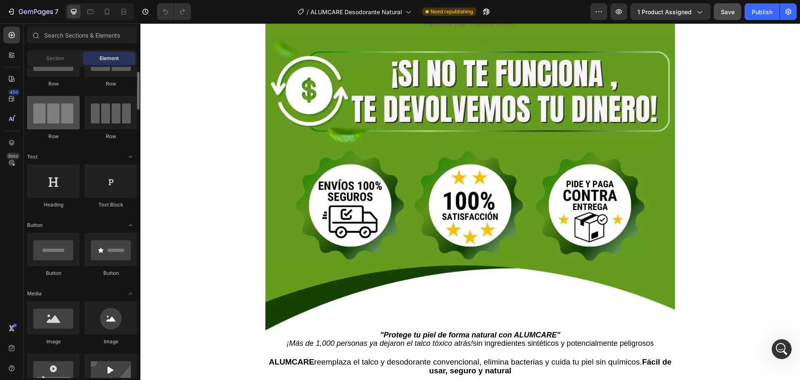
scroll to position [0, 0]
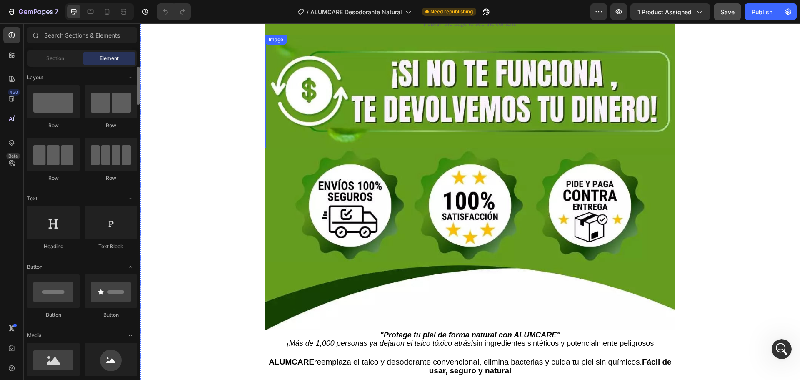
click at [441, 104] on img at bounding box center [471, 92] width 410 height 114
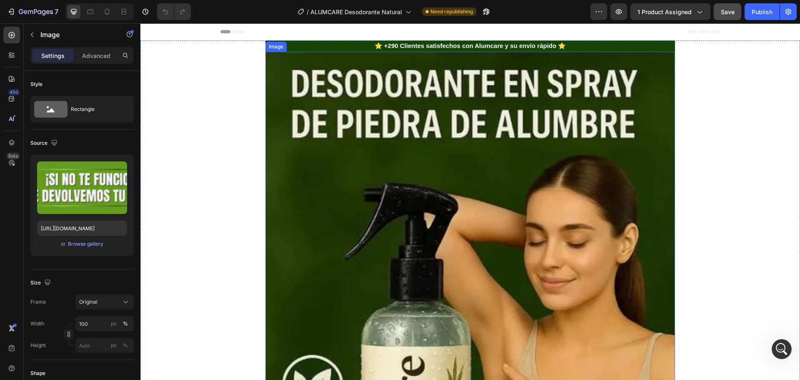
click at [534, 154] on img at bounding box center [471, 360] width 410 height 617
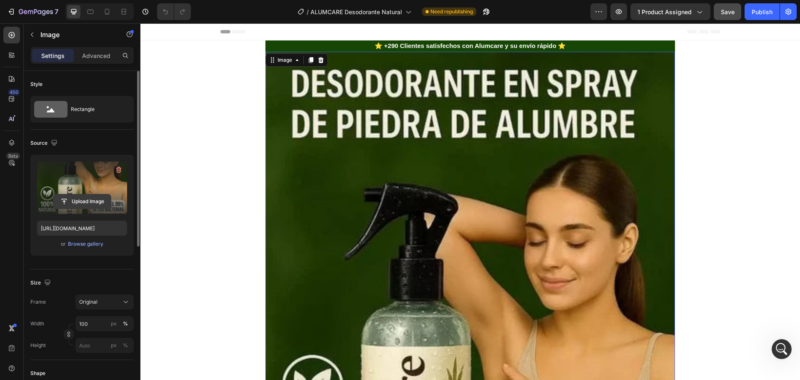
click at [82, 197] on input "file" at bounding box center [82, 201] width 58 height 14
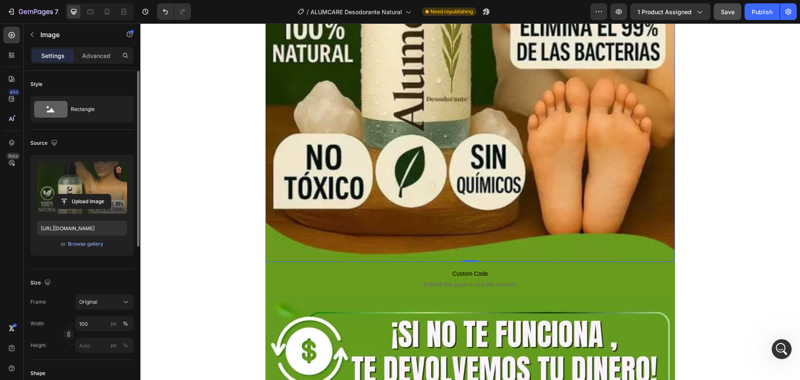
scroll to position [459, 0]
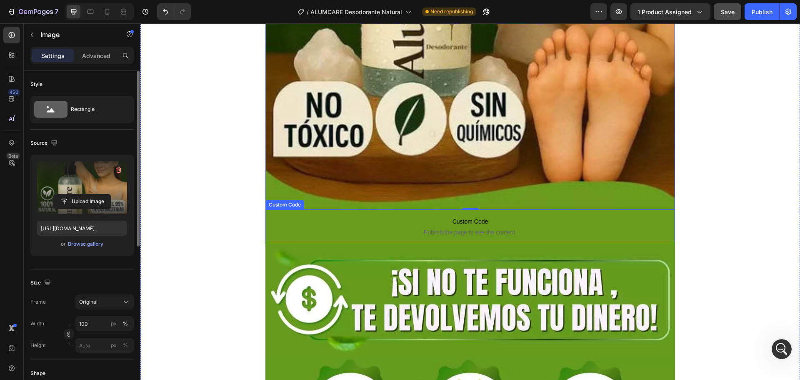
click at [489, 228] on span "Publish the page to see the content." at bounding box center [470, 232] width 368 height 8
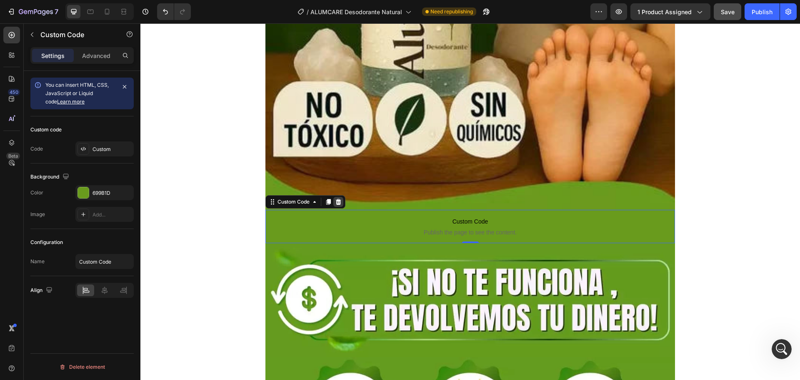
click at [338, 198] on icon at bounding box center [338, 201] width 5 height 6
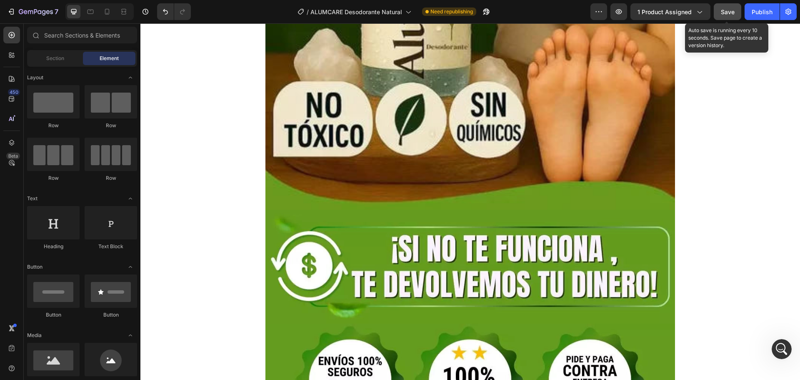
click at [734, 9] on span "Save" at bounding box center [728, 11] width 14 height 7
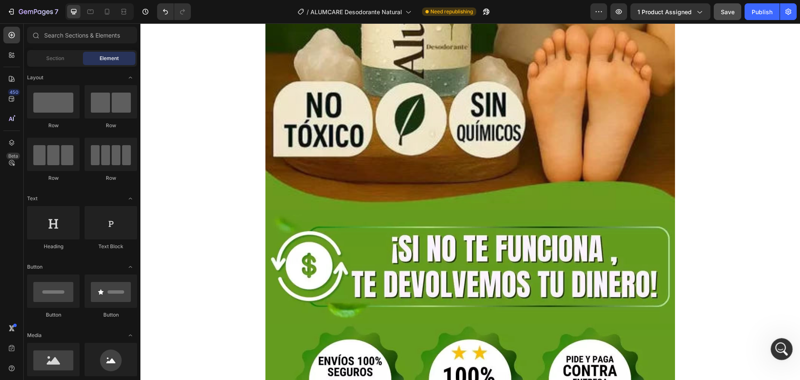
click at [781, 348] on icon "Abrir Intercom Messenger" at bounding box center [781, 348] width 14 height 14
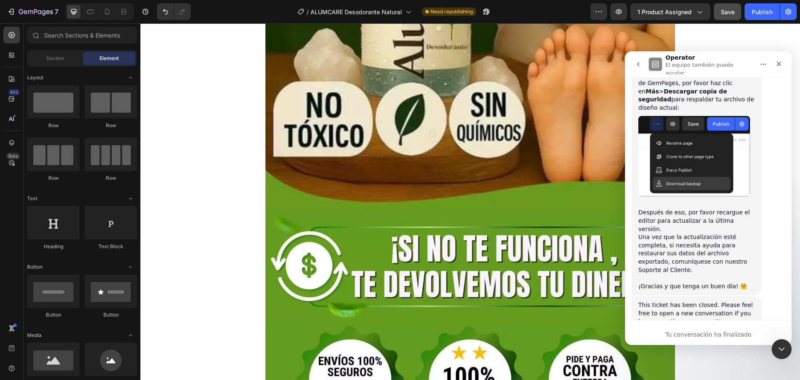
scroll to position [132, 0]
click at [698, 66] on p "El equipo también puede ayudar" at bounding box center [710, 67] width 88 height 13
click at [656, 63] on img "Intercom Messenger" at bounding box center [655, 64] width 13 height 13
click at [637, 61] on icon "go back" at bounding box center [638, 64] width 7 height 7
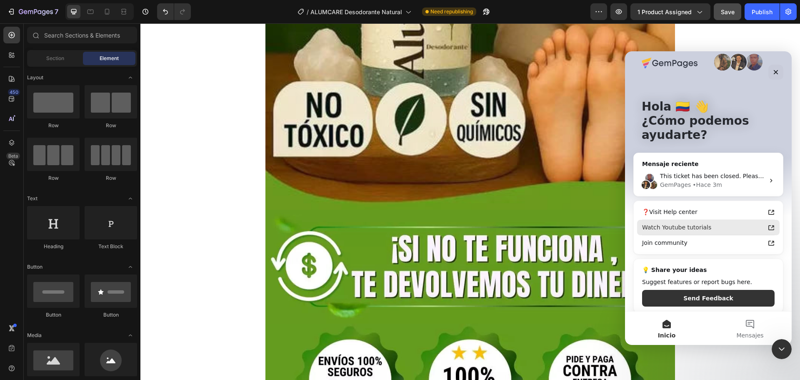
scroll to position [17, 0]
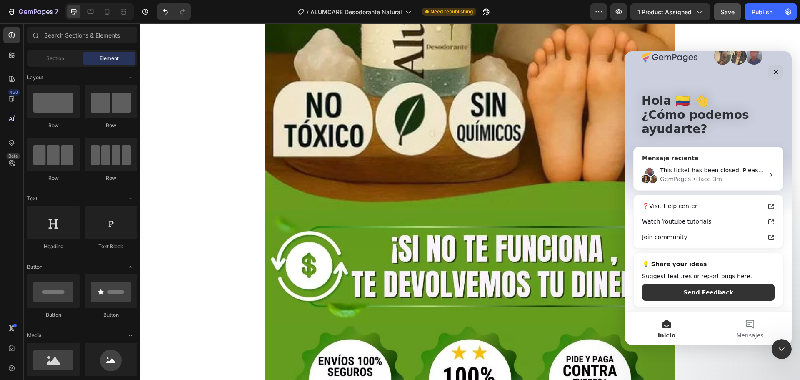
click at [694, 180] on div "• Hace 3m" at bounding box center [708, 179] width 30 height 9
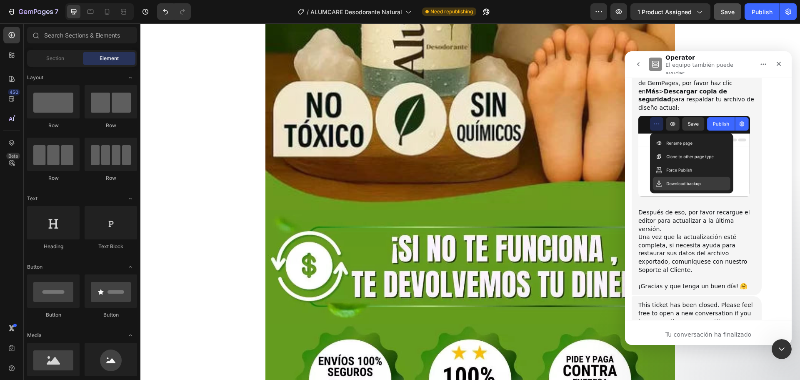
scroll to position [132, 0]
click at [638, 63] on icon "go back" at bounding box center [638, 64] width 3 height 4
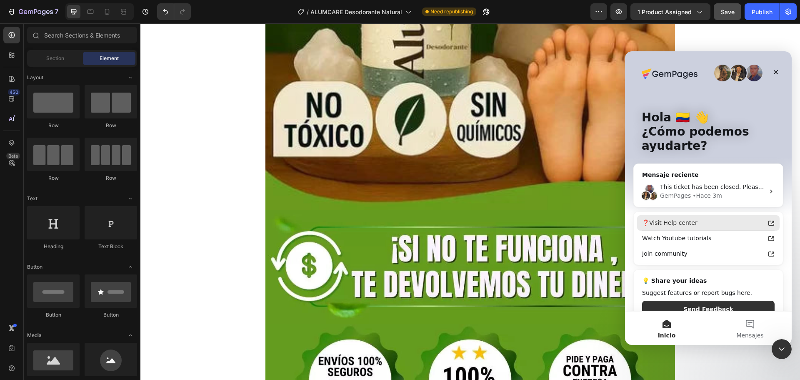
click at [696, 223] on div "❓Visit Help center" at bounding box center [703, 222] width 123 height 9
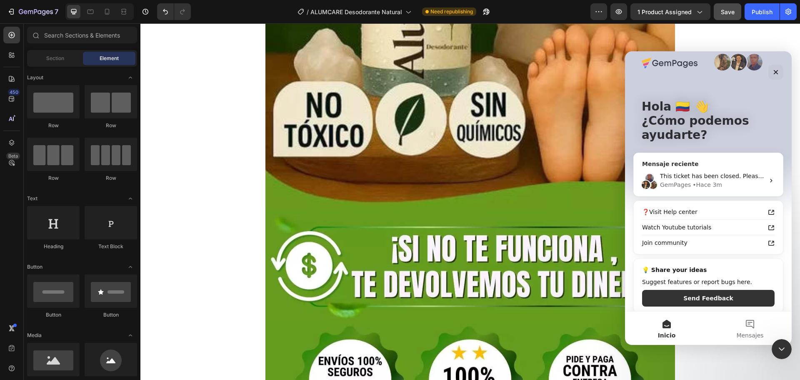
scroll to position [17, 0]
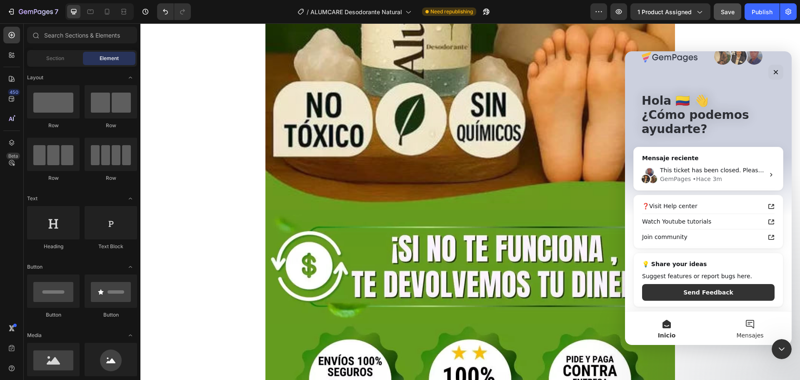
click at [748, 324] on button "Mensajes" at bounding box center [750, 327] width 83 height 33
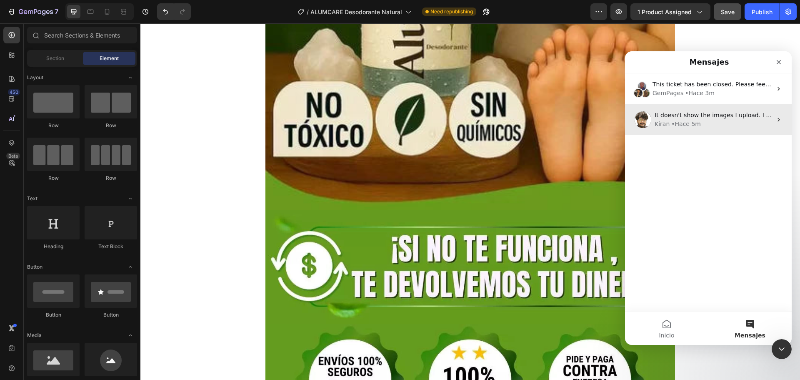
click at [672, 118] on span "It doesn't show the images I upload. I need it to stay as it was before. Please…" at bounding box center [815, 115] width 321 height 7
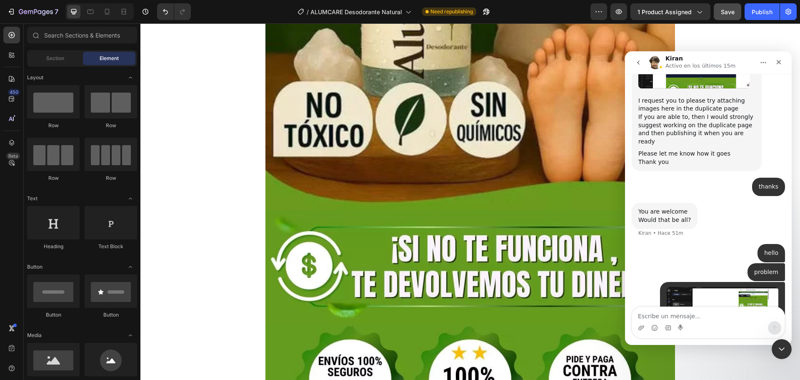
scroll to position [1309, 0]
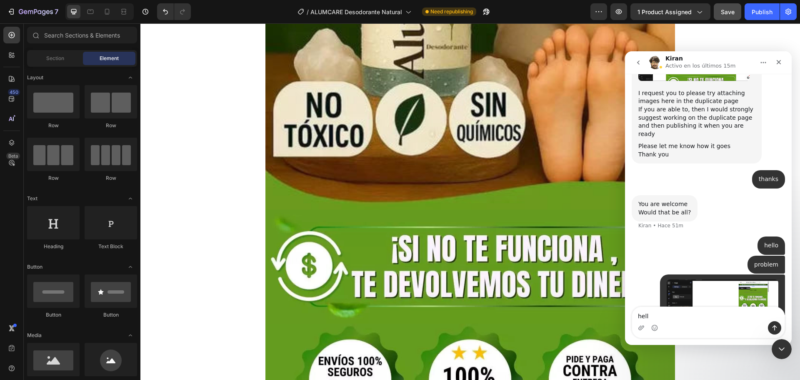
type textarea "hello"
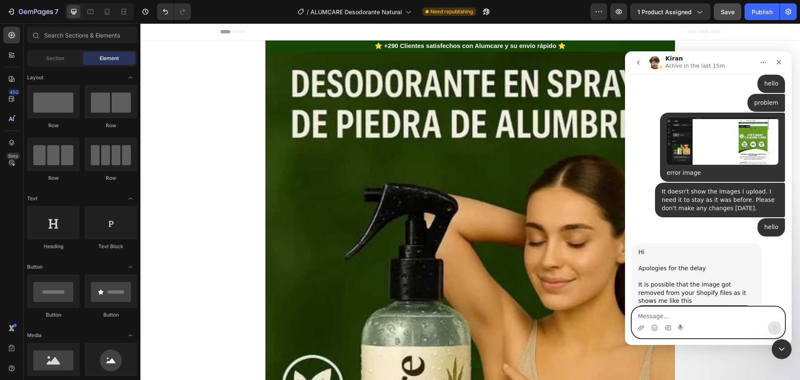
scroll to position [1535, 0]
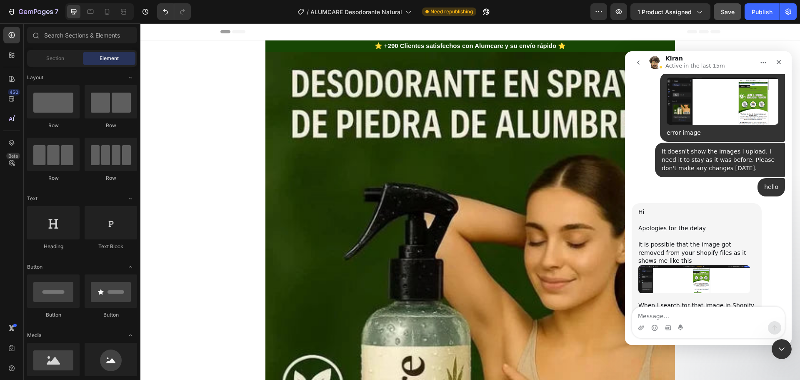
click at [682, 301] on div "When I search for that image in Shopify files it says not found" at bounding box center [697, 309] width 117 height 16
click at [672, 265] on img "Kiran dice…" at bounding box center [695, 279] width 112 height 28
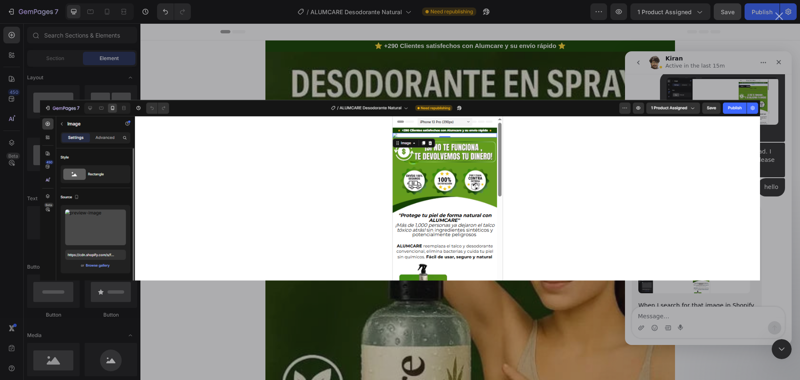
scroll to position [0, 0]
click at [777, 201] on div "Intercom Messenger" at bounding box center [400, 190] width 800 height 380
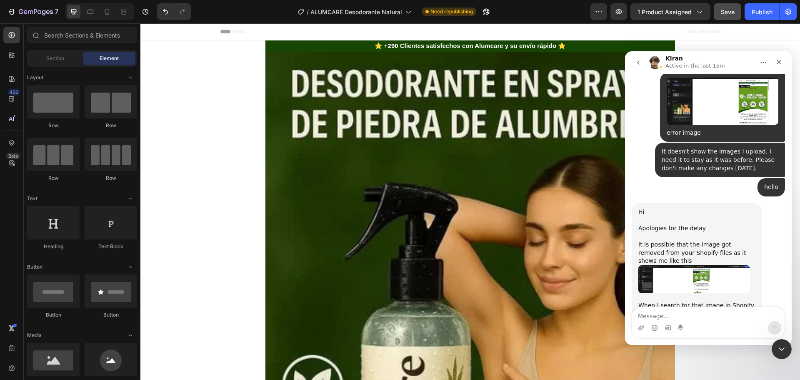
click at [672, 349] on div "Could you please try uploading a new image and then check?" at bounding box center [697, 357] width 117 height 16
click at [672, 318] on img "Kiran dice…" at bounding box center [695, 329] width 112 height 23
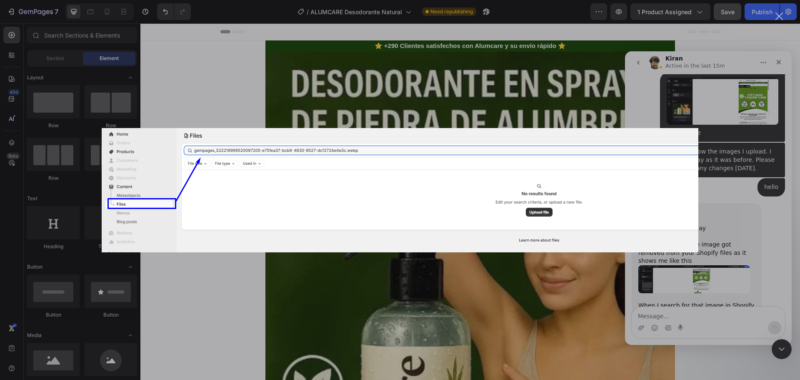
click at [657, 280] on div "Intercom Messenger" at bounding box center [400, 190] width 800 height 380
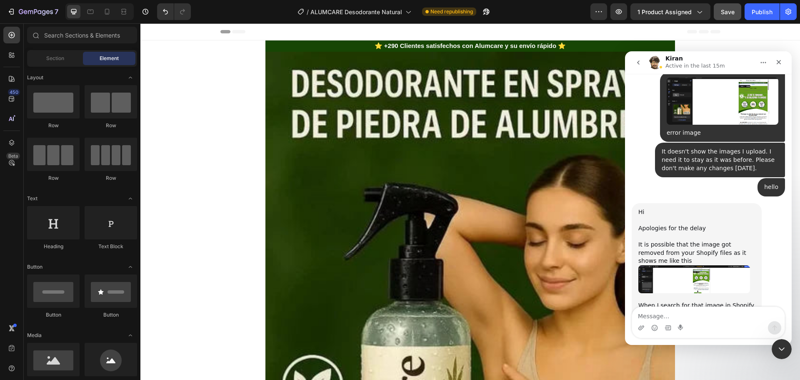
drag, startPoint x: 683, startPoint y: 280, endPoint x: 629, endPoint y: 269, distance: 54.9
copy div "Could you please try uploading a new image and then check?"
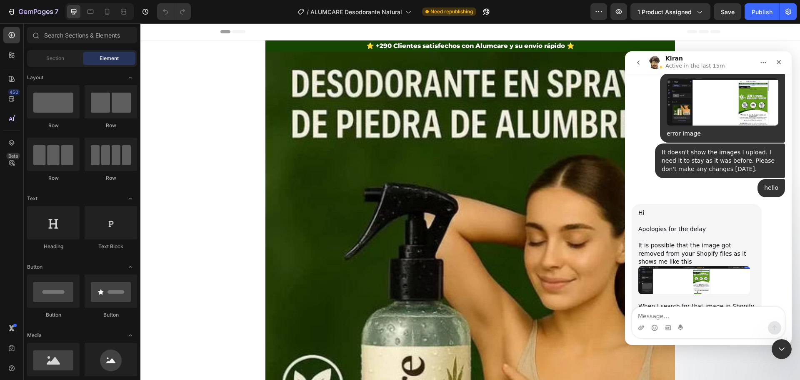
scroll to position [1535, 0]
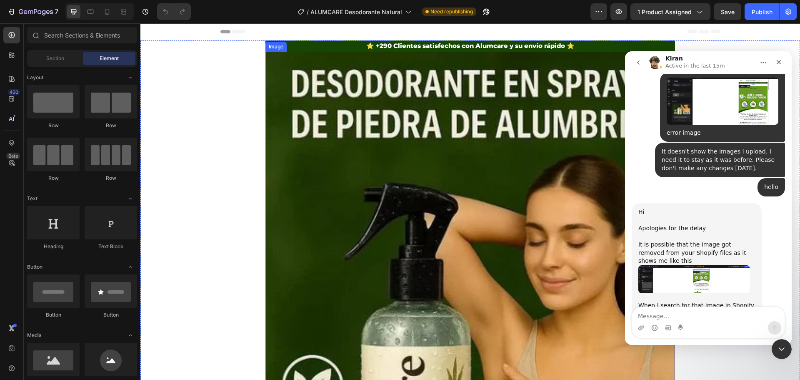
click at [457, 175] on img at bounding box center [471, 360] width 410 height 617
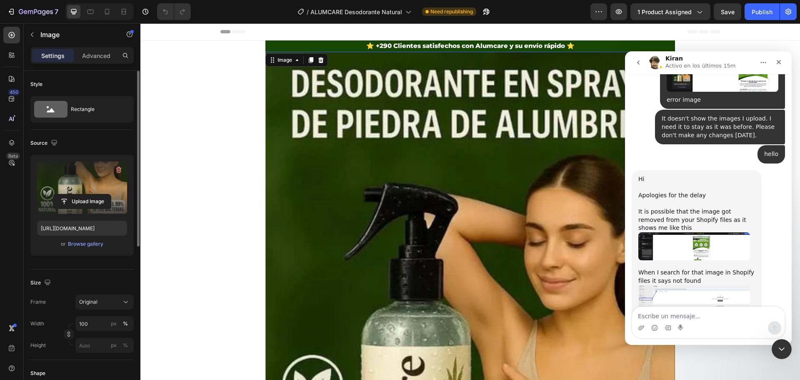
scroll to position [1502, 0]
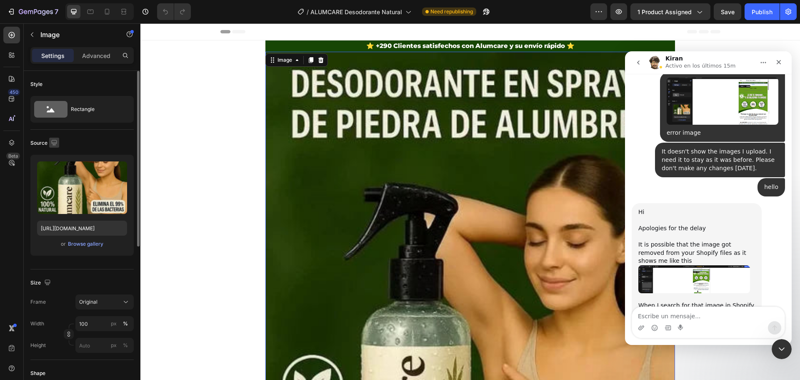
click at [51, 144] on icon "button" at bounding box center [54, 142] width 8 height 8
click at [58, 185] on icon "button" at bounding box center [56, 186] width 5 height 6
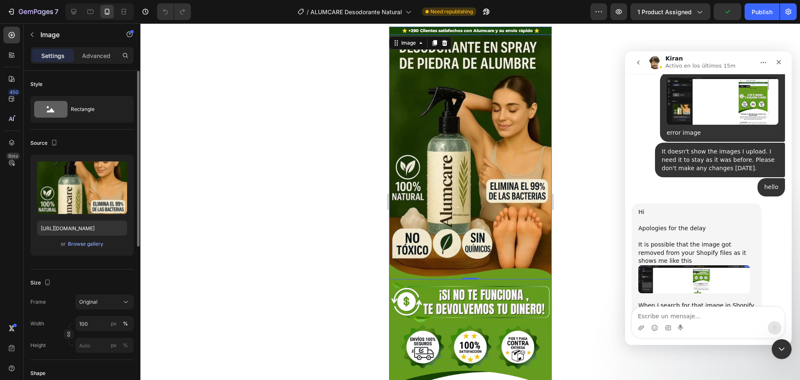
scroll to position [0, 0]
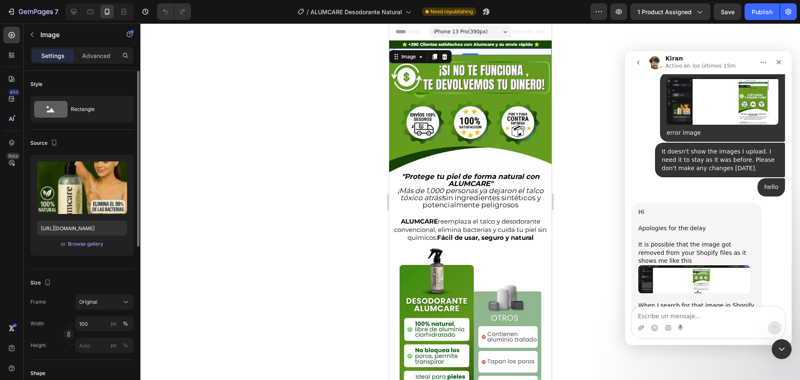
click at [590, 293] on div at bounding box center [470, 201] width 660 height 356
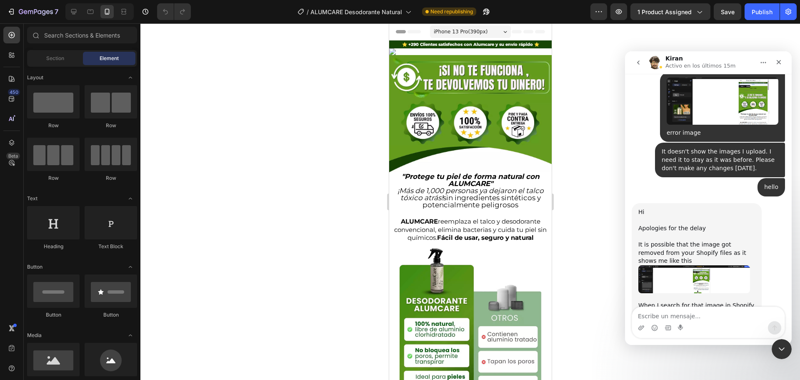
click at [624, 308] on div at bounding box center [470, 201] width 660 height 356
click at [634, 313] on textarea "Escribe un mensaje..." at bounding box center [708, 314] width 153 height 14
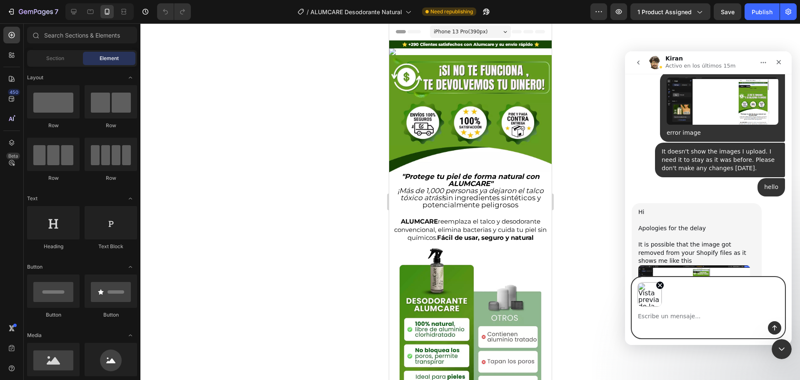
scroll to position [1532, 0]
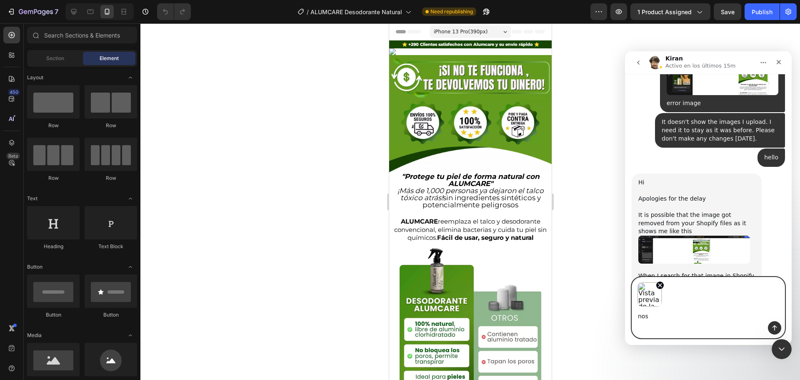
type textarea "nos"
click at [592, 295] on div at bounding box center [470, 201] width 660 height 356
click at [671, 318] on textarea "nos" at bounding box center [708, 314] width 153 height 14
paste textarea "Why is it not showing in mobile version?"
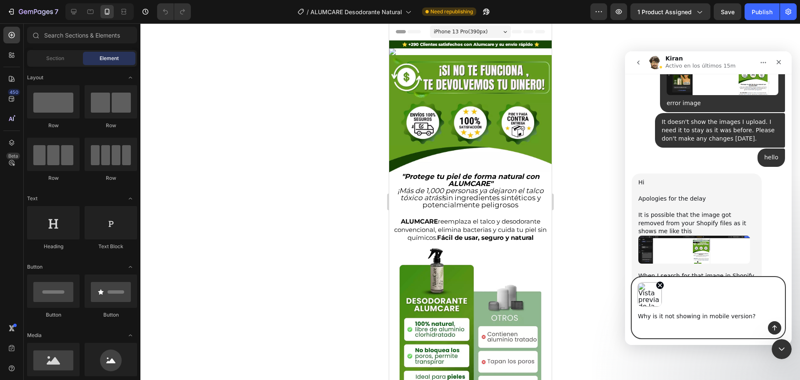
type textarea "Why is it not showing in mobile version?"
click at [768, 327] on button "Enviar un mensaje…" at bounding box center [774, 327] width 13 height 13
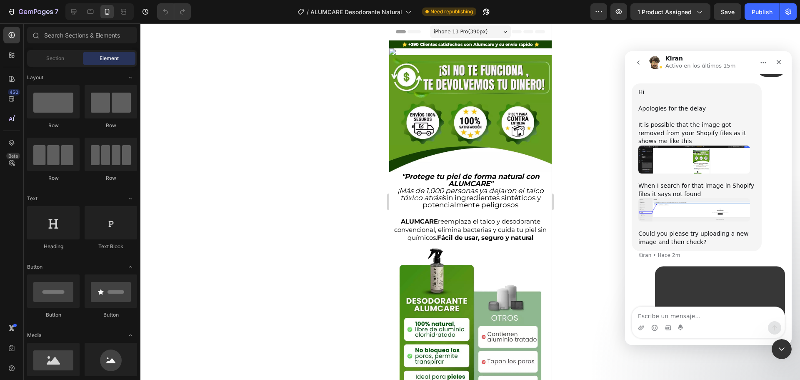
scroll to position [1636, 0]
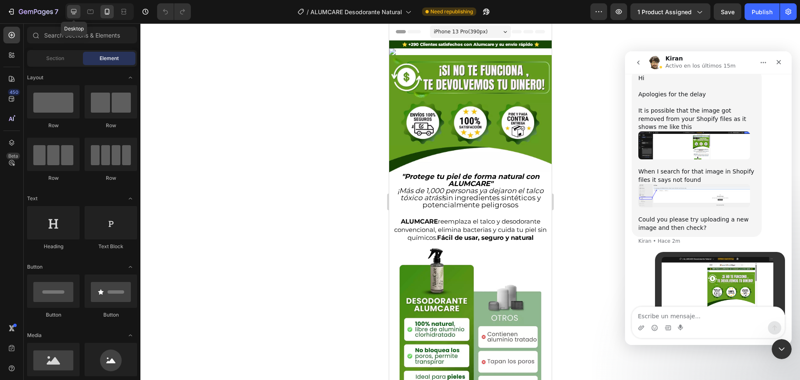
click at [77, 8] on icon at bounding box center [74, 12] width 8 height 8
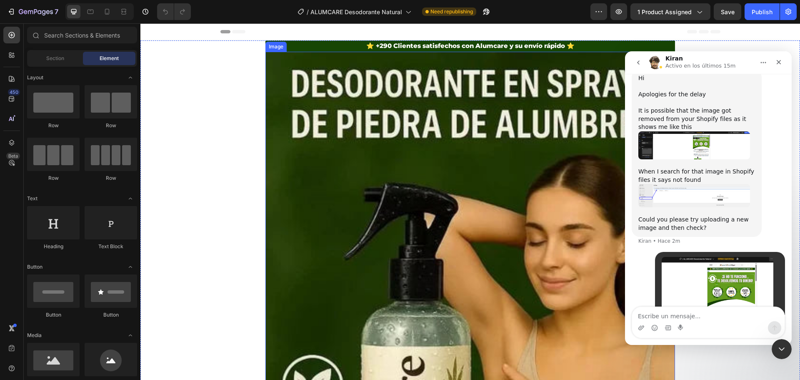
click at [403, 193] on img at bounding box center [471, 360] width 410 height 617
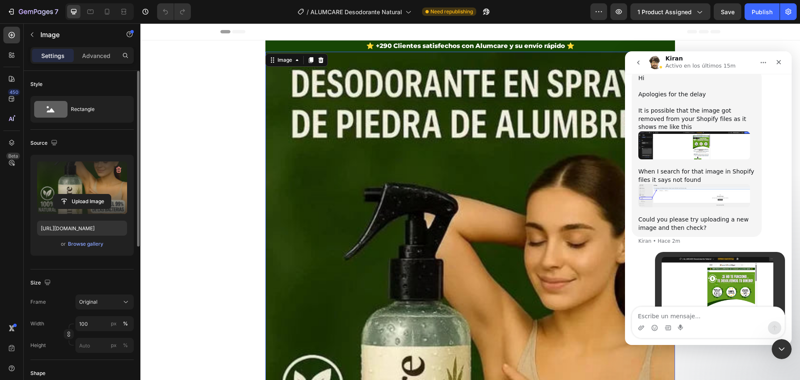
click at [73, 187] on label at bounding box center [82, 187] width 90 height 53
click at [73, 194] on input "file" at bounding box center [82, 201] width 58 height 14
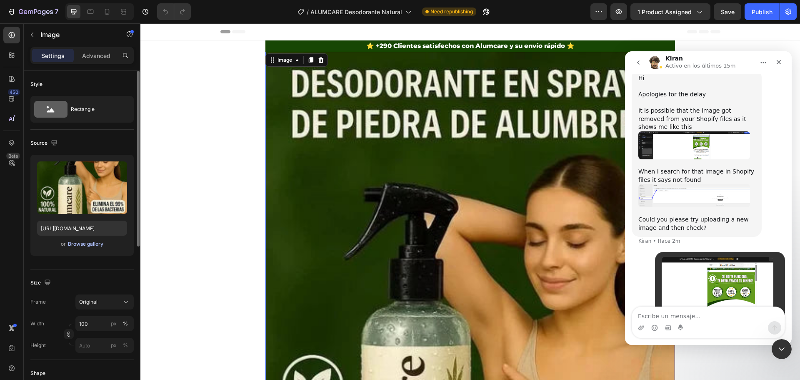
click at [77, 243] on div "Browse gallery" at bounding box center [85, 244] width 35 height 8
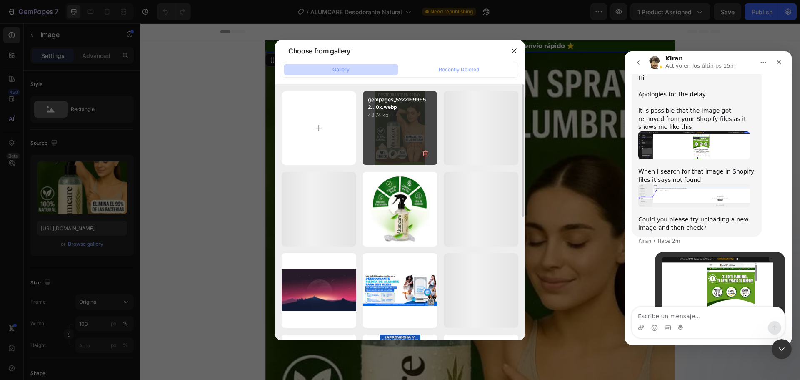
click at [389, 118] on p "48.74 kb" at bounding box center [400, 115] width 65 height 8
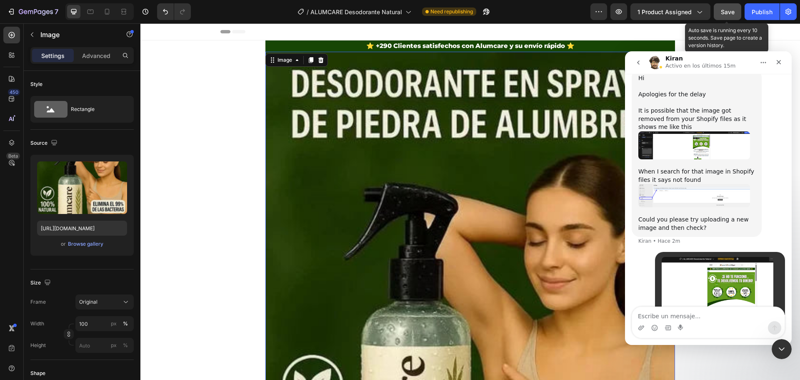
click at [727, 12] on span "Save" at bounding box center [728, 11] width 14 height 7
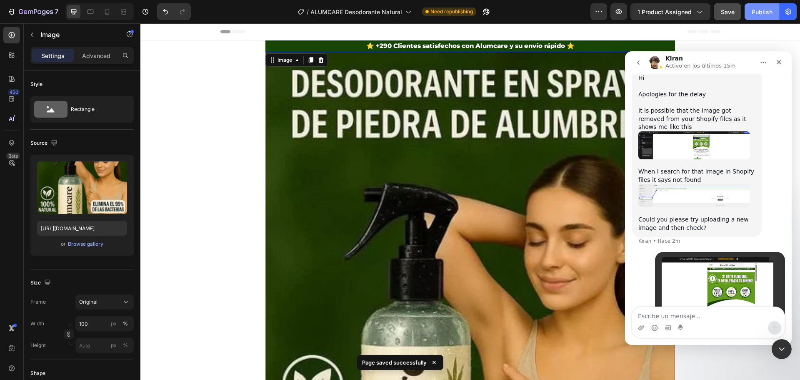
click at [761, 12] on div "Publish" at bounding box center [762, 12] width 21 height 9
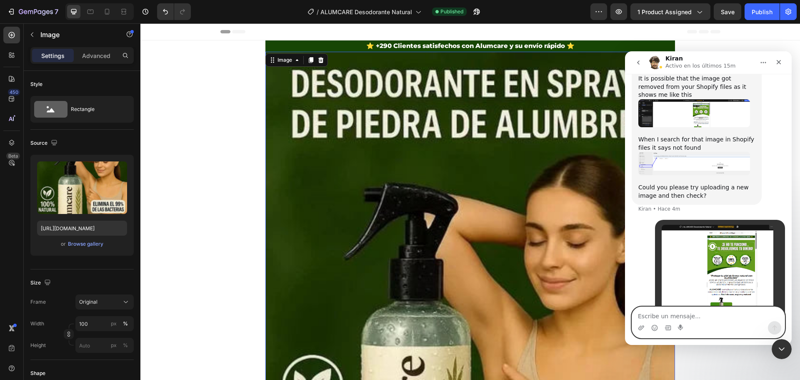
click at [662, 311] on textarea "Escribe un mensaje..." at bounding box center [708, 314] width 153 height 14
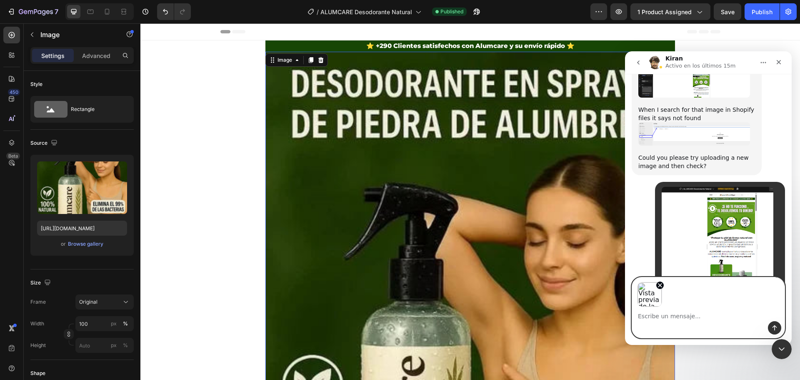
scroll to position [1745, 0]
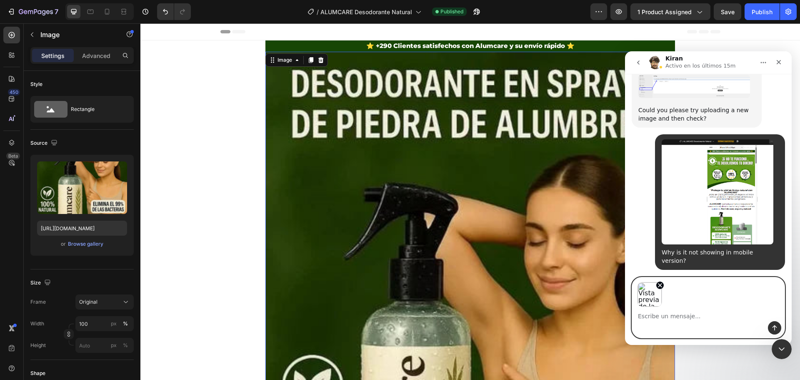
paste textarea "I don't want this auto-save option, can you disable it?"
type textarea "I don't want this auto-save option, can you disable it?"
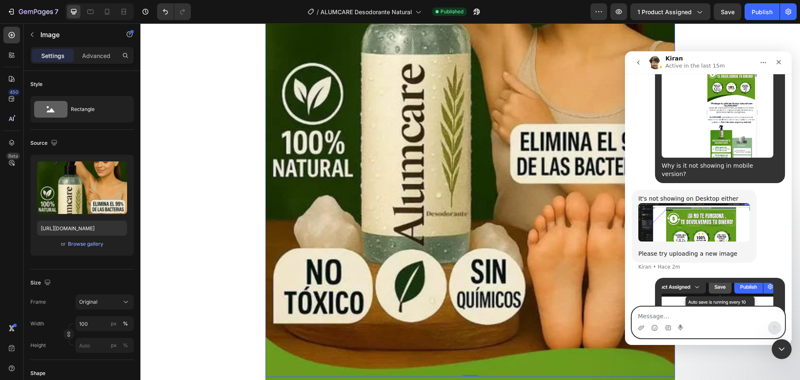
scroll to position [1833, 0]
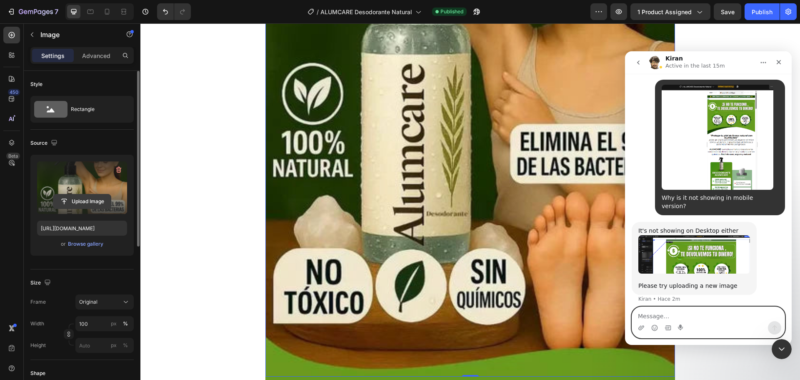
click at [85, 201] on input "file" at bounding box center [82, 201] width 58 height 14
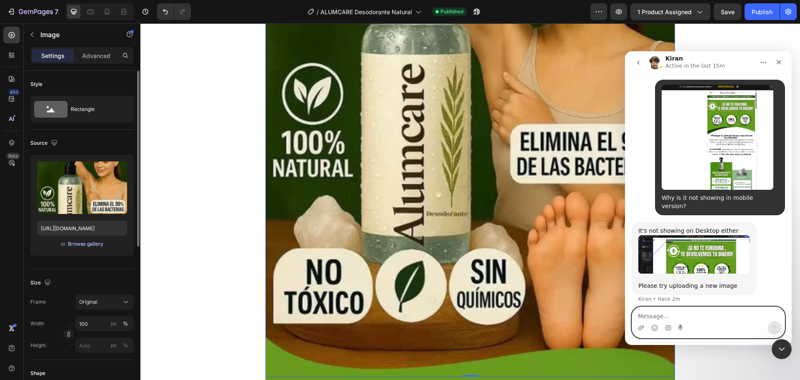
click at [83, 246] on div "Browse gallery" at bounding box center [85, 244] width 35 height 8
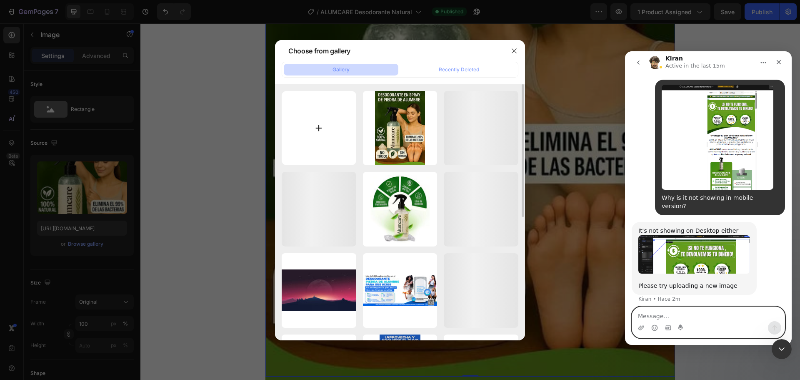
click at [322, 128] on input "file" at bounding box center [319, 128] width 75 height 75
type input "C:\fakepath\SONOBIO-Handheld-Ultrasonic-Homogenizer-5-1200x797 (1).jpg"
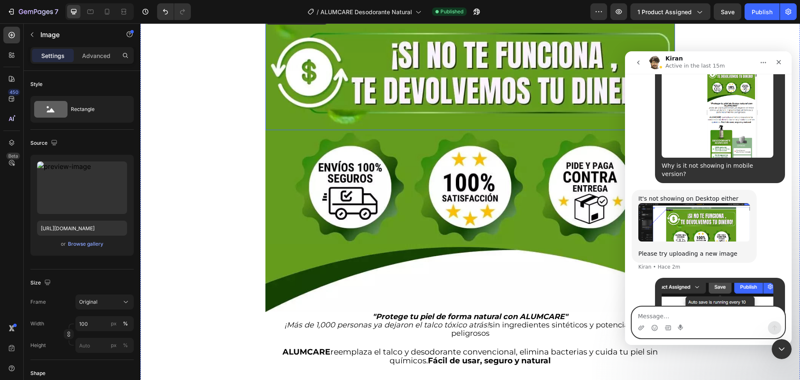
scroll to position [42, 0]
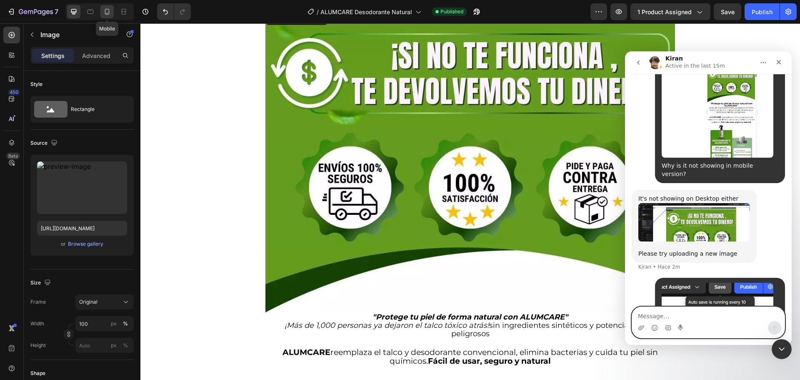
click at [110, 12] on icon at bounding box center [107, 12] width 8 height 8
type input "[URL][DOMAIN_NAME]"
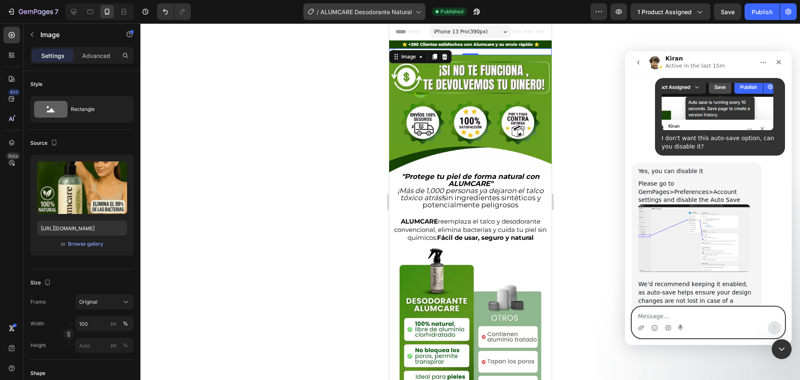
scroll to position [2069, 0]
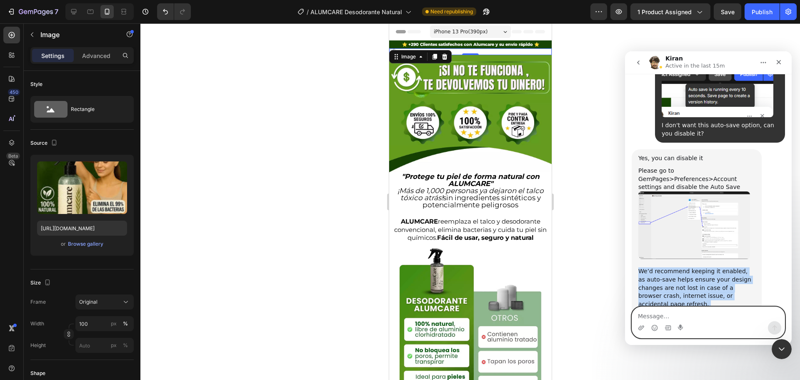
drag, startPoint x: 641, startPoint y: 183, endPoint x: 745, endPoint y: 286, distance: 147.1
click at [745, 286] on div "Yes, you can disable it Please go to GemPages>Preferences>Account settings and …" at bounding box center [697, 276] width 130 height 254
copy div "We’d recommend keeping it enabled, as auto-save helps ensure your design change…"
click at [675, 314] on textarea "Message…" at bounding box center [708, 314] width 153 height 14
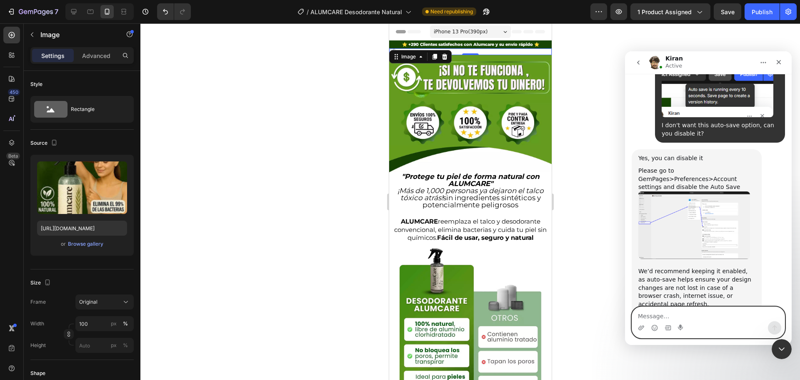
paste textarea "I don't want it And help me with the images After I gave you access, everything…"
type textarea "I don't want it And help me with the images After I gave you access, everything…"
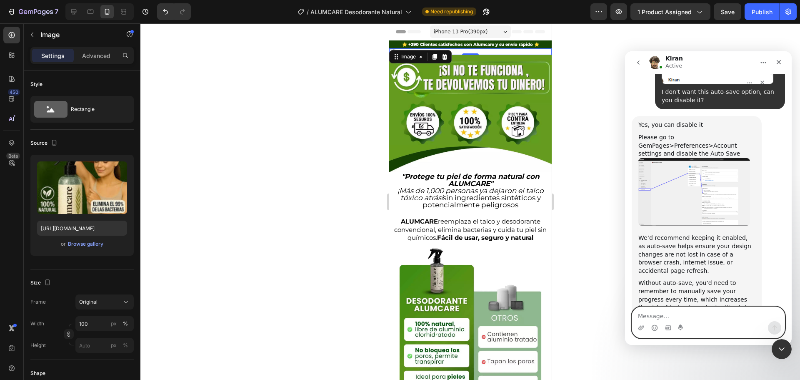
scroll to position [2127, 0]
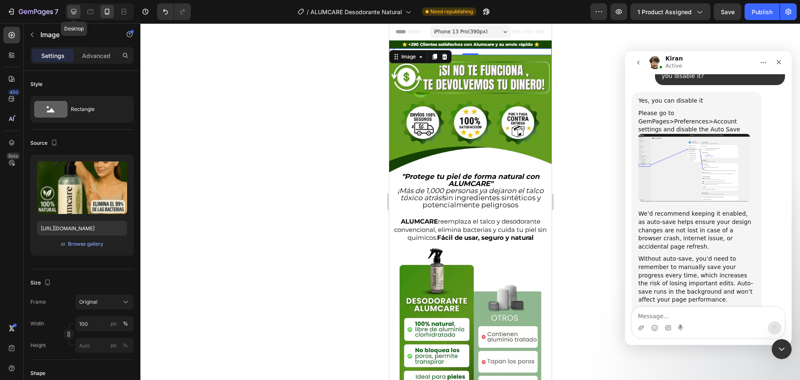
click at [73, 15] on icon at bounding box center [74, 12] width 8 height 8
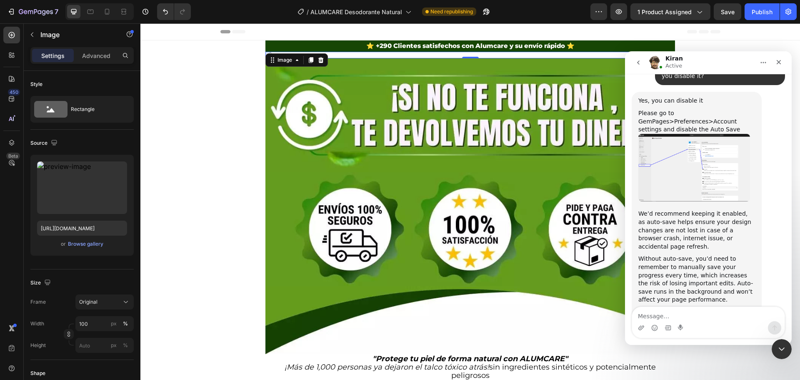
click at [410, 58] on img at bounding box center [471, 55] width 410 height 7
click at [76, 241] on div "Browse gallery" at bounding box center [85, 244] width 35 height 8
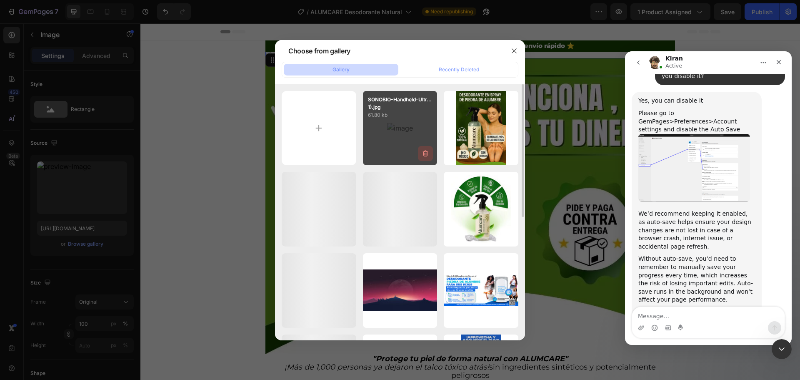
click at [423, 154] on icon "button" at bounding box center [425, 153] width 8 height 8
click at [422, 155] on div "Delete" at bounding box center [420, 155] width 15 height 8
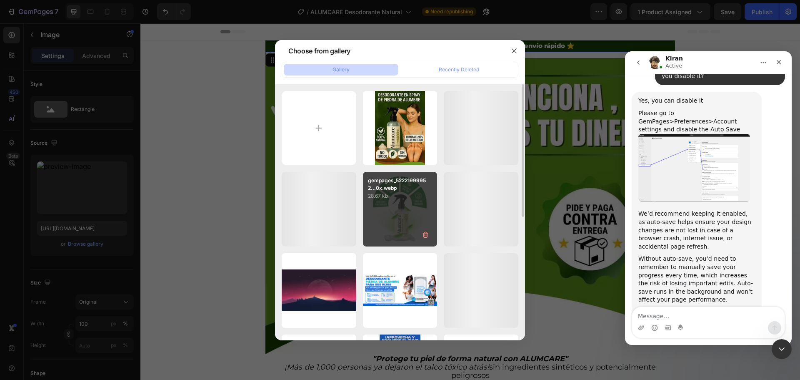
click at [398, 221] on div "gempages_52221999952...0x.webp 28.67 kb" at bounding box center [400, 209] width 75 height 75
type input "[URL][DOMAIN_NAME]"
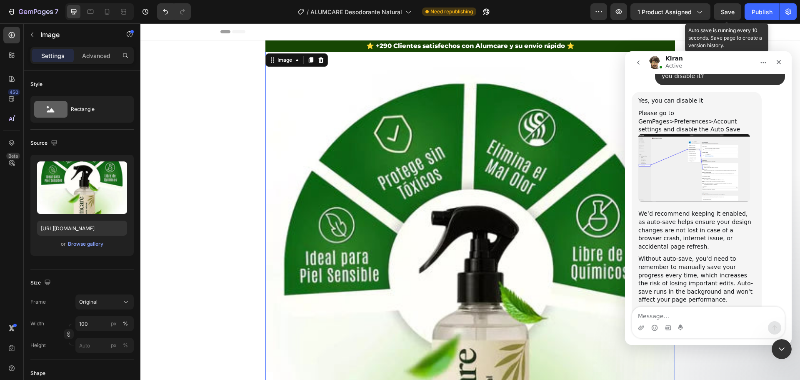
click at [733, 12] on span "Save" at bounding box center [728, 11] width 14 height 7
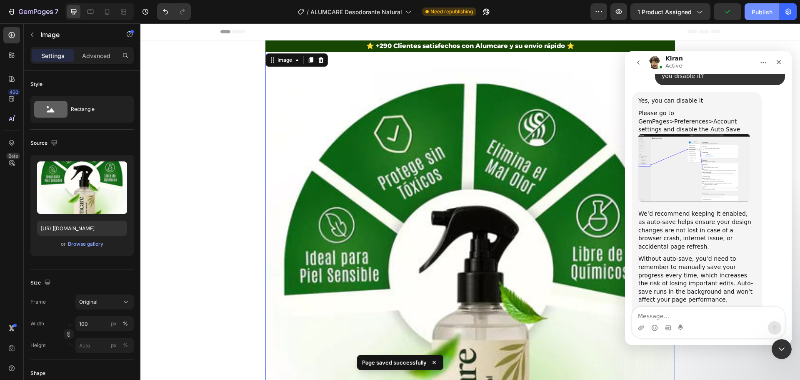
click at [758, 13] on div "Publish" at bounding box center [762, 12] width 21 height 9
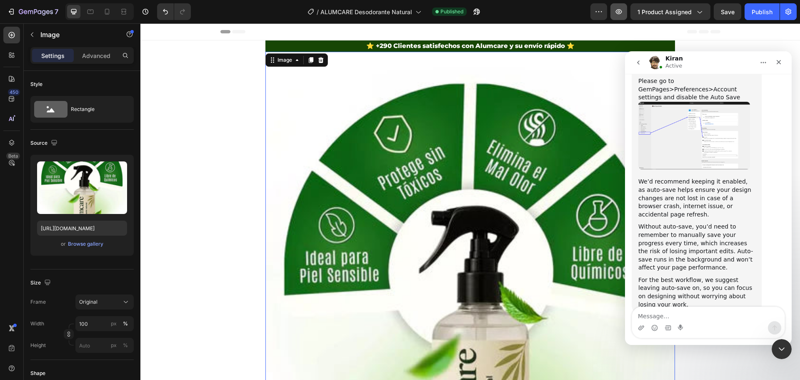
scroll to position [2127, 0]
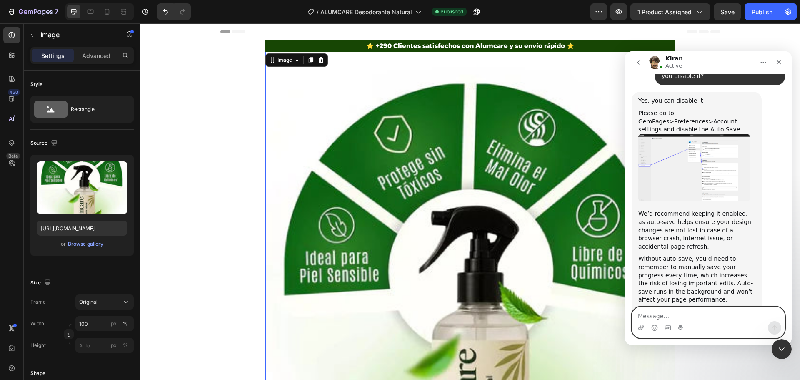
click at [670, 313] on textarea "Message…" at bounding box center [708, 314] width 153 height 14
paste textarea "I don't want it And help me with the images After I gave you access, everything…"
type textarea "I don't want it And help me with the images After I gave you access, everything…"
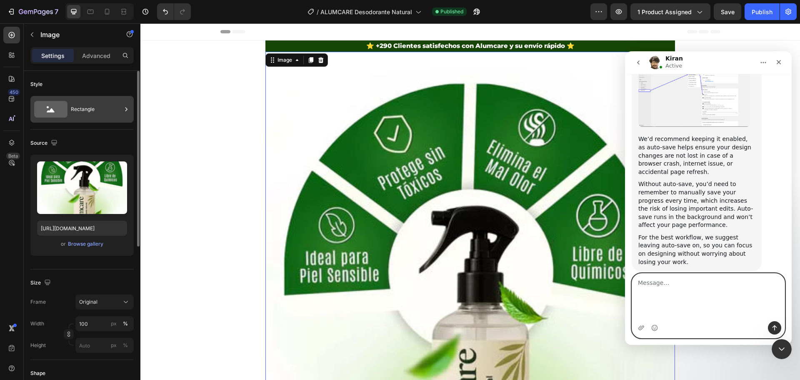
scroll to position [2226, 0]
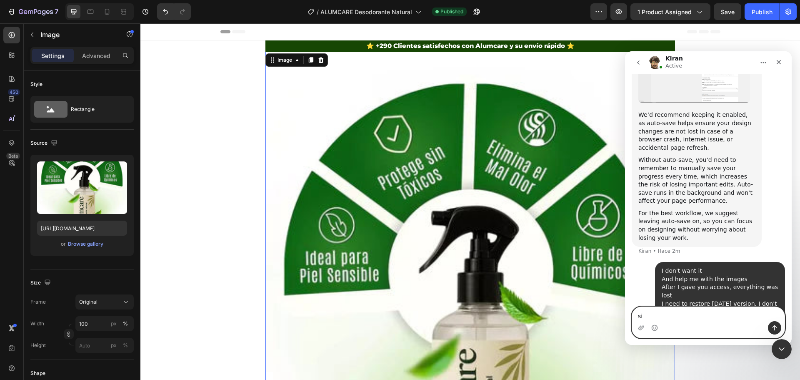
type textarea "s"
type textarea "yes"
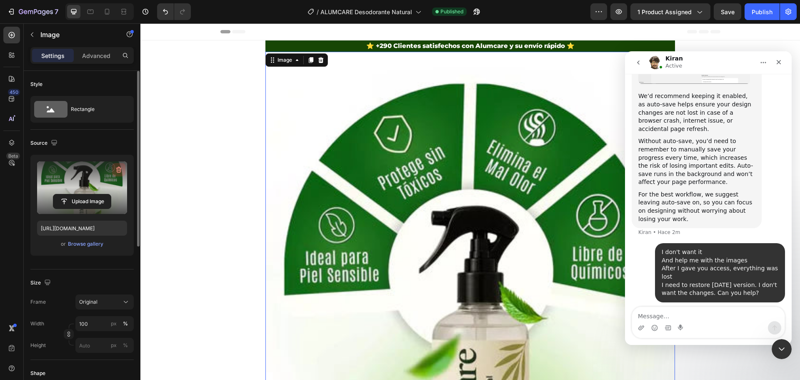
click at [121, 168] on icon "button" at bounding box center [119, 169] width 8 height 8
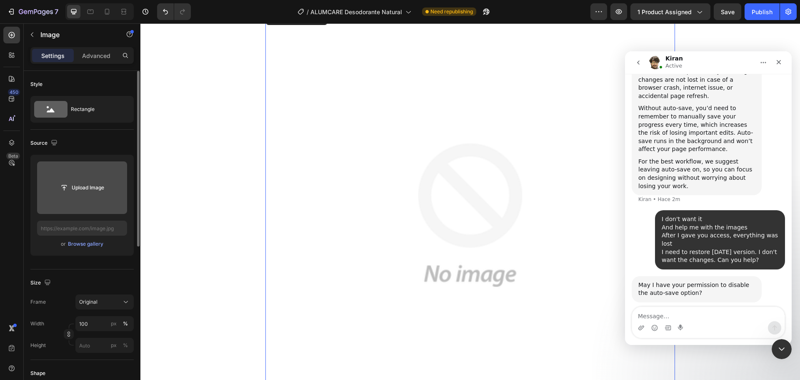
scroll to position [2309, 0]
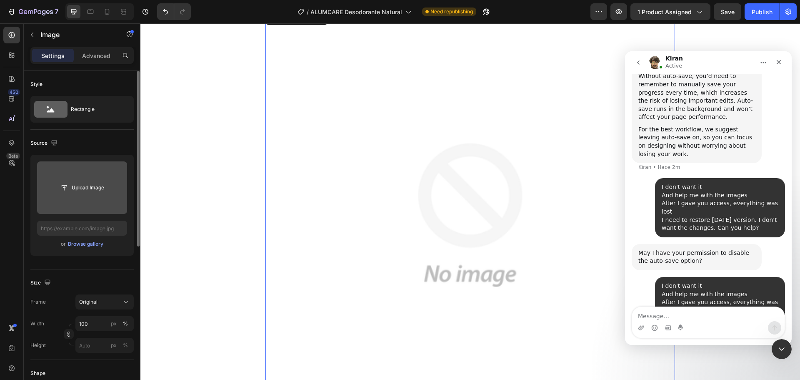
click at [580, 234] on img at bounding box center [471, 215] width 410 height 410
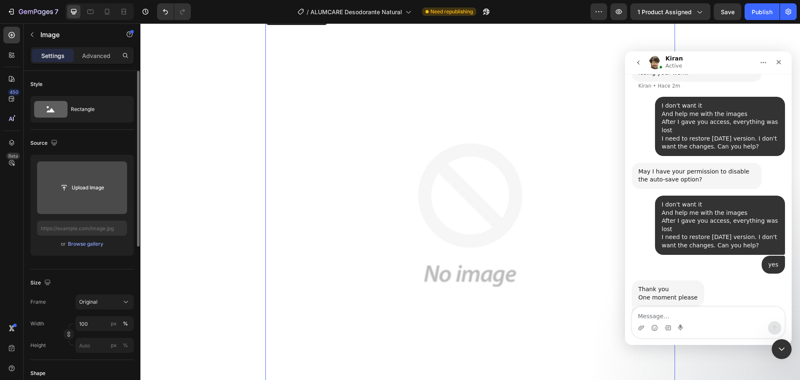
scroll to position [2408, 0]
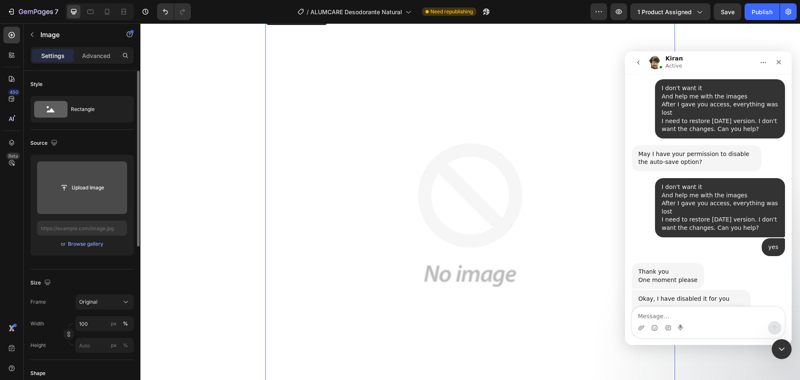
click at [588, 297] on img at bounding box center [471, 215] width 410 height 410
click at [760, 290] on div "Okay, I have disabled it for you [PERSON_NAME][GEOGRAPHIC_DATA]" at bounding box center [708, 364] width 153 height 148
click at [687, 318] on textarea "Message…" at bounding box center [708, 314] width 153 height 14
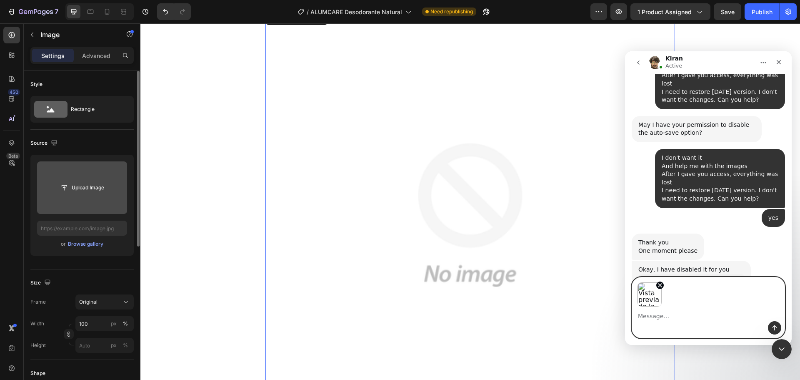
scroll to position [2438, 0]
paste textarea "I need this image to be displayed first in the mobile version."
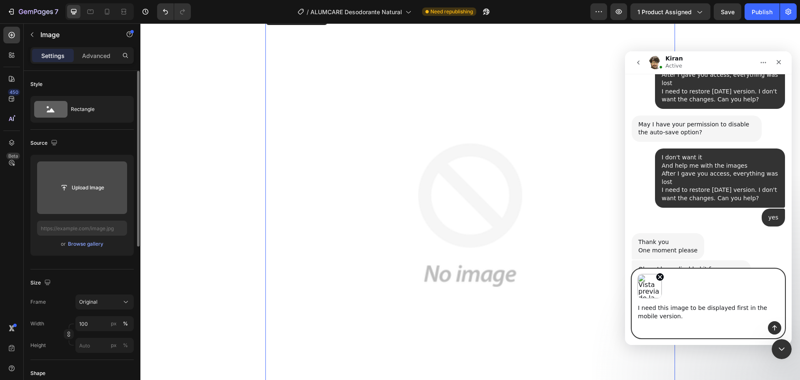
scroll to position [2446, 0]
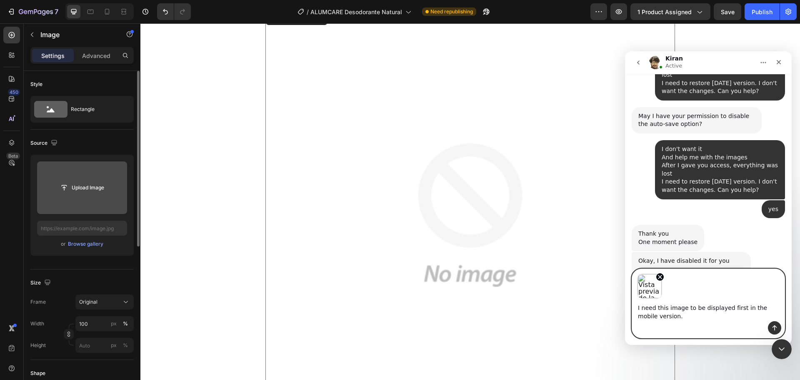
type textarea "I need this image to be displayed first in the mobile version."
click at [775, 329] on icon "Enviar un mensaje…" at bounding box center [775, 327] width 5 height 5
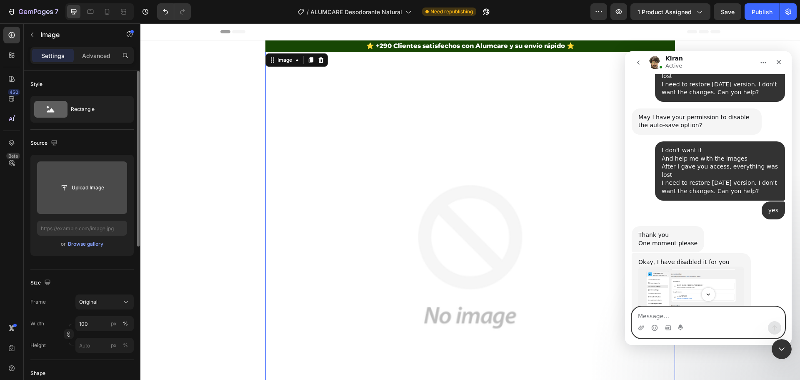
scroll to position [2435, 0]
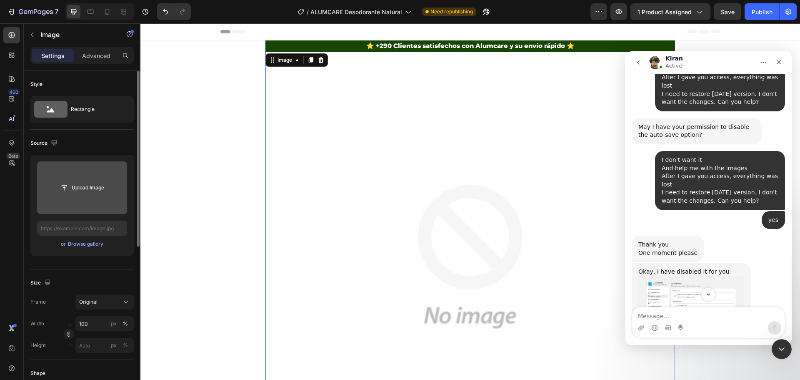
click at [702, 276] on img "Kiran dice…" at bounding box center [692, 332] width 106 height 112
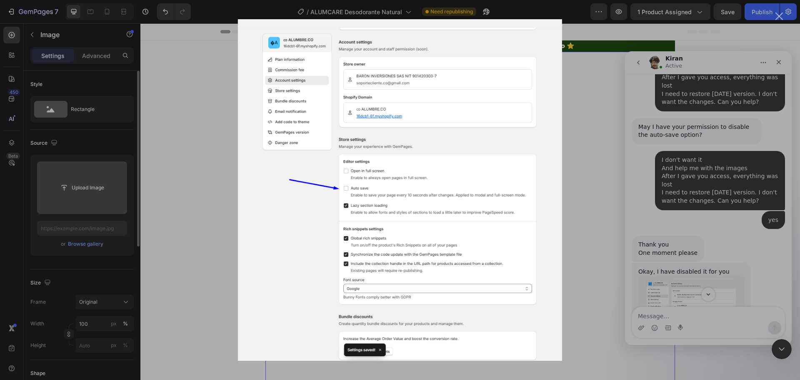
scroll to position [0, 0]
click at [579, 192] on div "Intercom Messenger" at bounding box center [400, 190] width 800 height 380
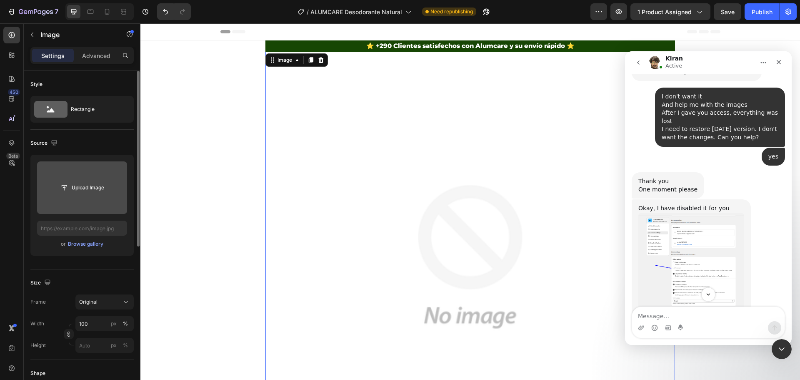
scroll to position [2519, 0]
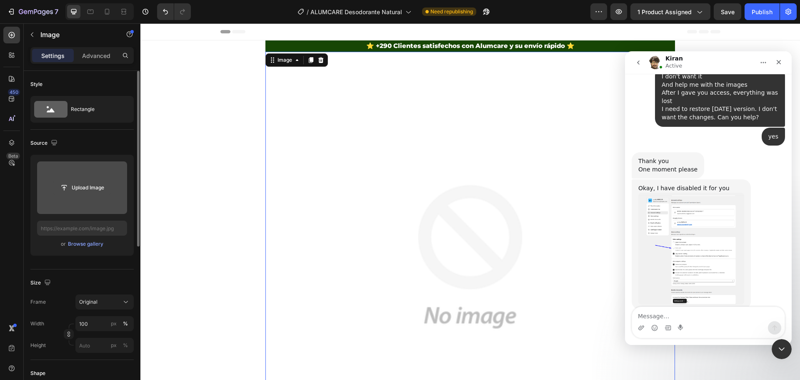
click at [91, 185] on input "file" at bounding box center [82, 187] width 58 height 14
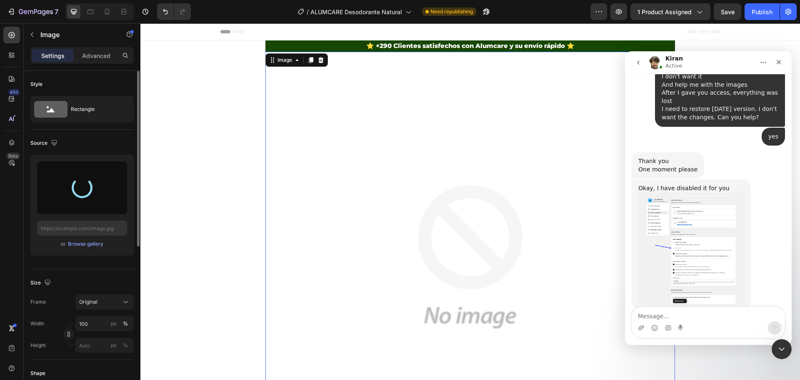
type input "[URL][DOMAIN_NAME]"
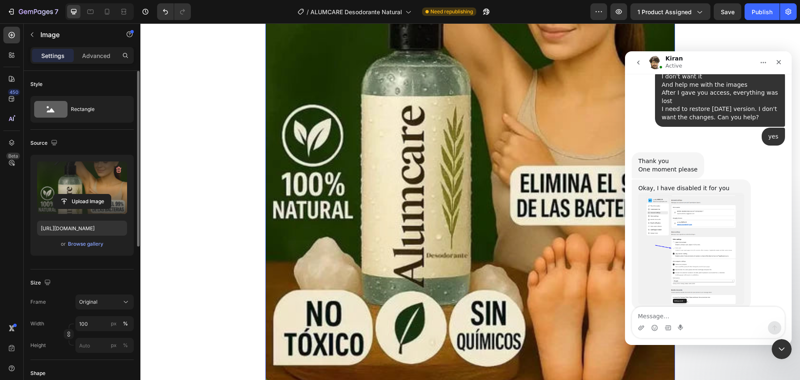
scroll to position [375, 0]
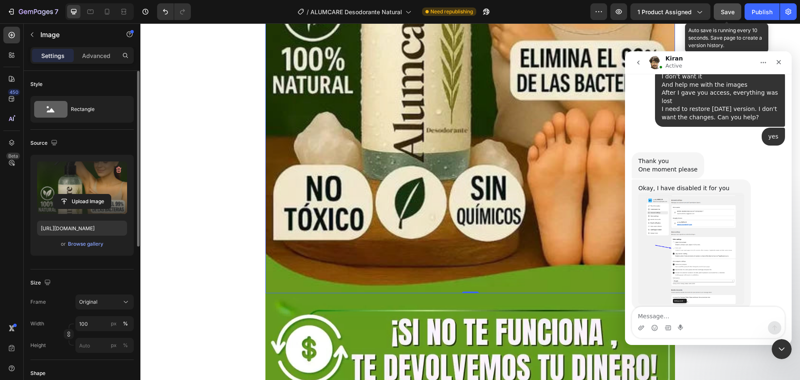
click at [720, 17] on button "Save" at bounding box center [728, 11] width 28 height 17
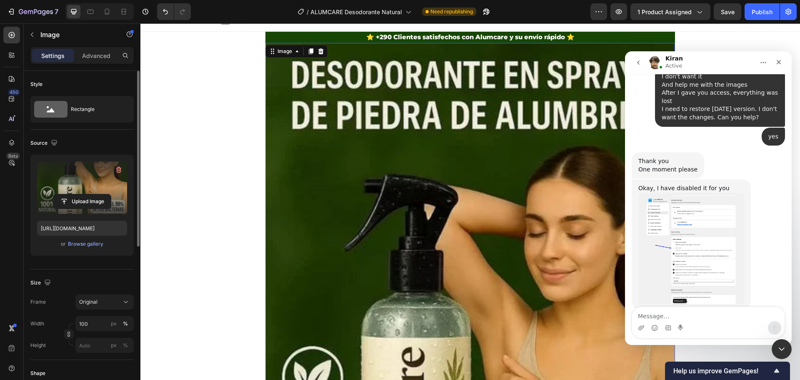
scroll to position [0, 0]
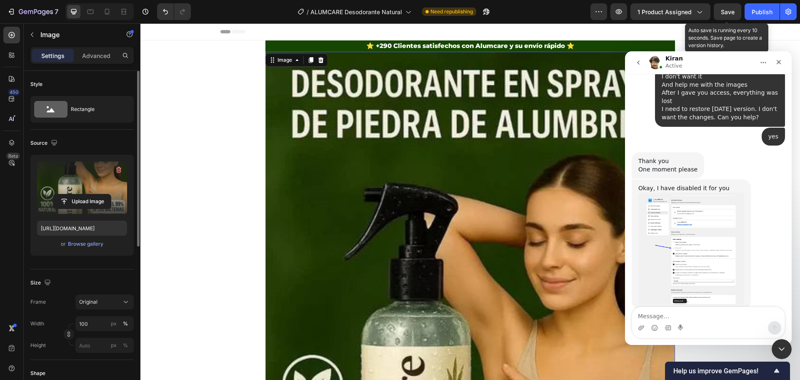
click at [728, 16] on div "Save" at bounding box center [728, 12] width 14 height 9
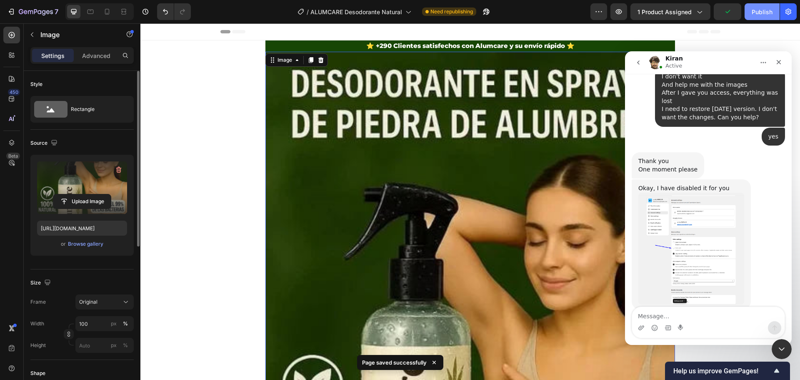
click at [758, 15] on div "Publish" at bounding box center [762, 12] width 21 height 9
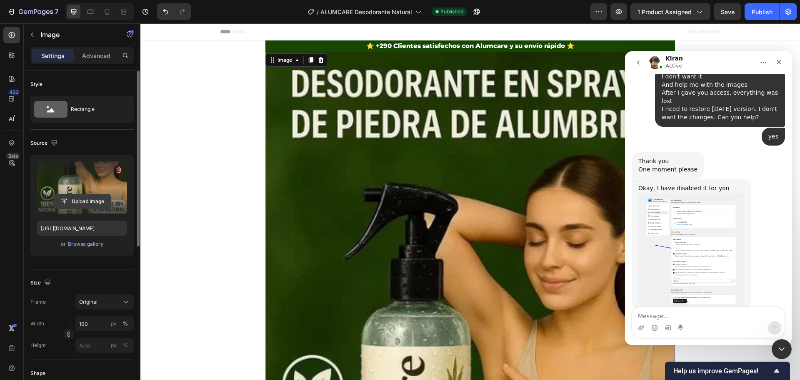
click at [91, 200] on input "file" at bounding box center [82, 201] width 58 height 14
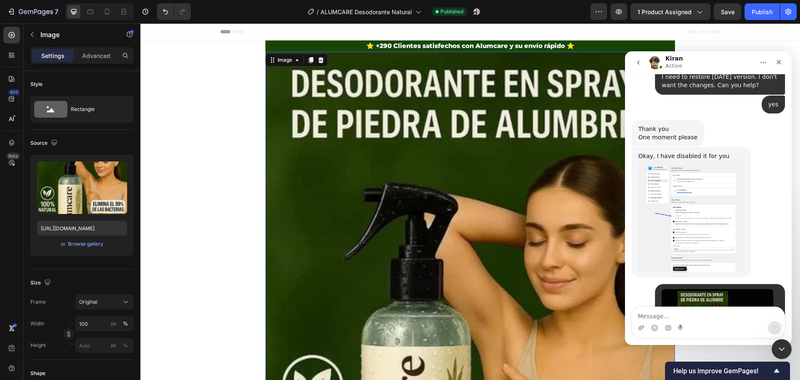
scroll to position [2552, 0]
click at [643, 329] on icon "Adjuntar un archivo" at bounding box center [641, 327] width 7 height 7
click at [645, 327] on div "Intercom Messenger" at bounding box center [708, 327] width 153 height 13
click at [644, 328] on icon "Adjuntar un archivo" at bounding box center [641, 327] width 7 height 7
click at [644, 329] on icon "Adjuntar un archivo" at bounding box center [641, 327] width 7 height 7
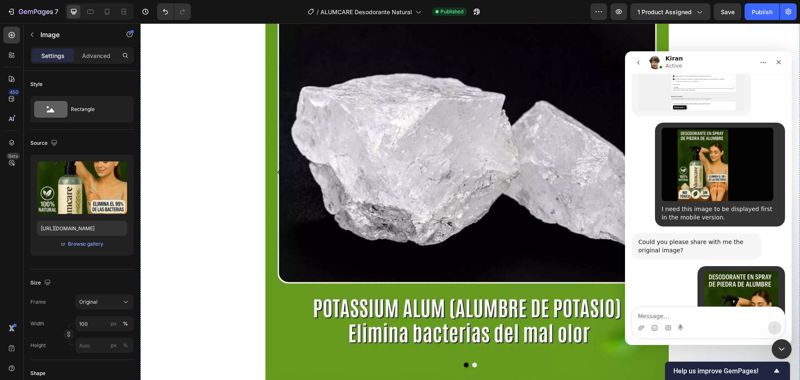
scroll to position [2721, 0]
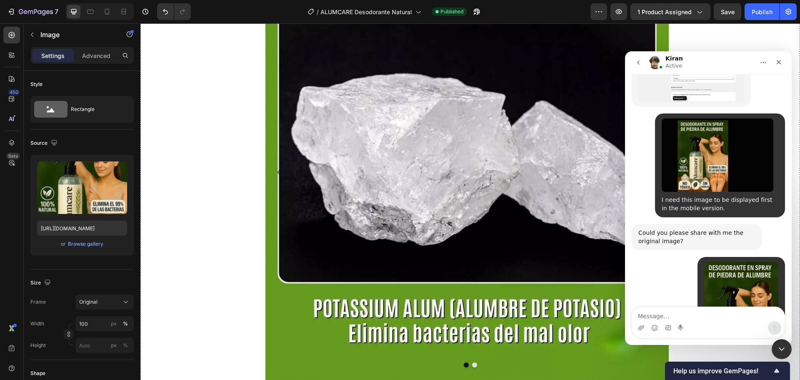
type textarea "s"
type textarea "yes"
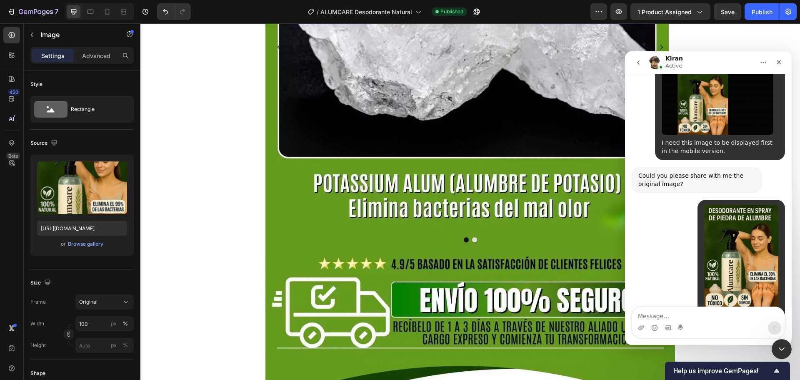
scroll to position [2779, 0]
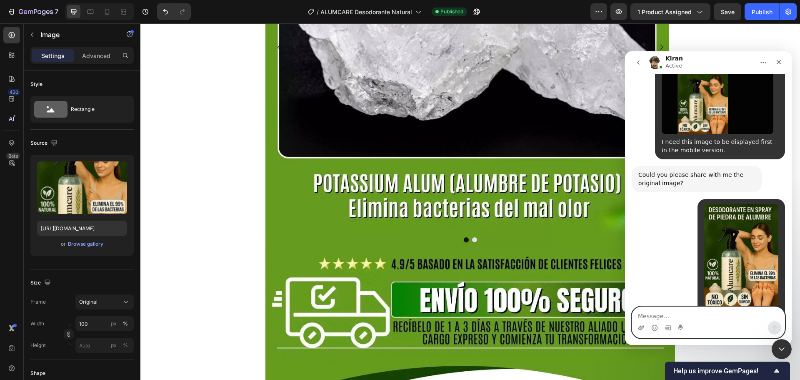
click at [642, 329] on icon "Adjuntar un archivo" at bounding box center [641, 327] width 7 height 7
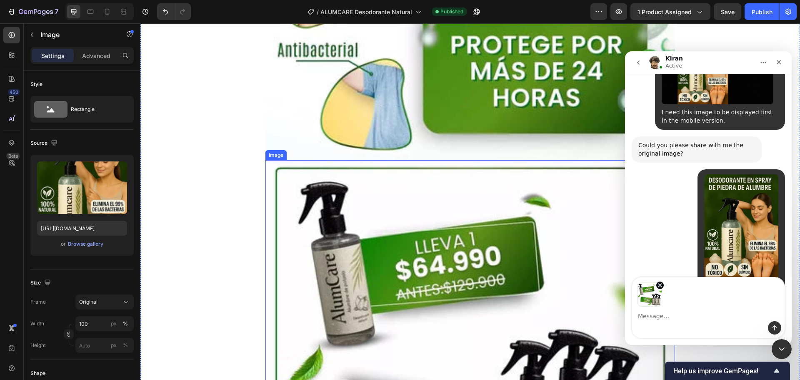
scroll to position [5211, 0]
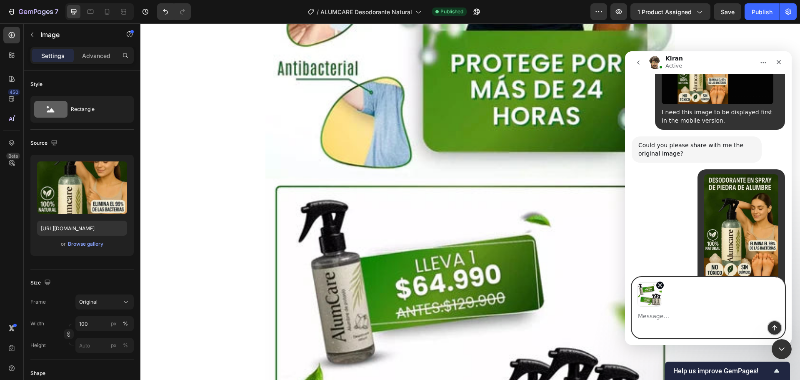
click at [777, 328] on icon "Enviar un mensaje…" at bounding box center [775, 327] width 7 height 7
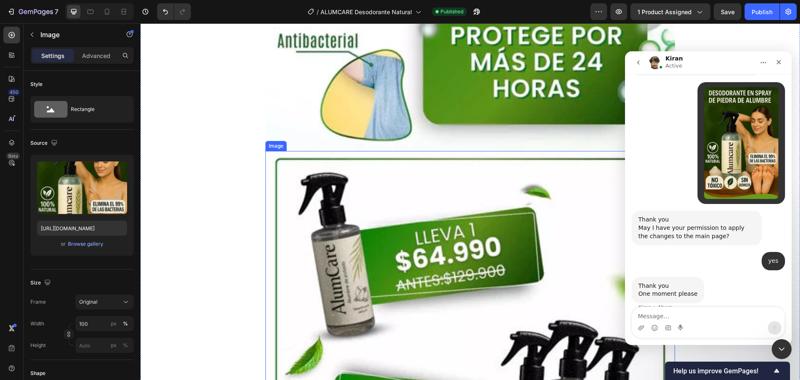
scroll to position [5252, 0]
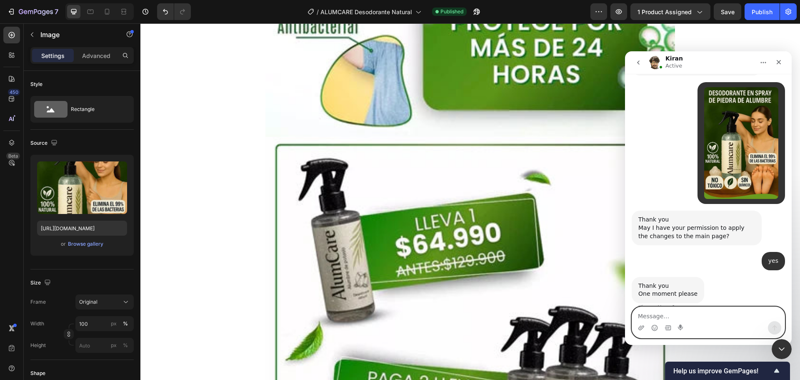
paste textarea "I also need this one in the order it is in the PC version."
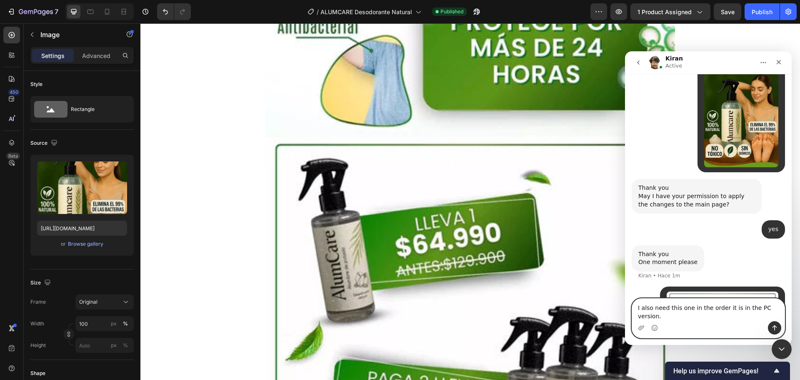
scroll to position [2928, 0]
type textarea "I also need this one in the order it is in the PC version."
click at [777, 326] on icon "Enviar un mensaje…" at bounding box center [775, 327] width 7 height 7
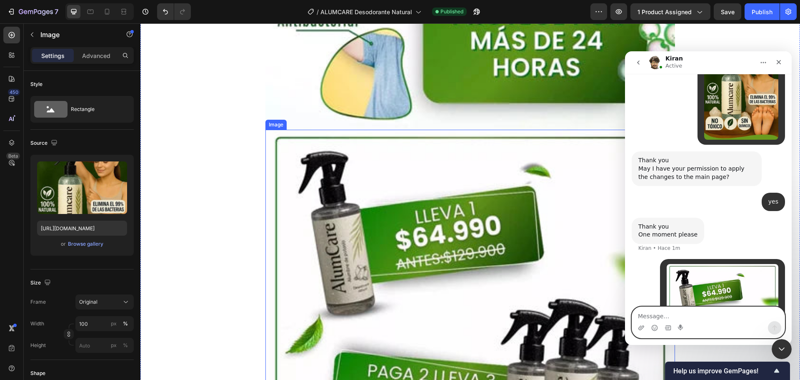
scroll to position [5336, 0]
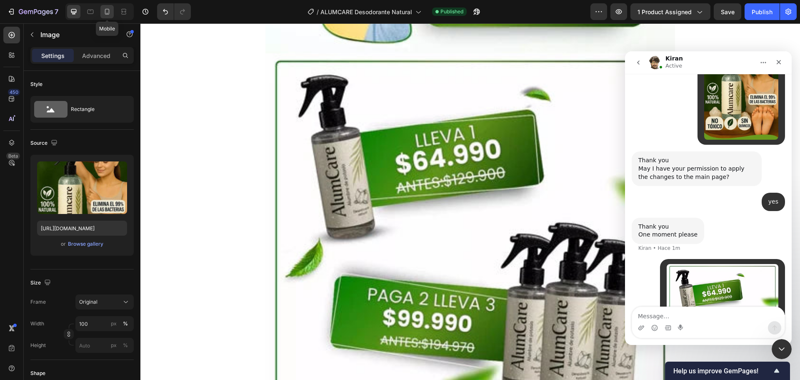
click at [109, 12] on icon at bounding box center [107, 12] width 5 height 6
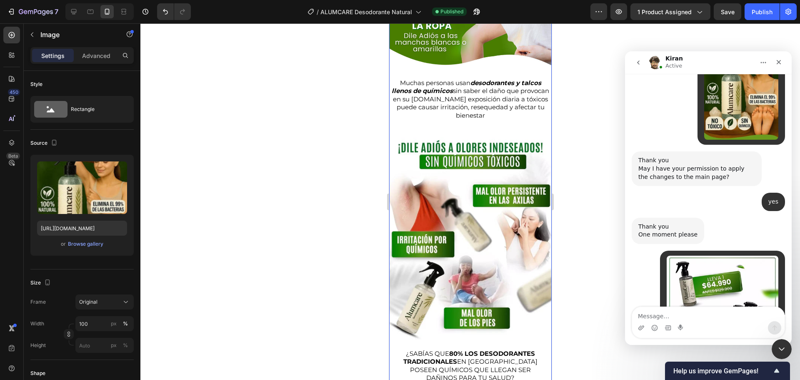
scroll to position [2956, 0]
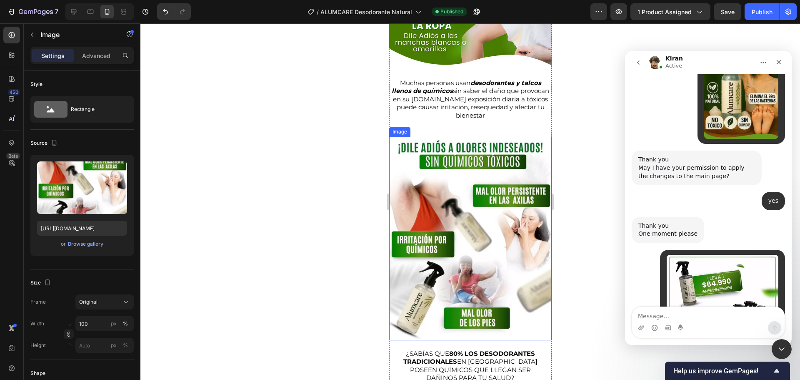
click at [393, 137] on img at bounding box center [470, 238] width 163 height 203
drag, startPoint x: 594, startPoint y: 251, endPoint x: 6, endPoint y: 219, distance: 589.0
click at [594, 251] on div at bounding box center [470, 201] width 660 height 356
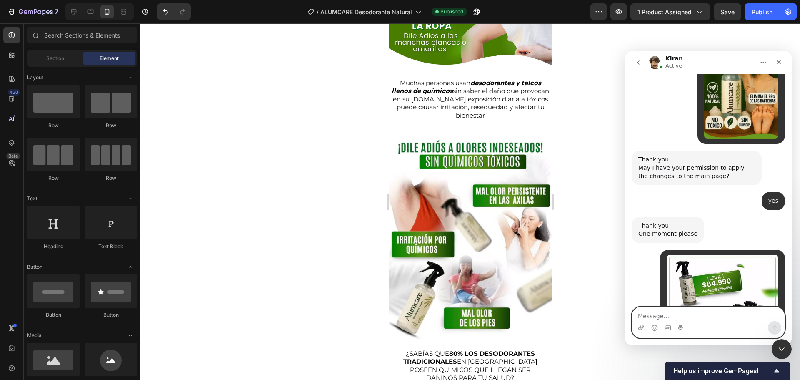
click at [691, 315] on textarea "Message…" at bounding box center [708, 314] width 153 height 14
type textarea "v"
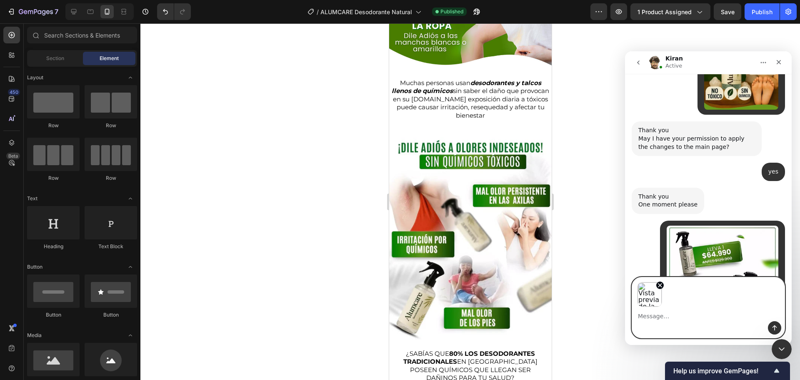
scroll to position [2985, 0]
paste textarea "Look, they are loaded but it gives an error and does not show them."
type textarea "Look, they are loaded but it gives an error and does not show them."
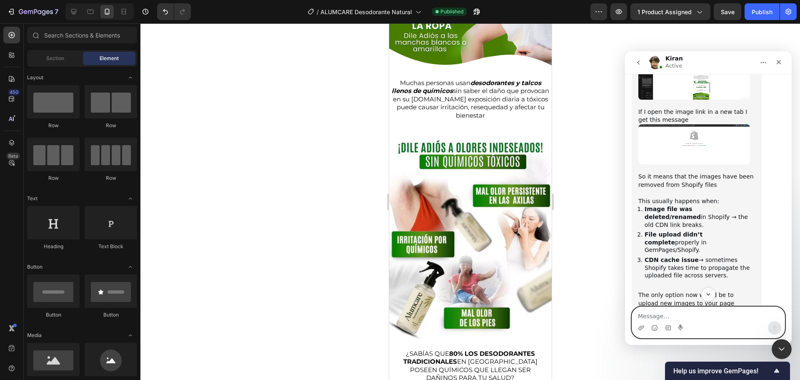
scroll to position [3444, 0]
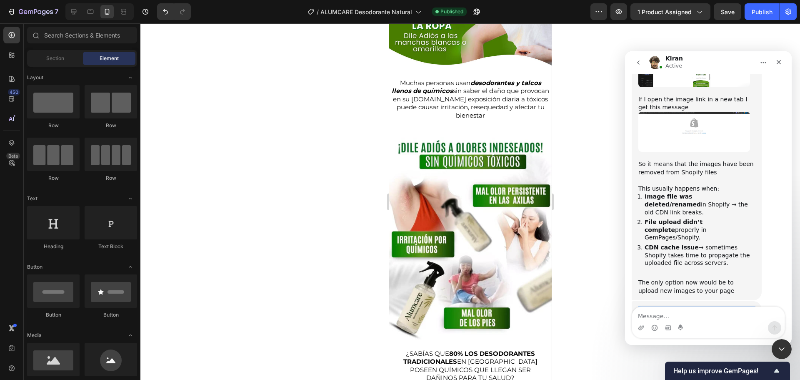
drag, startPoint x: 726, startPoint y: 180, endPoint x: 624, endPoint y: 168, distance: 102.9
click at [625, 168] on html "[PERSON_NAME] Active We're on GMT + 7 timezone and may get back to you shortly!…" at bounding box center [708, 197] width 167 height 293
click at [645, 306] on div "May I know where you would like me to place this image?" at bounding box center [697, 314] width 117 height 16
drag, startPoint x: 639, startPoint y: 164, endPoint x: 731, endPoint y: 178, distance: 93.3
click at [731, 306] on div "May I know where you would like me to place this image? I do not see it in the …" at bounding box center [697, 368] width 117 height 125
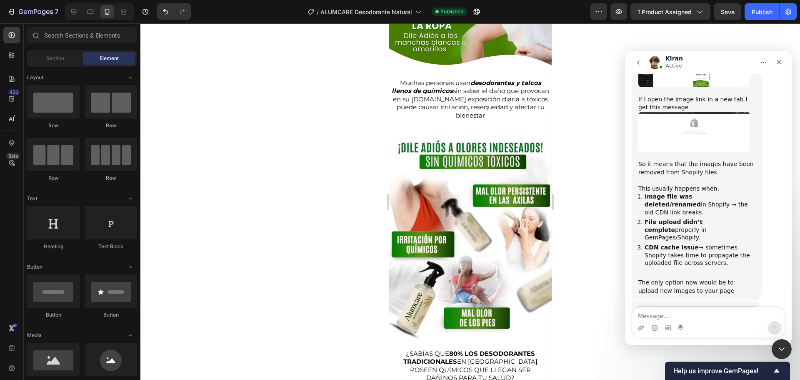
copy div "May I know where you would like me to place this image? I do not see it in the …"
click at [76, 10] on icon at bounding box center [73, 11] width 5 height 5
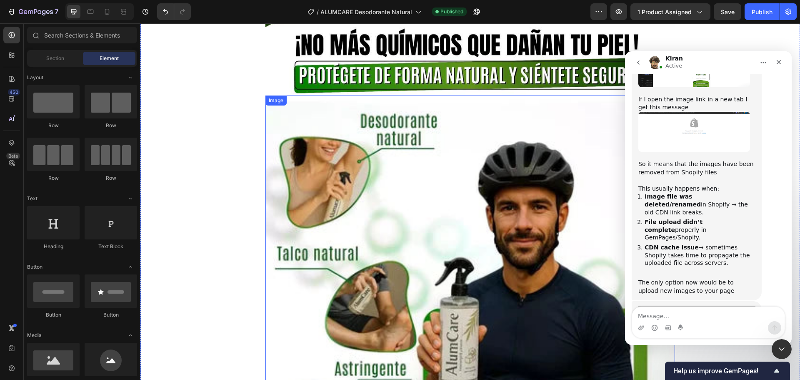
scroll to position [4774, 0]
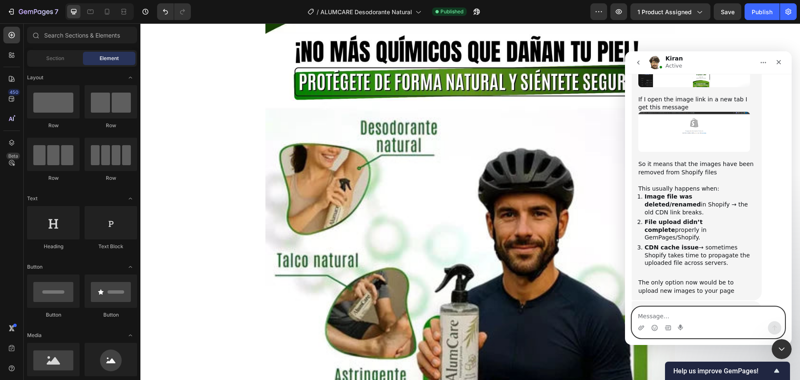
click at [664, 316] on textarea "Message…" at bounding box center [708, 314] width 153 height 14
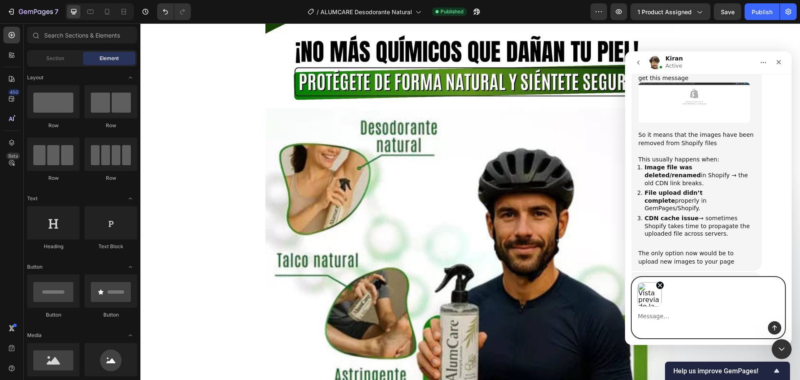
scroll to position [3474, 0]
paste textarea "below this where the man comes out please"
type textarea "below this where the man comes out please"
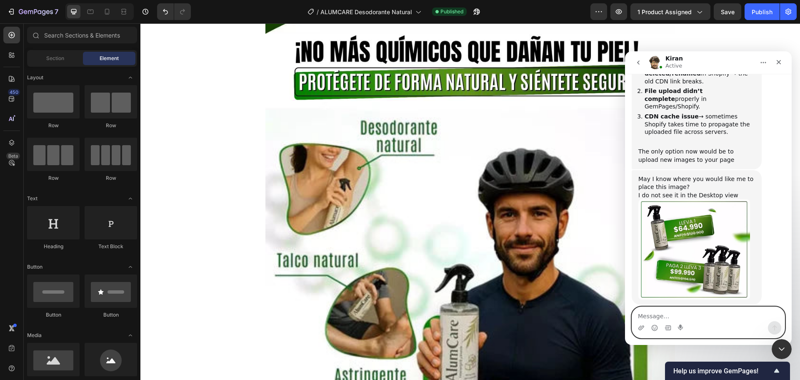
scroll to position [3576, 0]
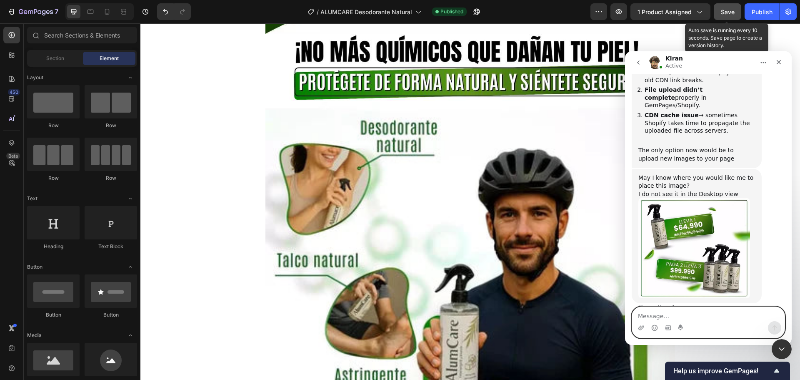
click at [724, 15] on span "Save" at bounding box center [728, 11] width 14 height 7
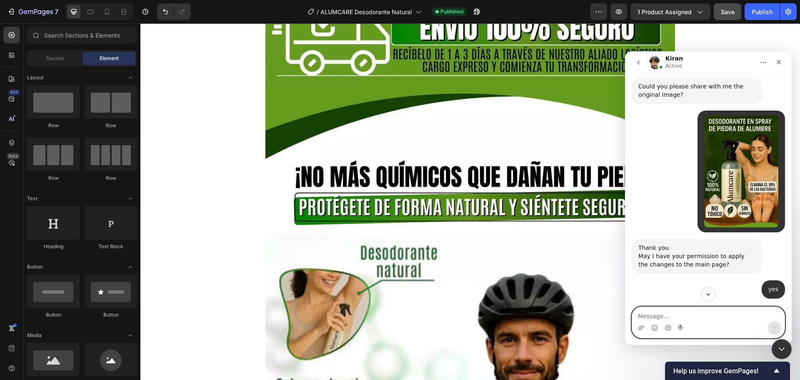
scroll to position [2742, 0]
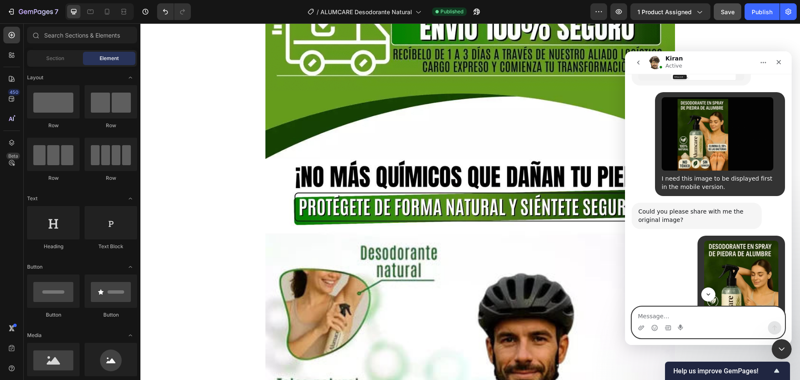
click at [674, 313] on textarea "Message…" at bounding box center [708, 314] width 153 height 14
click at [642, 328] on icon "Adjuntar un archivo" at bounding box center [642, 327] width 6 height 5
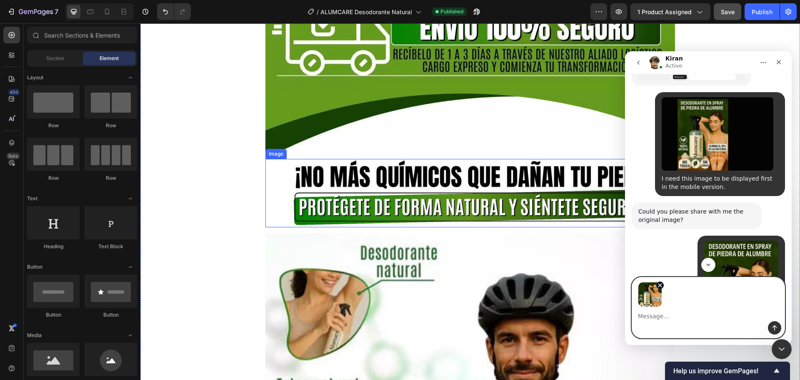
paste textarea "I still don't see it first"
type textarea "I still don't see it first"
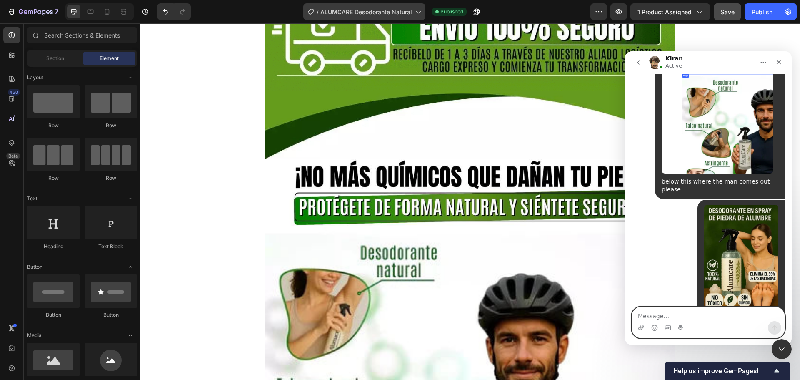
scroll to position [3837, 0]
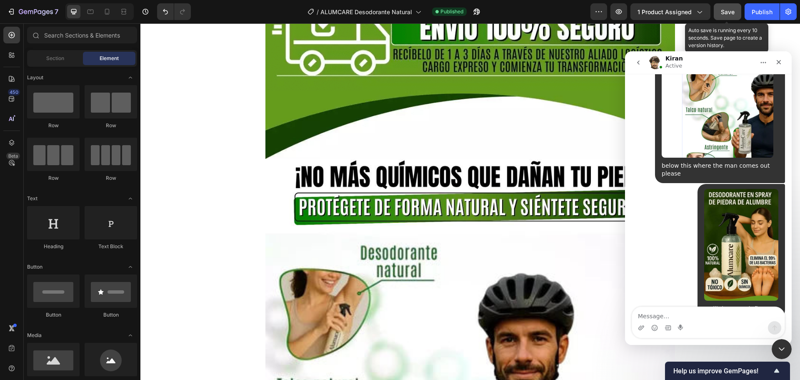
click at [737, 12] on button "Save" at bounding box center [728, 11] width 28 height 17
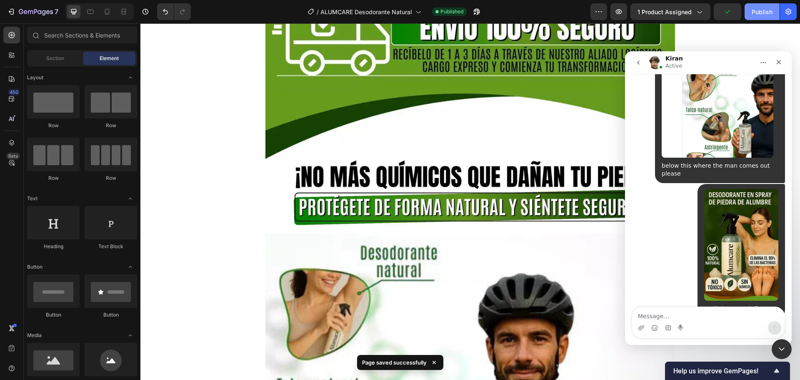
click at [765, 9] on div "Publish" at bounding box center [762, 12] width 21 height 9
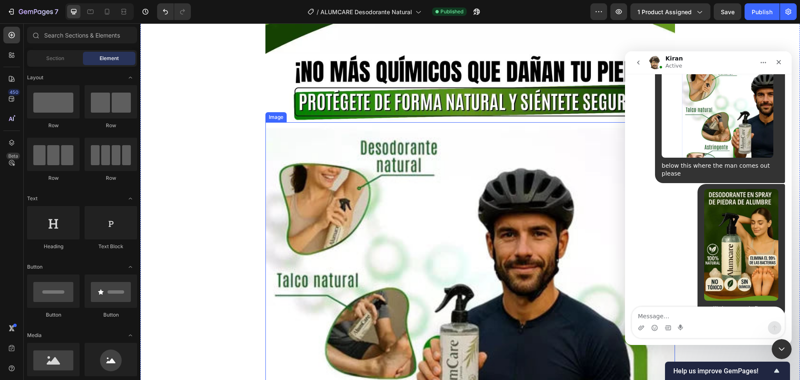
scroll to position [4732, 0]
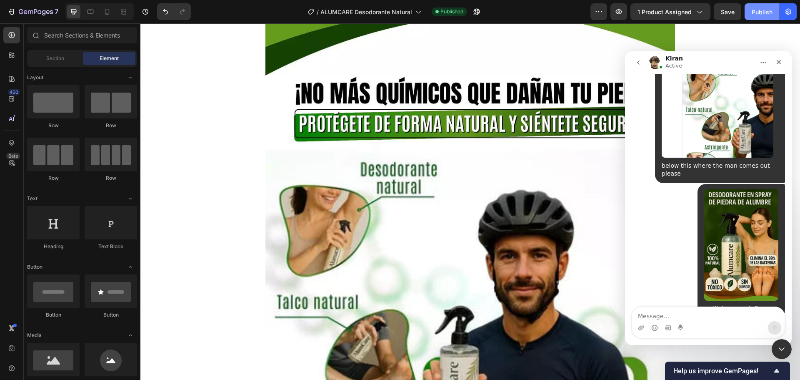
click at [766, 11] on div "Publish" at bounding box center [762, 12] width 21 height 9
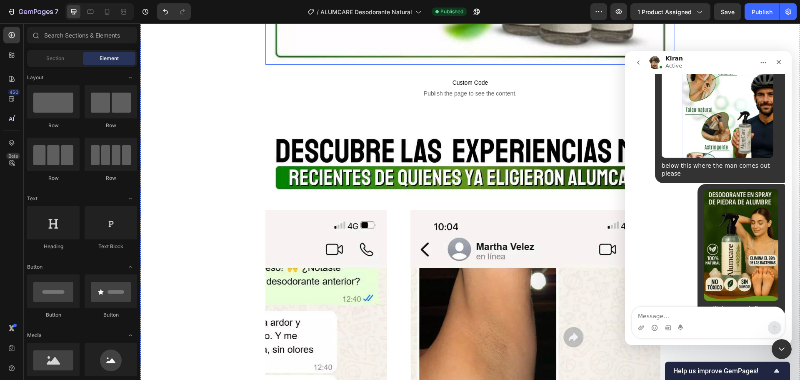
scroll to position [5650, 0]
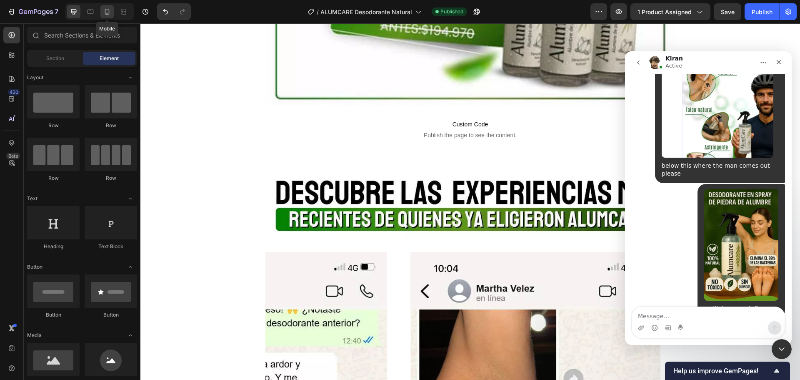
click at [107, 13] on icon at bounding box center [107, 13] width 2 height 1
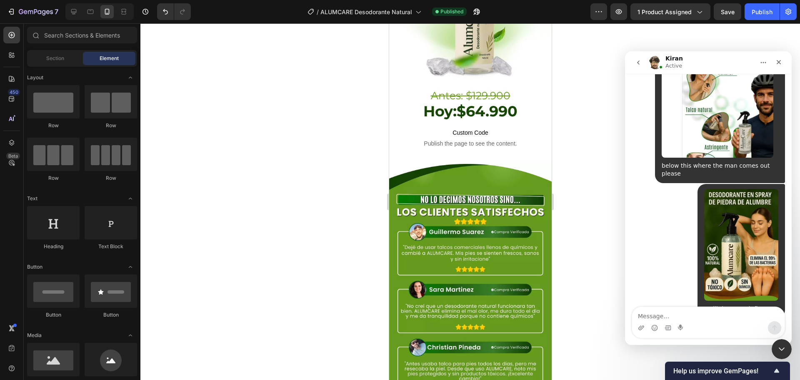
scroll to position [1372, 0]
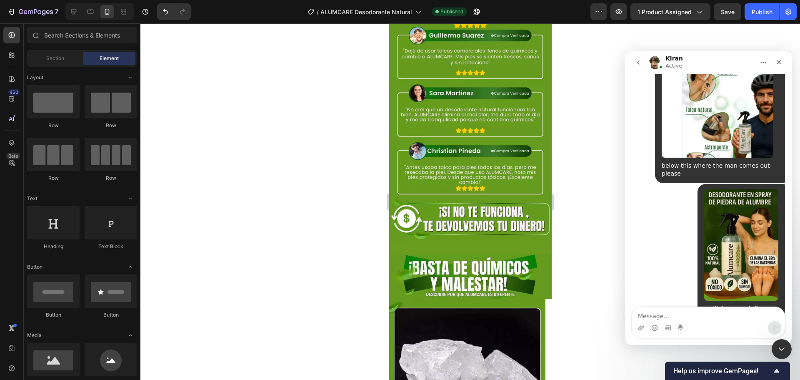
click at [622, 313] on div at bounding box center [470, 201] width 660 height 356
click at [607, 156] on div at bounding box center [470, 201] width 660 height 356
click at [673, 315] on textarea "Message…" at bounding box center [708, 314] width 153 height 14
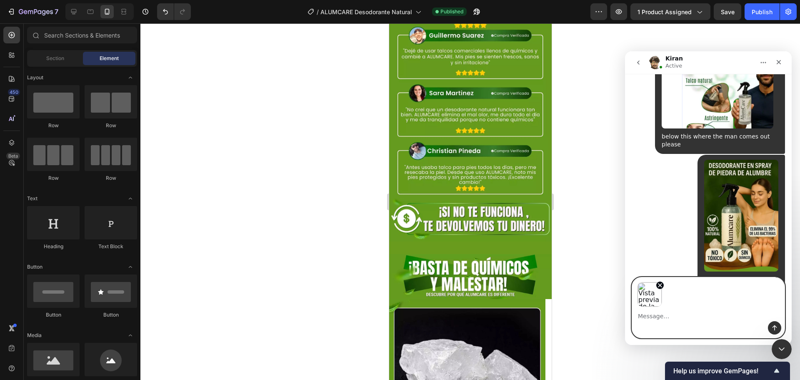
scroll to position [3866, 0]
type textarea "here"
click at [777, 328] on icon "Enviar un mensaje…" at bounding box center [775, 327] width 7 height 7
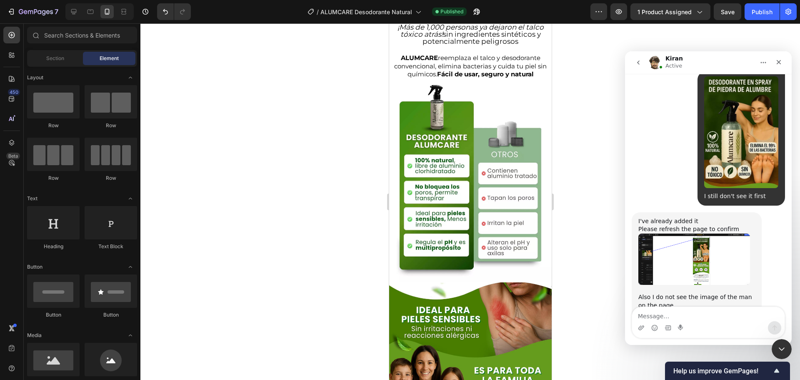
scroll to position [0, 0]
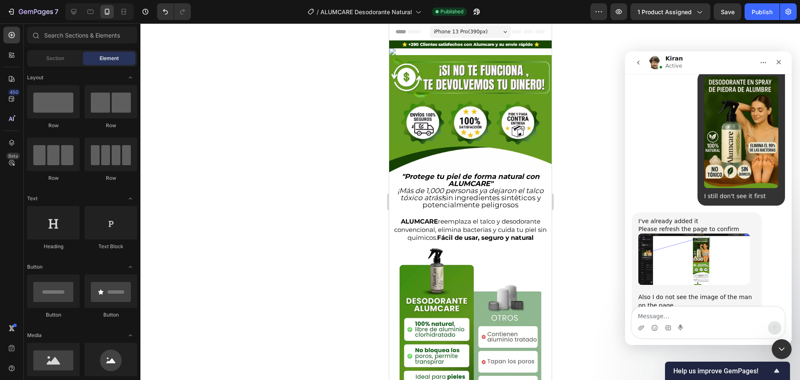
paste textarea "I also need a buy button after the image of the woman you placed first, please."
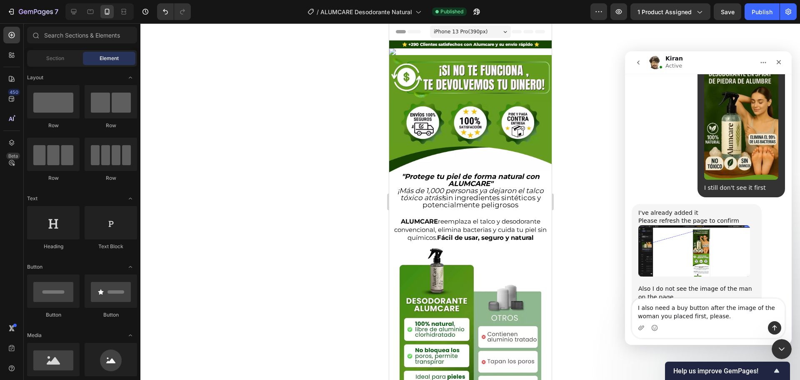
type textarea "I also need a buy button after the image of the woman you placed first, please."
click at [780, 327] on button "Enviar un mensaje…" at bounding box center [774, 327] width 13 height 13
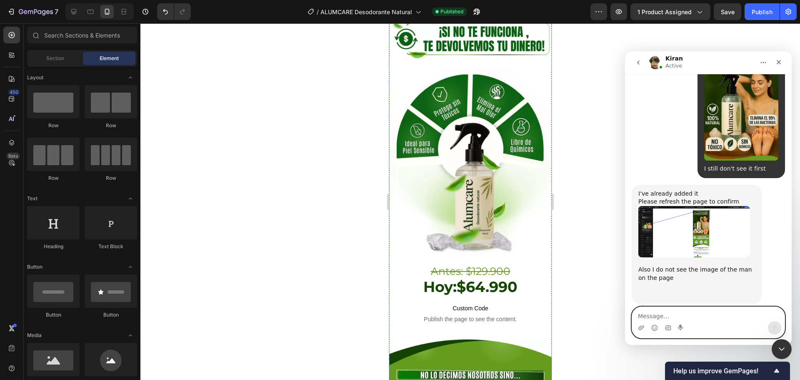
scroll to position [1125, 0]
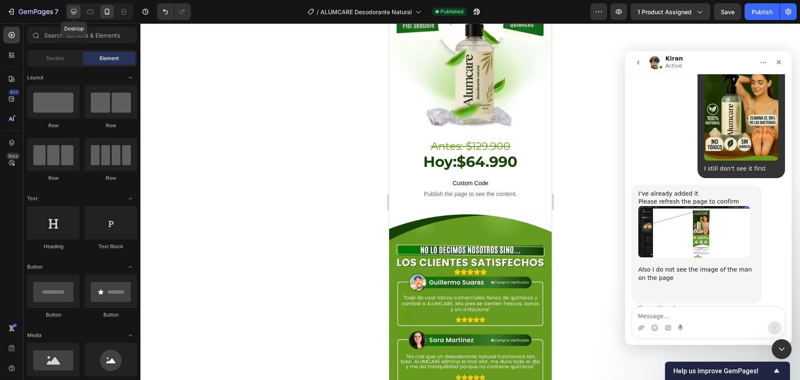
click at [73, 18] on div at bounding box center [73, 11] width 13 height 13
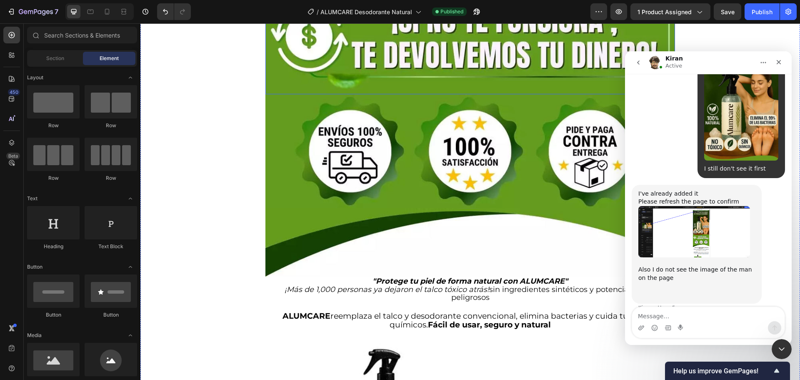
scroll to position [500, 0]
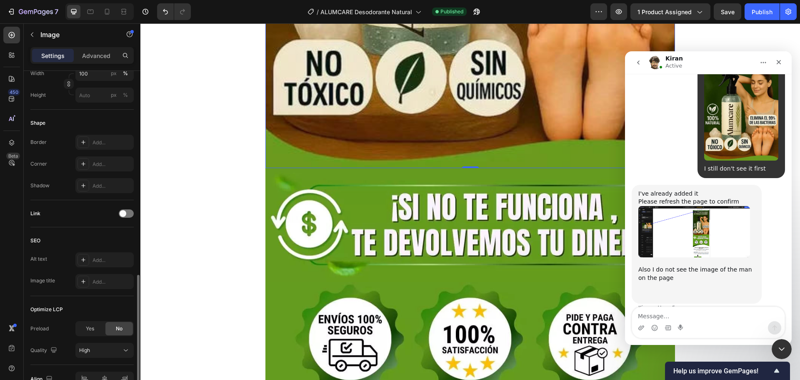
scroll to position [297, 0]
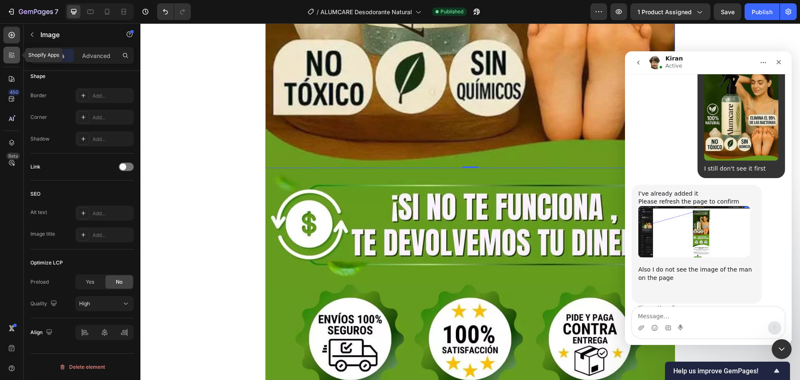
click at [8, 49] on div at bounding box center [11, 55] width 17 height 17
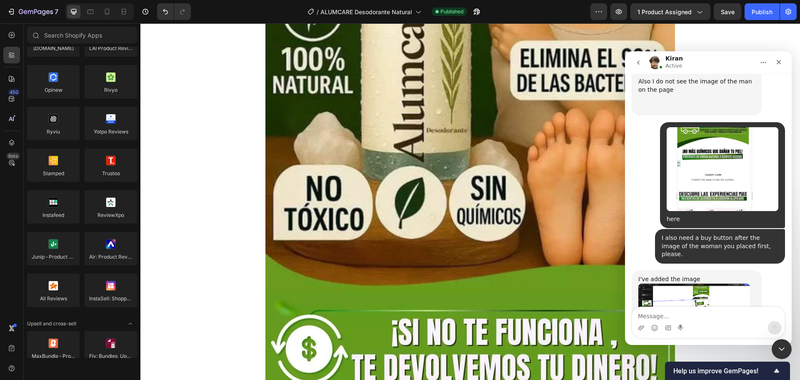
scroll to position [4177, 0]
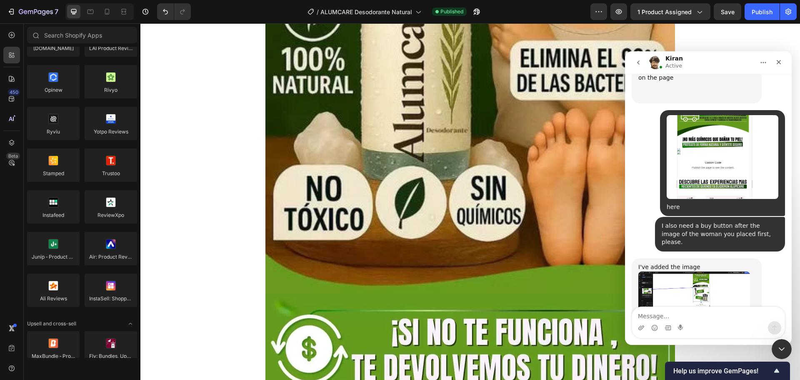
drag, startPoint x: 720, startPoint y: 207, endPoint x: 624, endPoint y: 172, distance: 102.5
click at [625, 172] on html "[PERSON_NAME] Active We're on GMT + 7 timezone and may get back to you shortly!…" at bounding box center [708, 197] width 167 height 293
copy div "Regarding the Buy now button, since it can only be placed inside a Product elem…"
click at [674, 312] on textarea "Message…" at bounding box center [708, 314] width 153 height 14
paste textarea "Thank you I would like the mobile version to be exactly the same as the web ver…"
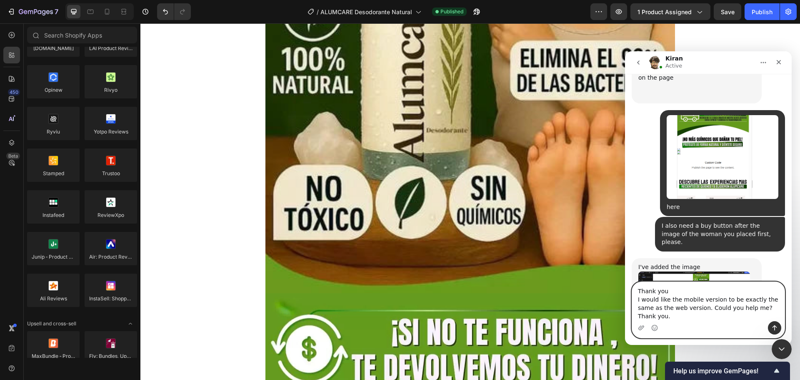
scroll to position [4194, 0]
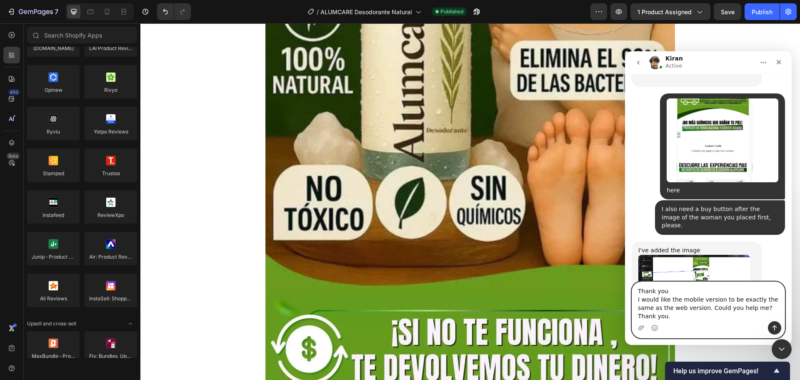
type textarea "Thank you I would like the mobile version to be exactly the same as the web ver…"
click at [771, 326] on button "Enviar un mensaje…" at bounding box center [774, 327] width 13 height 13
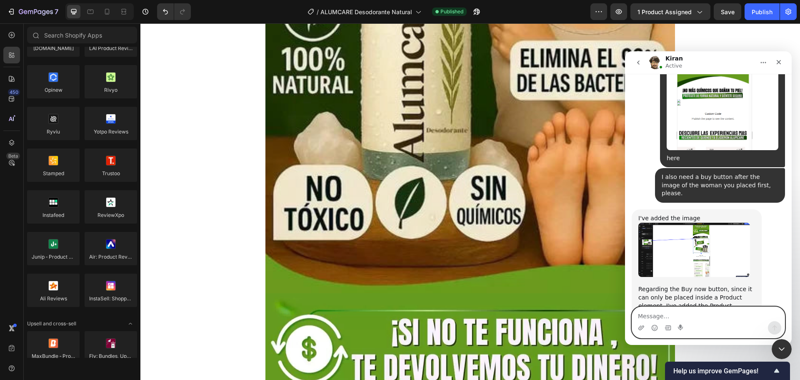
scroll to position [4226, 0]
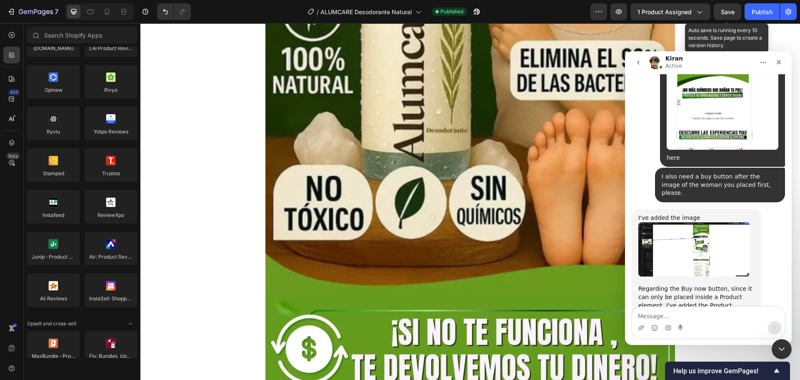
click at [725, 9] on span "Save" at bounding box center [728, 11] width 14 height 7
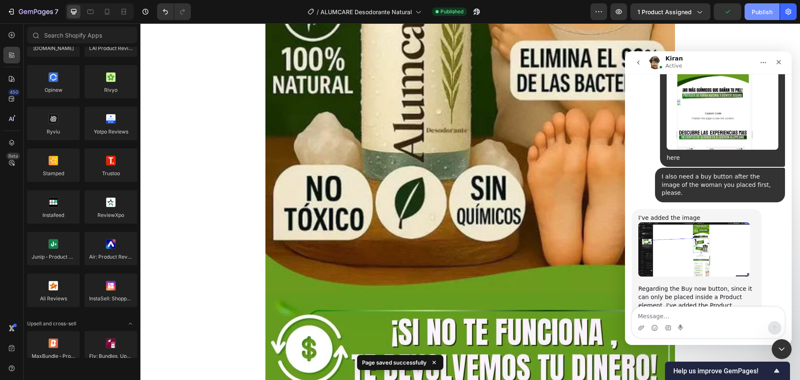
click at [754, 10] on div "Publish" at bounding box center [762, 12] width 21 height 9
click at [757, 13] on div "Publish" at bounding box center [762, 12] width 21 height 9
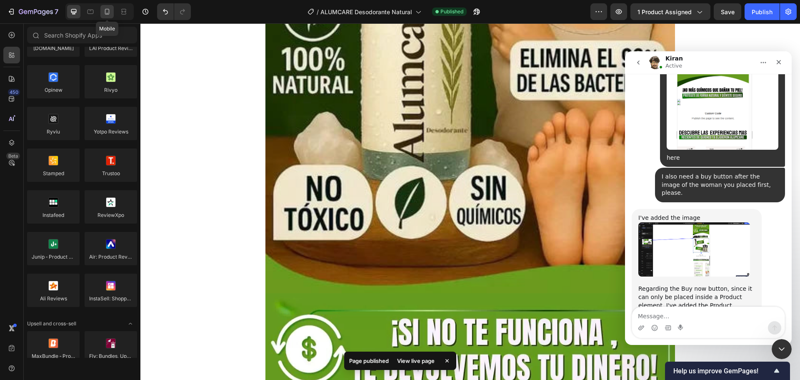
click at [113, 11] on div at bounding box center [106, 11] width 13 height 13
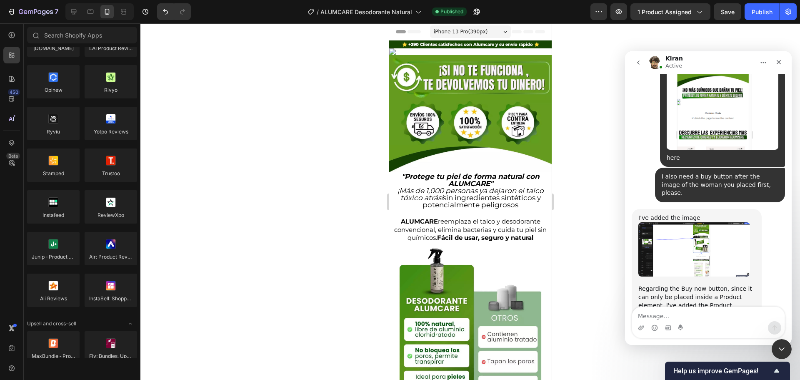
scroll to position [4258, 0]
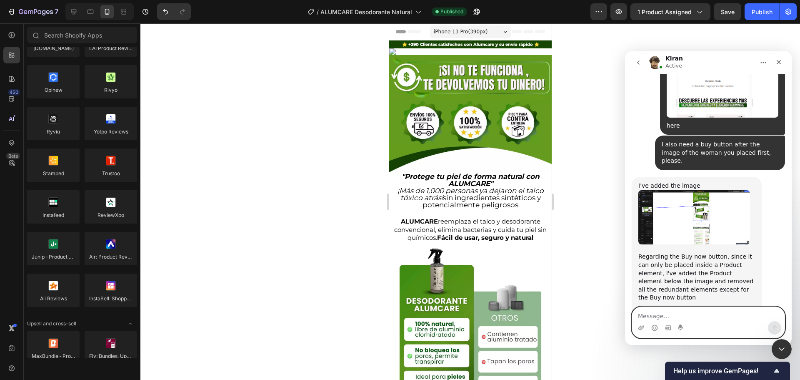
click at [667, 308] on textarea "Message…" at bounding box center [708, 314] width 153 height 14
paste textarea "I need a buy button like this one above below the first image please"
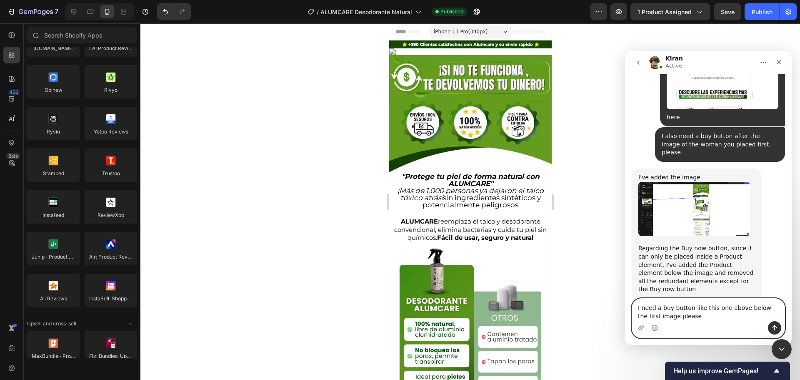
type textarea "I need a buy button like this one above below the first image please"
click at [695, 321] on textarea "I need a buy button like this one above below the first image please" at bounding box center [708, 309] width 153 height 23
click at [634, 325] on div "Intercom Messenger" at bounding box center [708, 327] width 153 height 13
click at [639, 330] on icon "Adjuntar un archivo" at bounding box center [642, 327] width 6 height 5
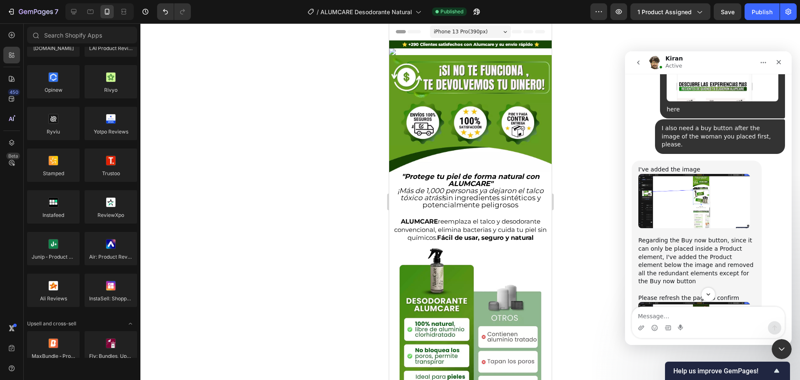
scroll to position [4276, 0]
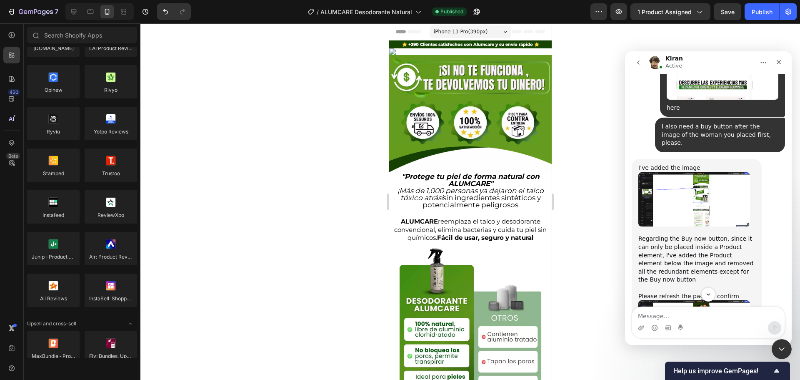
click at [703, 300] on img "Kiran dice…" at bounding box center [695, 327] width 112 height 55
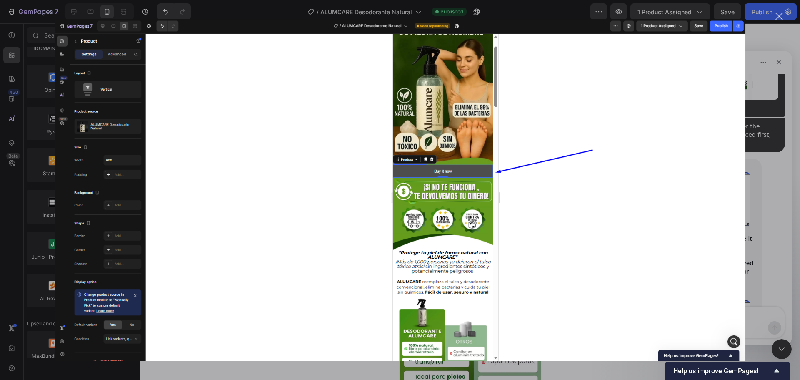
scroll to position [0, 0]
click at [775, 118] on div "Intercom Messenger" at bounding box center [400, 190] width 800 height 380
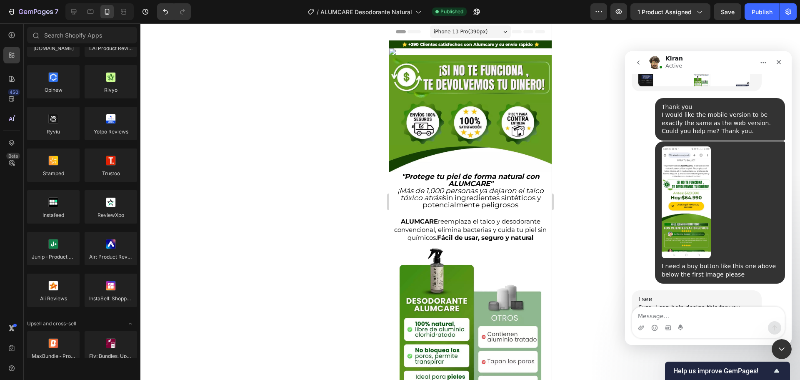
scroll to position [4527, 0]
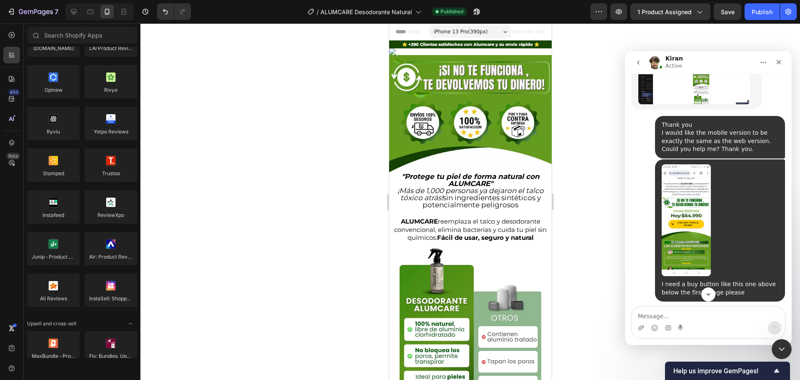
click at [638, 308] on div "I see Sure, I can help design this for you I kindly request you to exit the edi…" at bounding box center [697, 343] width 130 height 71
drag, startPoint x: 637, startPoint y: 146, endPoint x: 747, endPoint y: 190, distance: 118.7
click at [747, 308] on div "I see Sure, I can help design this for you I kindly request you to exit the edi…" at bounding box center [697, 343] width 130 height 71
copy div "I see Sure, I can help design this for you I kindly request you to exit the edi…"
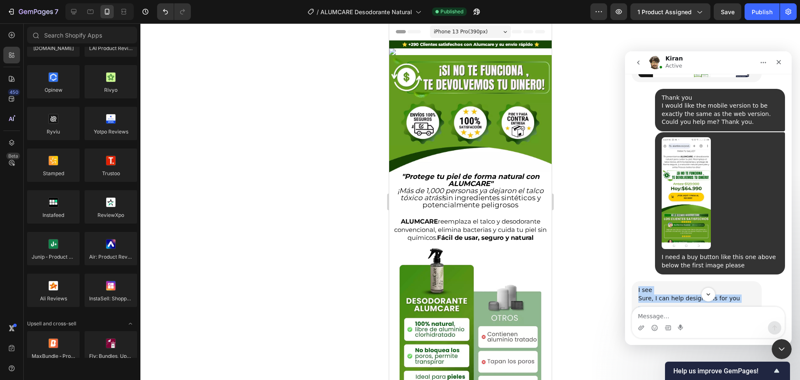
scroll to position [4569, 0]
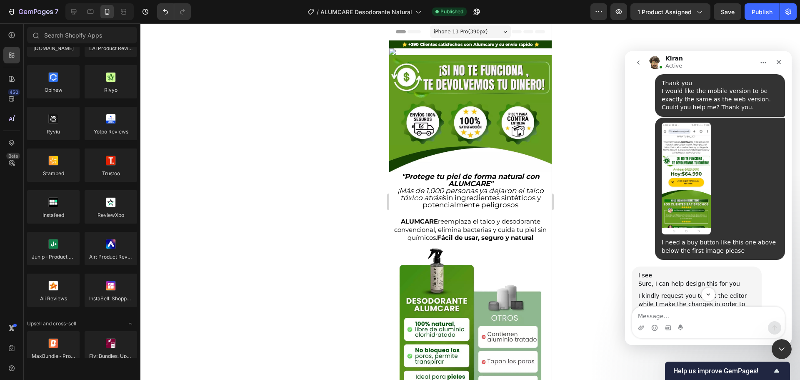
drag, startPoint x: 705, startPoint y: 174, endPoint x: 621, endPoint y: 162, distance: 84.7
click at [625, 162] on html "[PERSON_NAME] Active We're on GMT + 7 timezone and may get back to you shortly!…" at bounding box center [708, 197] width 167 height 293
copy div "I see that you already have a custom code which displays the same button"
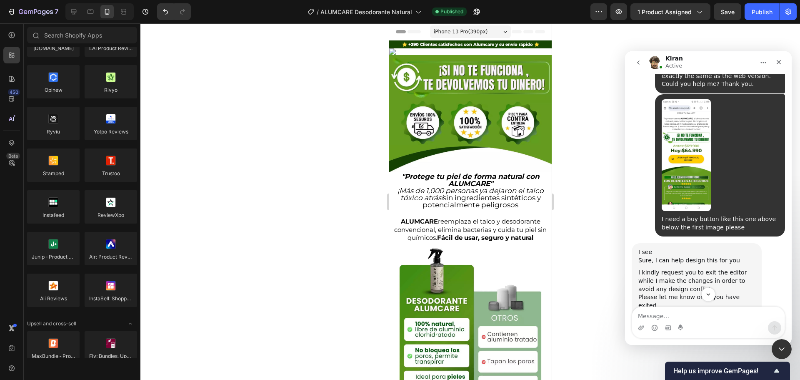
scroll to position [4611, 0]
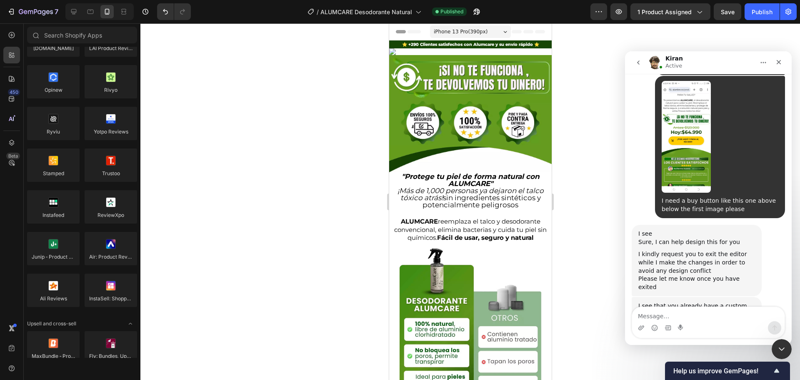
drag, startPoint x: 651, startPoint y: 277, endPoint x: 635, endPoint y: 260, distance: 23.3
click at [635, 297] on div "I see that you already have a custom code which displays the same button It wou…" at bounding box center [697, 382] width 130 height 171
copy div "It would be easier if you copy this Custom code element and paste it below the …"
click at [692, 318] on img "Kiran dice…" at bounding box center [676, 374] width 74 height 112
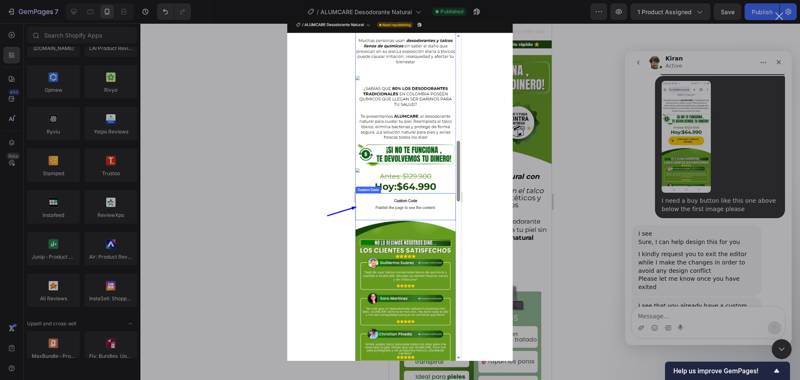
click at [528, 217] on div "Intercom Messenger" at bounding box center [400, 190] width 800 height 380
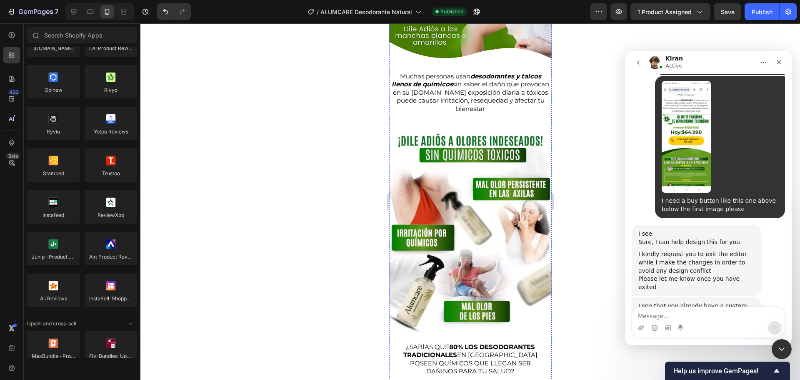
scroll to position [625, 0]
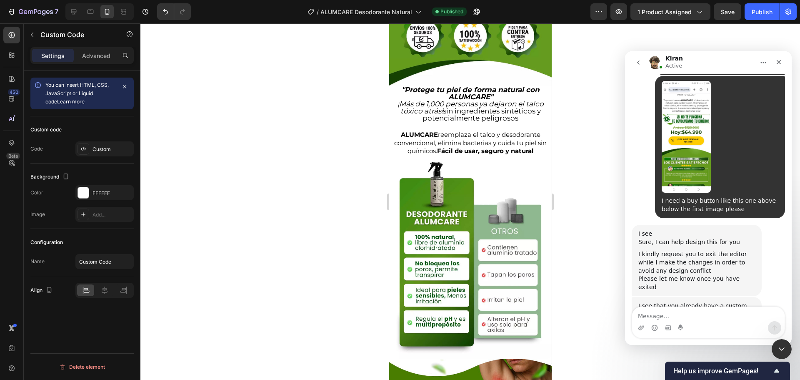
scroll to position [0, 0]
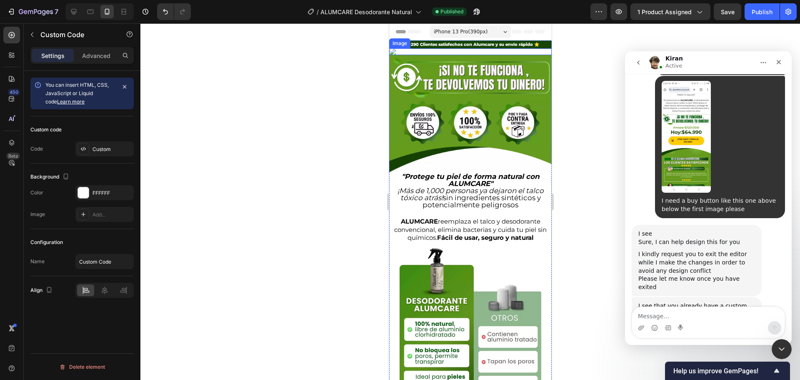
click at [462, 55] on img at bounding box center [470, 51] width 163 height 7
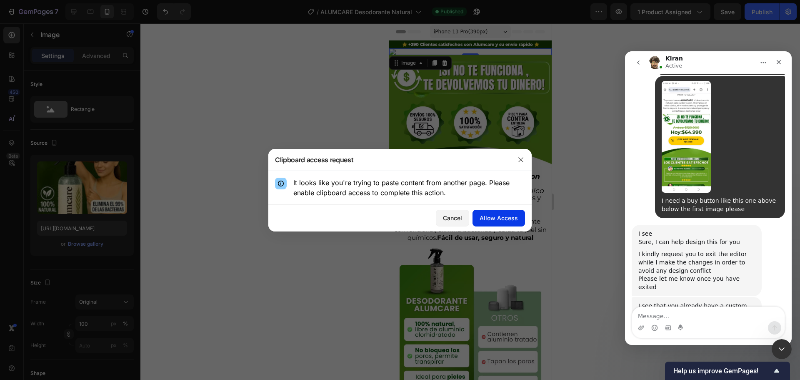
click at [496, 217] on div "Allow Access" at bounding box center [499, 217] width 38 height 9
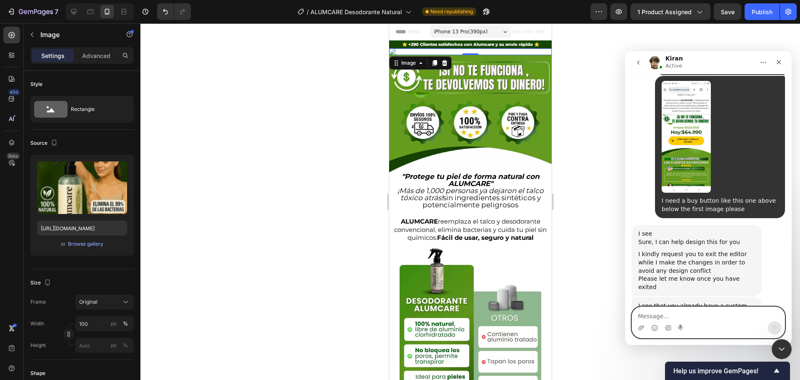
click at [666, 312] on textarea "Message…" at bounding box center [708, 314] width 153 height 14
paste textarea "It would be easier if you copy this Custom code element and paste it below the …"
type textarea "It would be easier if you copy this Custom code element and paste it below the …"
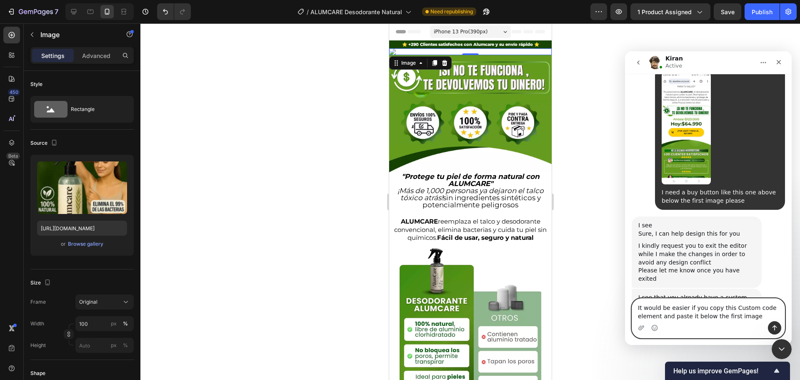
drag, startPoint x: 699, startPoint y: 305, endPoint x: 622, endPoint y: 289, distance: 78.3
click at [625, 289] on html "[PERSON_NAME] Active We're on GMT + 7 timezone and may get back to you shortly!…" at bounding box center [708, 197] width 167 height 293
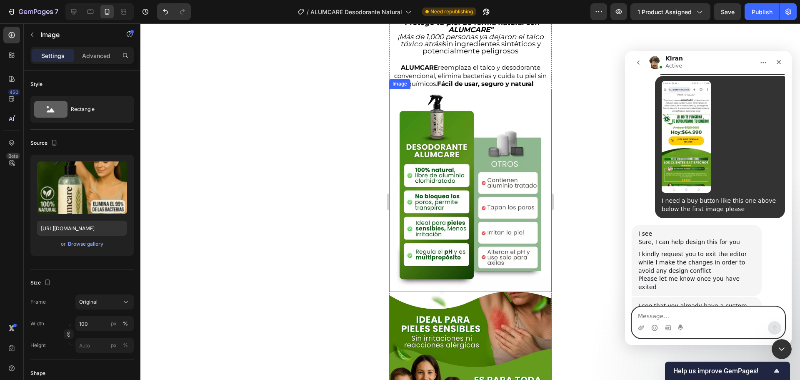
scroll to position [208, 0]
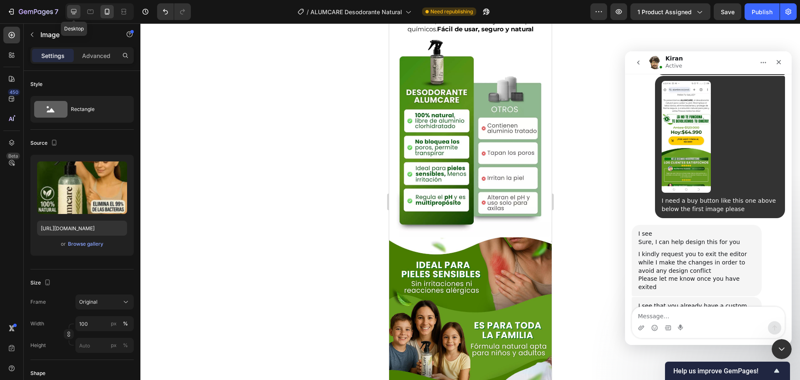
click at [77, 11] on icon at bounding box center [74, 12] width 8 height 8
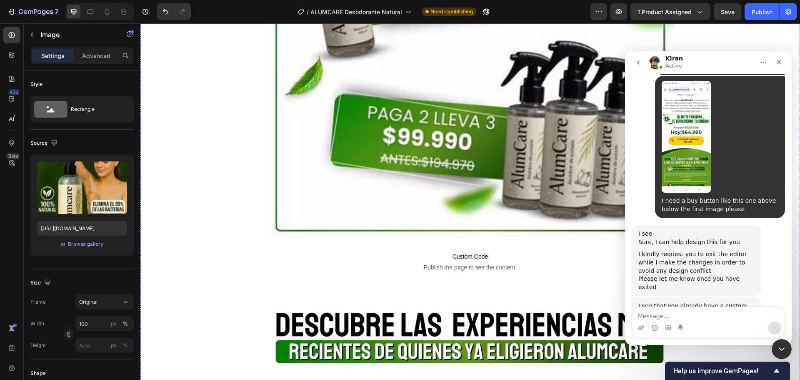
scroll to position [5461, 0]
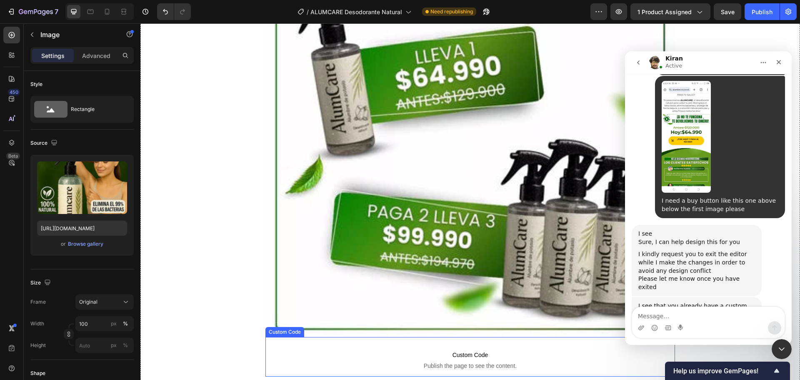
click at [455, 343] on p "Custom Code Publish the page to see the content." at bounding box center [470, 359] width 368 height 33
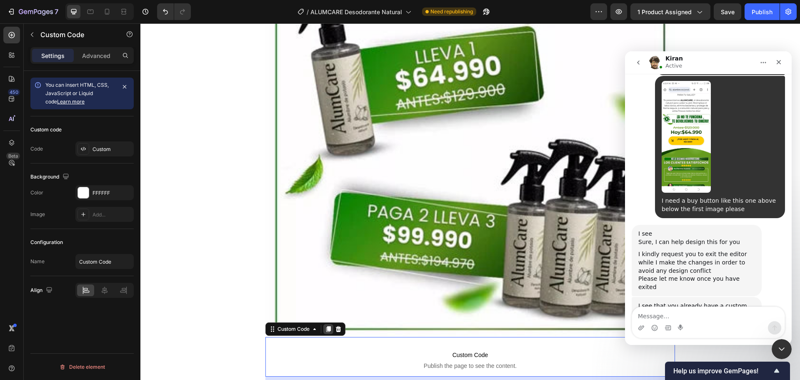
click at [331, 326] on icon at bounding box center [328, 329] width 7 height 7
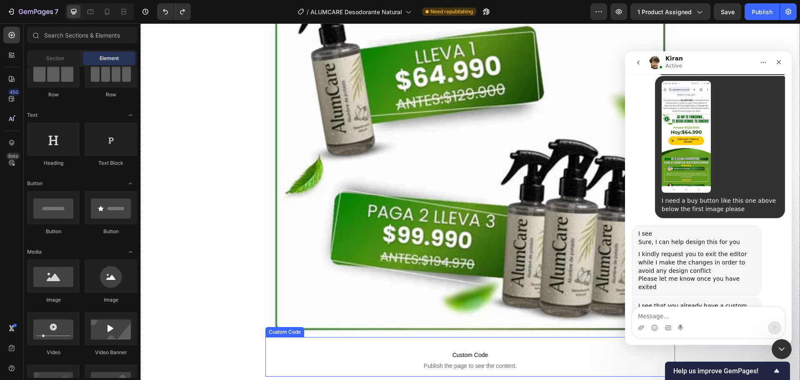
click at [323, 343] on p "Custom Code Publish the page to see the content." at bounding box center [470, 359] width 368 height 33
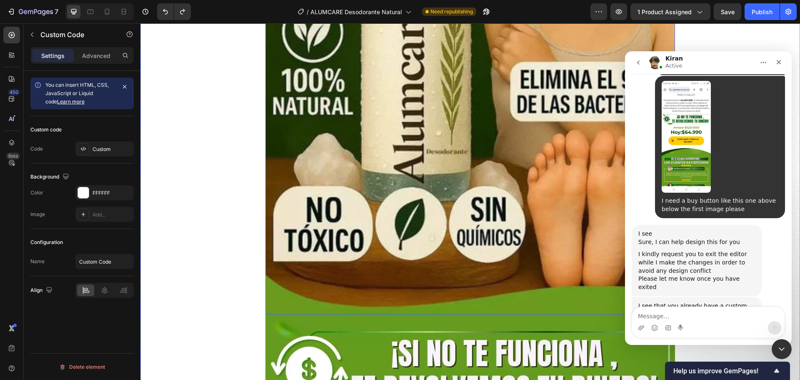
scroll to position [417, 0]
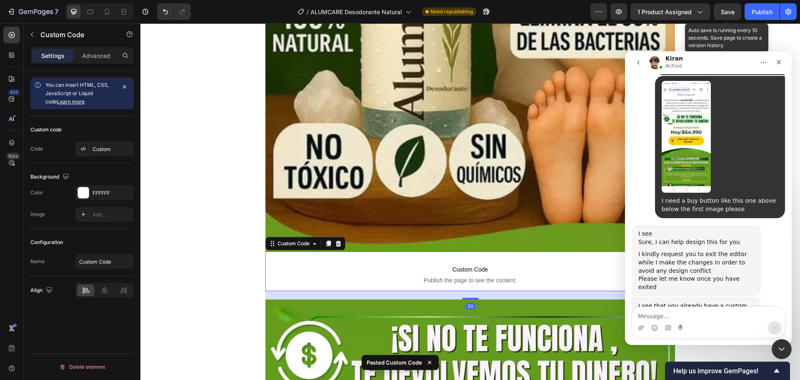
click at [723, 13] on span "Save" at bounding box center [728, 11] width 14 height 7
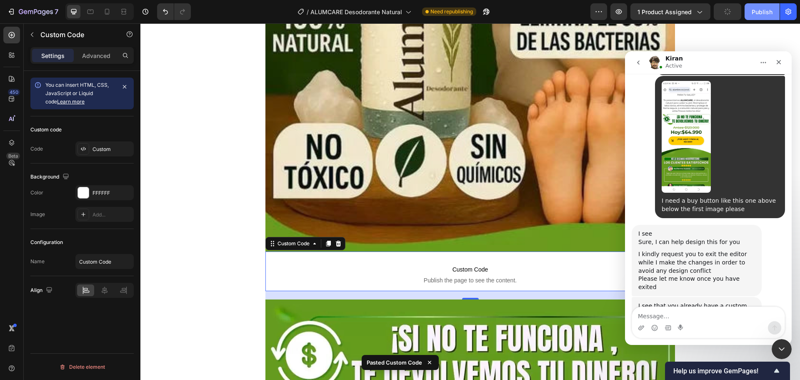
click at [760, 14] on div "Publish" at bounding box center [762, 12] width 21 height 9
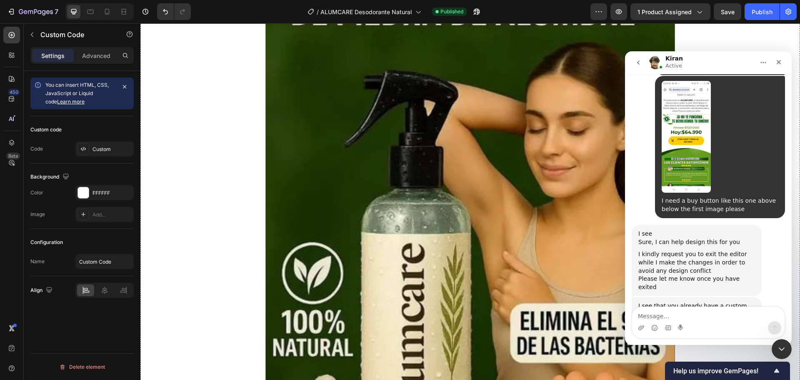
scroll to position [0, 0]
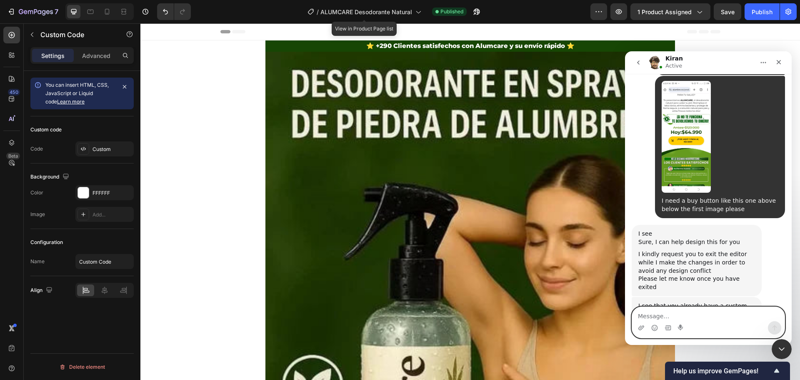
click at [655, 321] on textarea "Message…" at bounding box center [708, 314] width 153 height 14
paste textarea "I've already pasted the code and the engagement button appears, but the first i…"
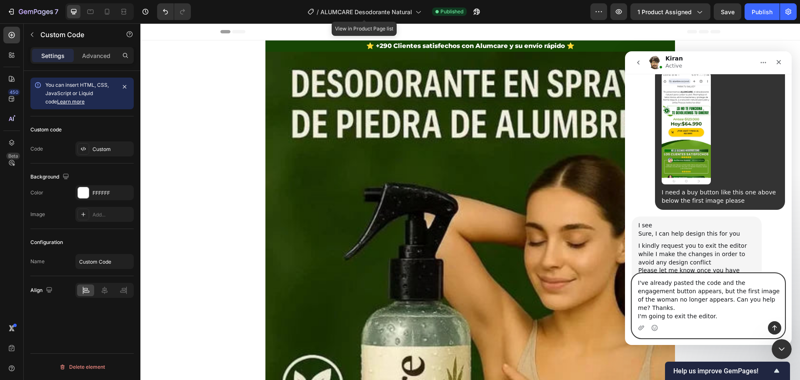
scroll to position [4636, 0]
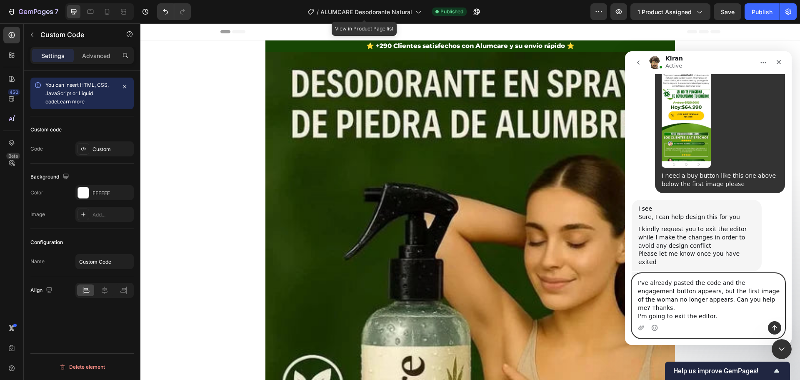
type textarea "I've already pasted the code and the engagement button appears, but the first i…"
click at [775, 324] on icon "Enviar un mensaje…" at bounding box center [775, 327] width 7 height 7
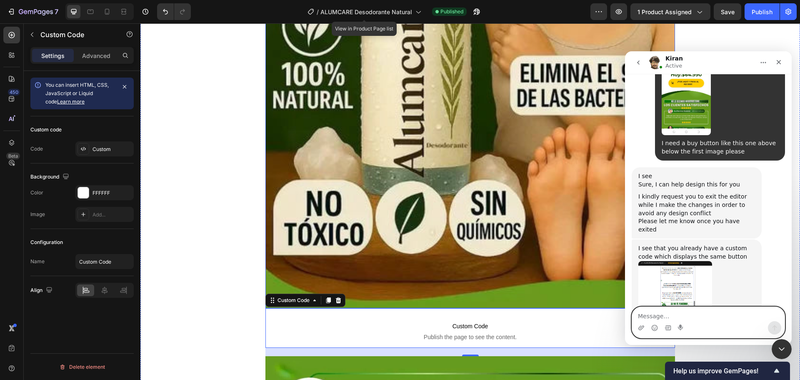
scroll to position [459, 0]
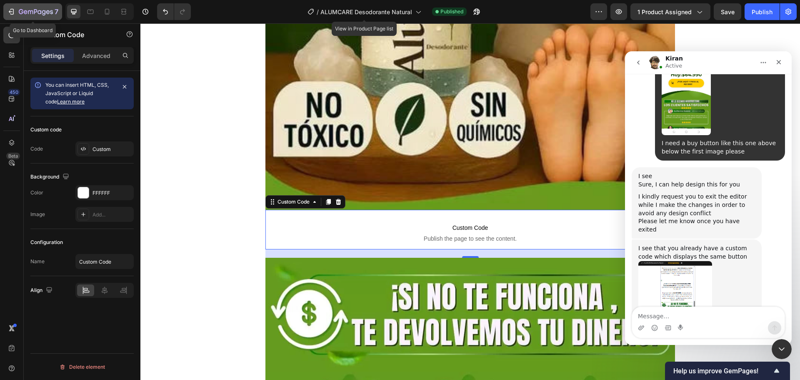
click at [11, 13] on icon "button" at bounding box center [11, 12] width 8 height 8
